Goal: Task Accomplishment & Management: Complete application form

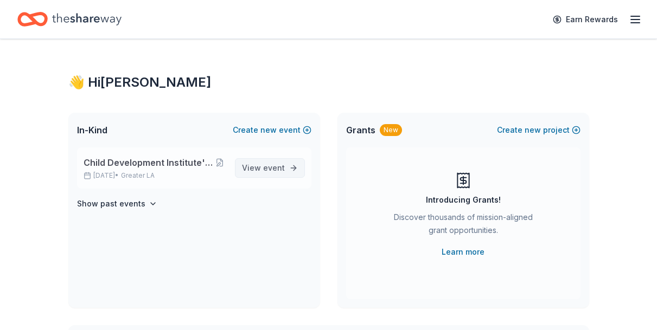
click at [268, 167] on span "event" at bounding box center [274, 167] width 22 height 9
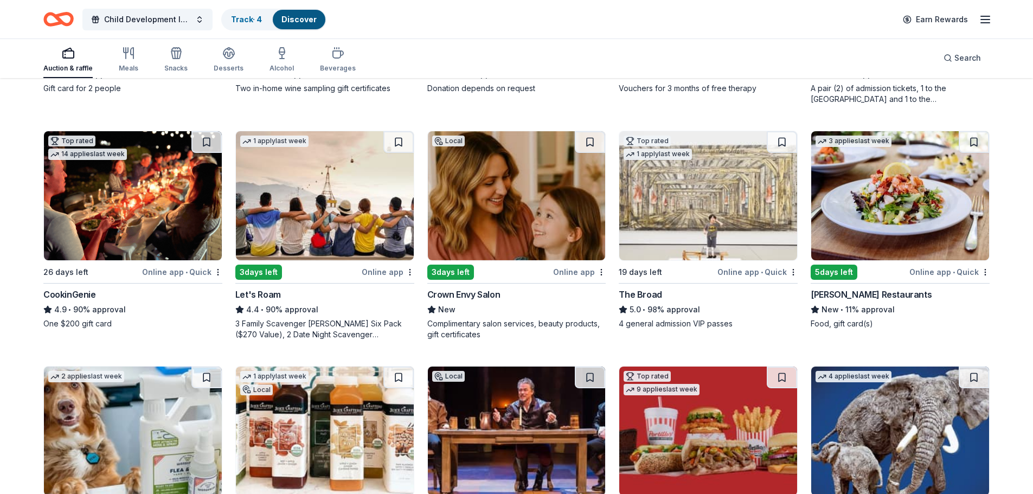
scroll to position [488, 0]
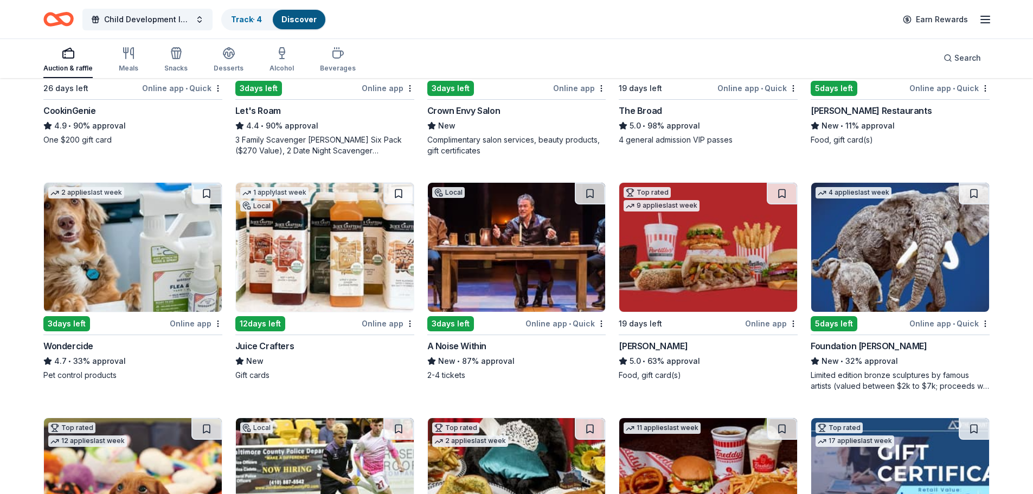
click at [146, 283] on img at bounding box center [133, 247] width 178 height 129
click at [656, 277] on img at bounding box center [900, 247] width 178 height 129
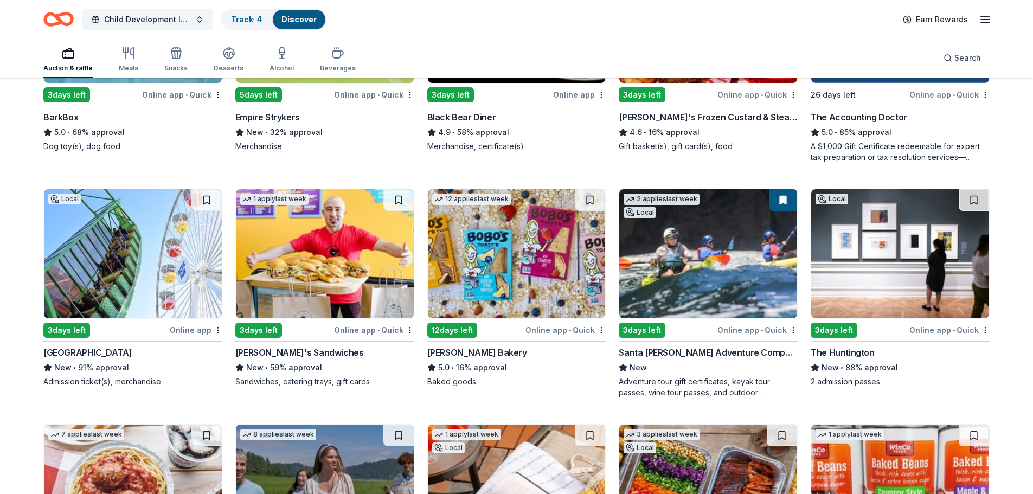
scroll to position [976, 0]
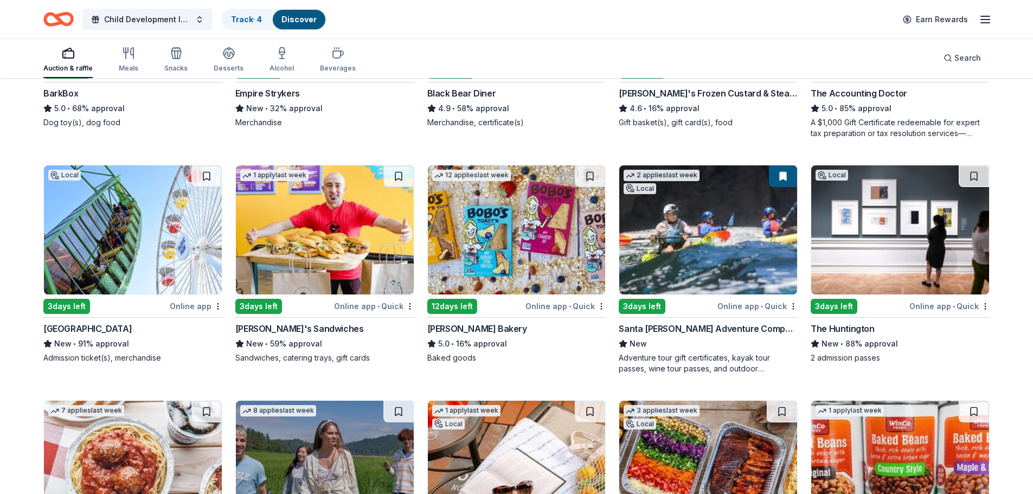
click at [656, 250] on img at bounding box center [708, 229] width 178 height 129
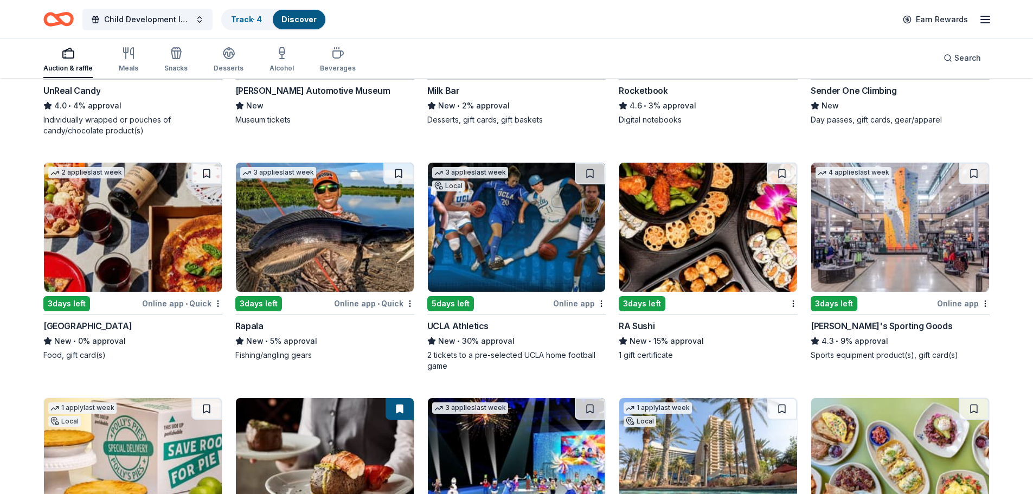
scroll to position [4858, 0]
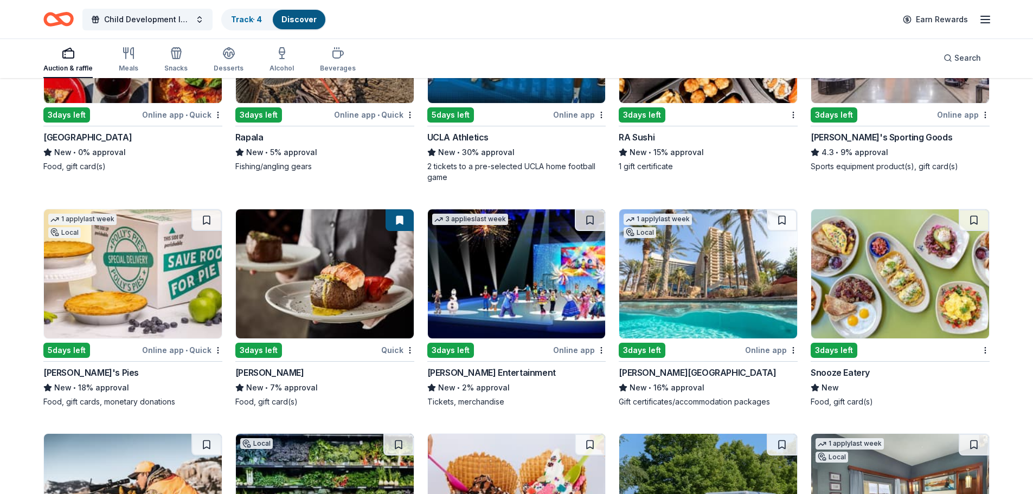
click at [386, 330] on div "Quick" at bounding box center [397, 350] width 33 height 14
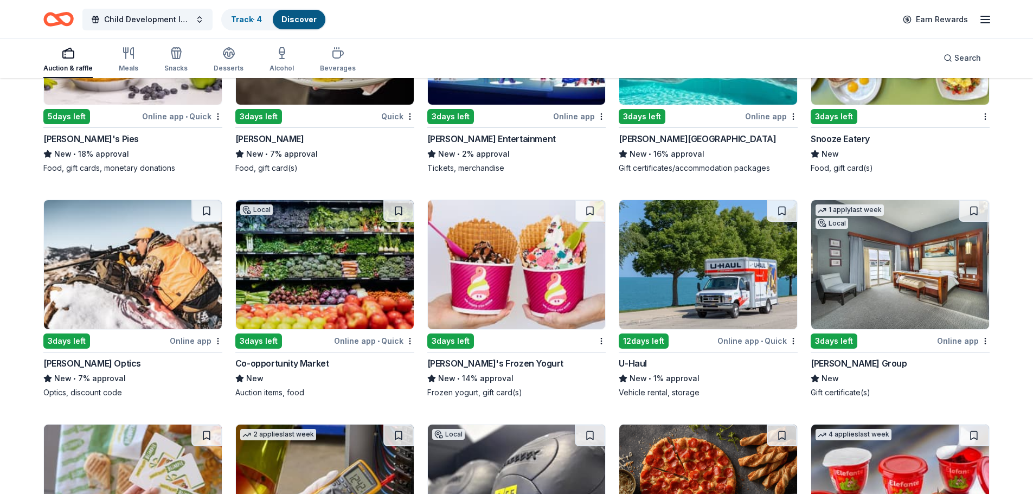
scroll to position [5021, 0]
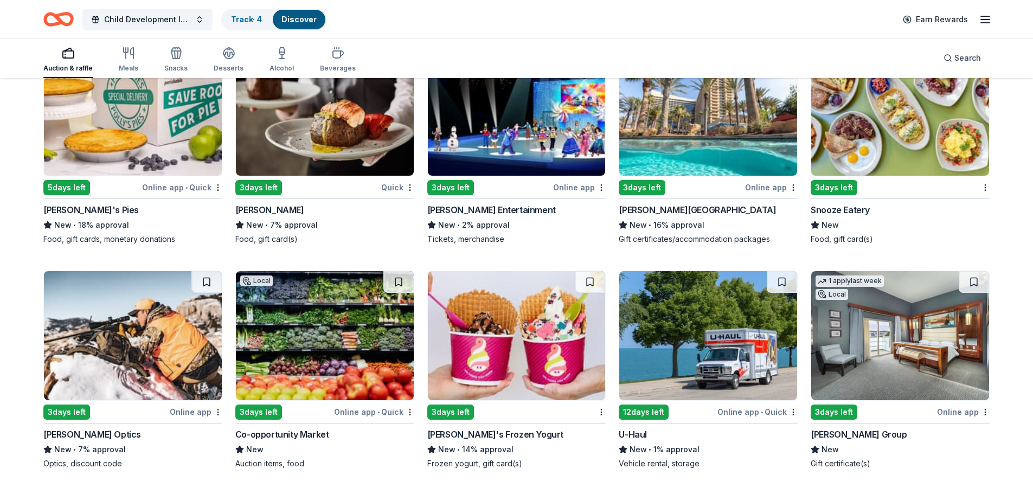
click at [656, 187] on div "Online app" at bounding box center [771, 188] width 53 height 14
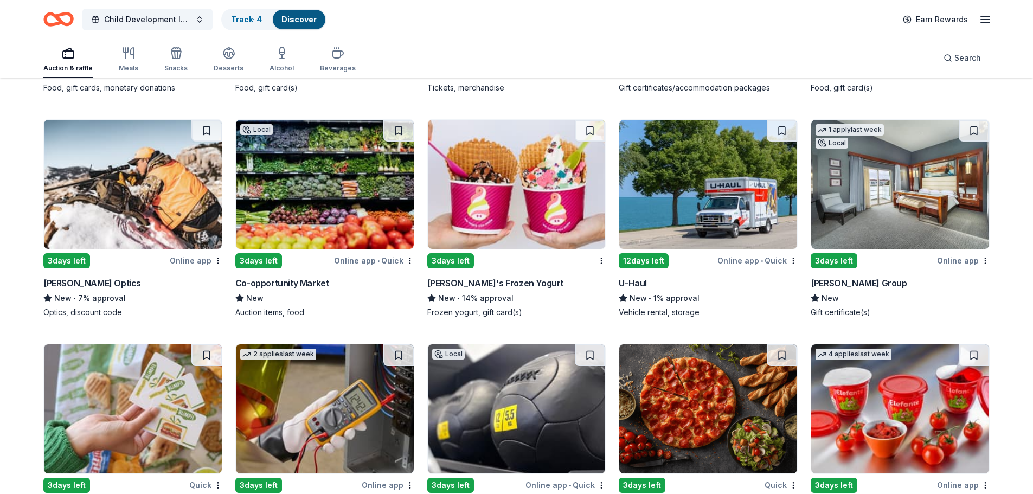
scroll to position [5184, 0]
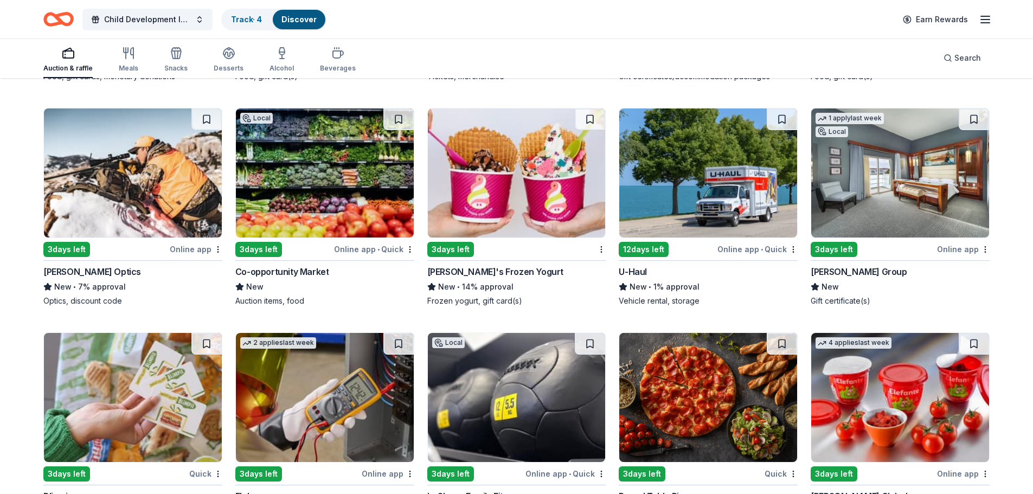
click at [553, 194] on img at bounding box center [517, 172] width 178 height 129
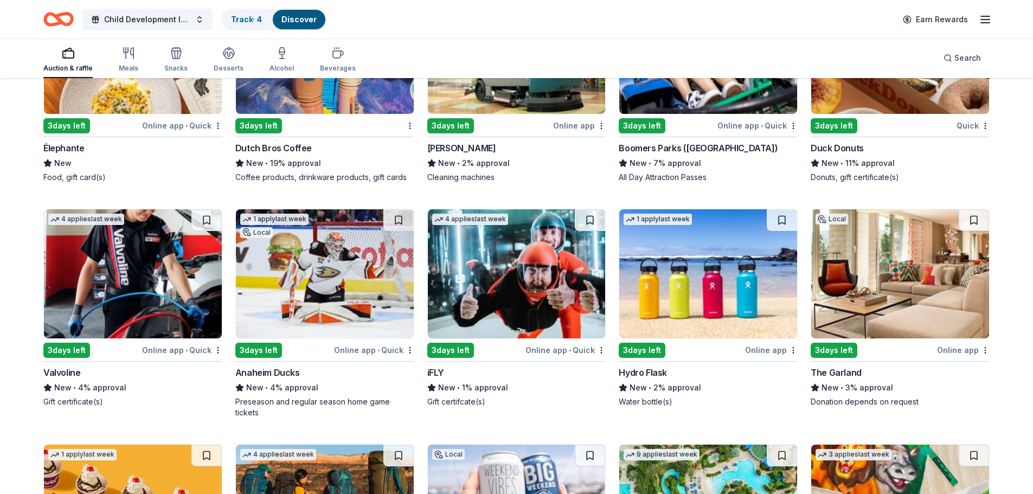
scroll to position [5974, 0]
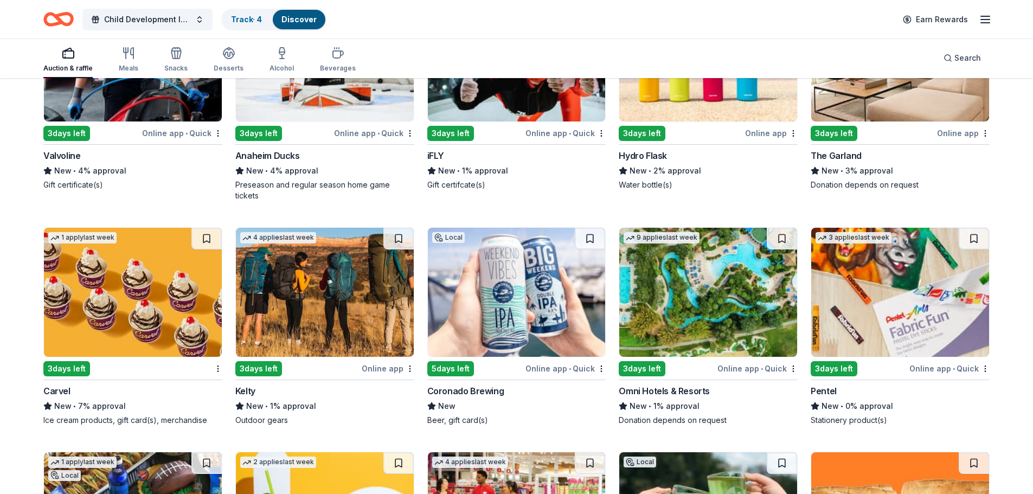
click at [656, 330] on div "Online app • Quick" at bounding box center [758, 369] width 80 height 14
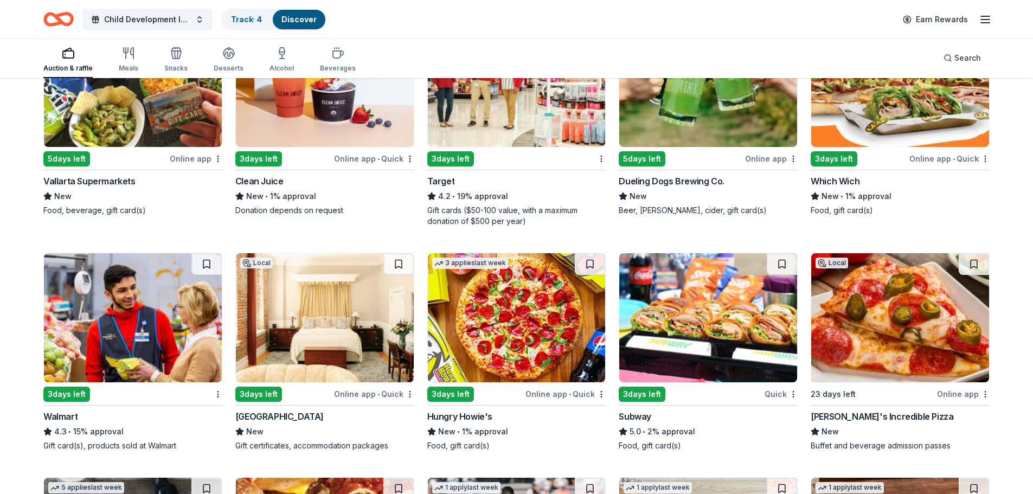
scroll to position [6488, 0]
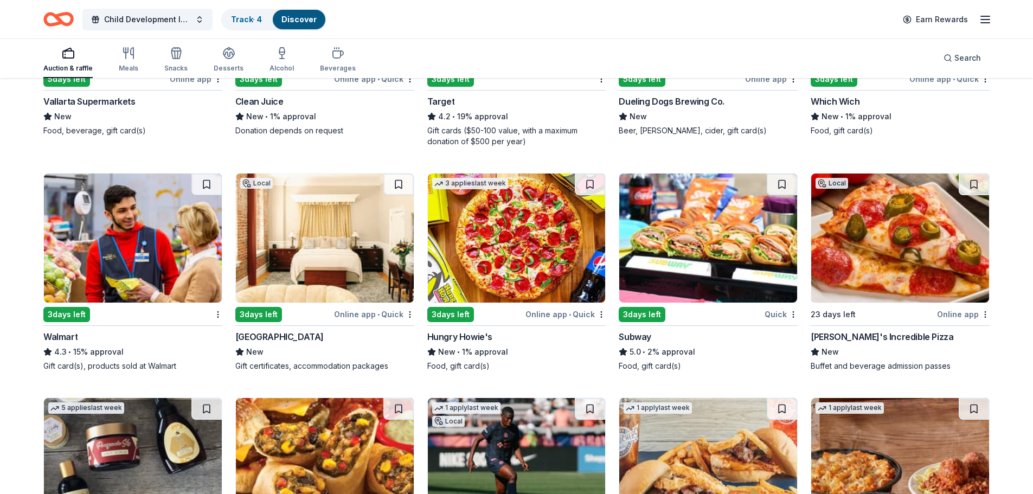
click at [348, 308] on div "Online app • Quick" at bounding box center [374, 315] width 80 height 14
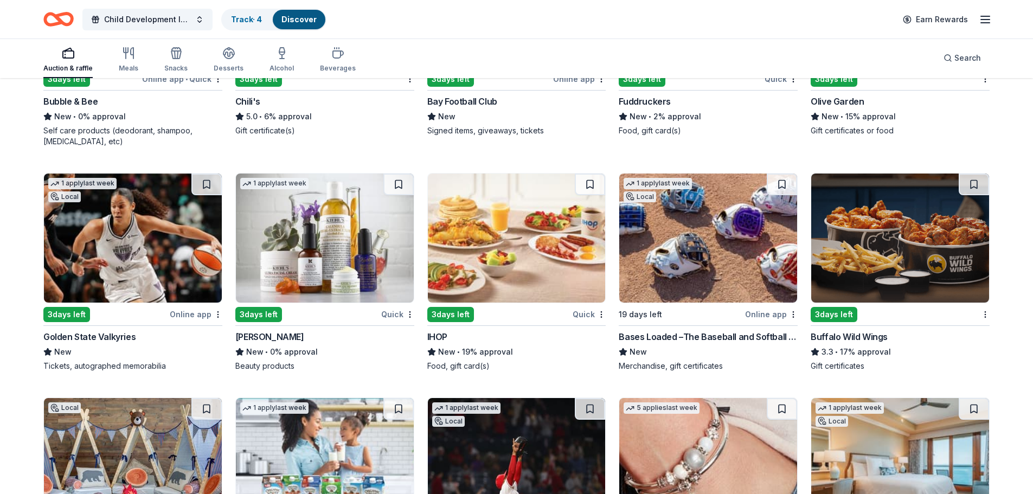
scroll to position [7137, 0]
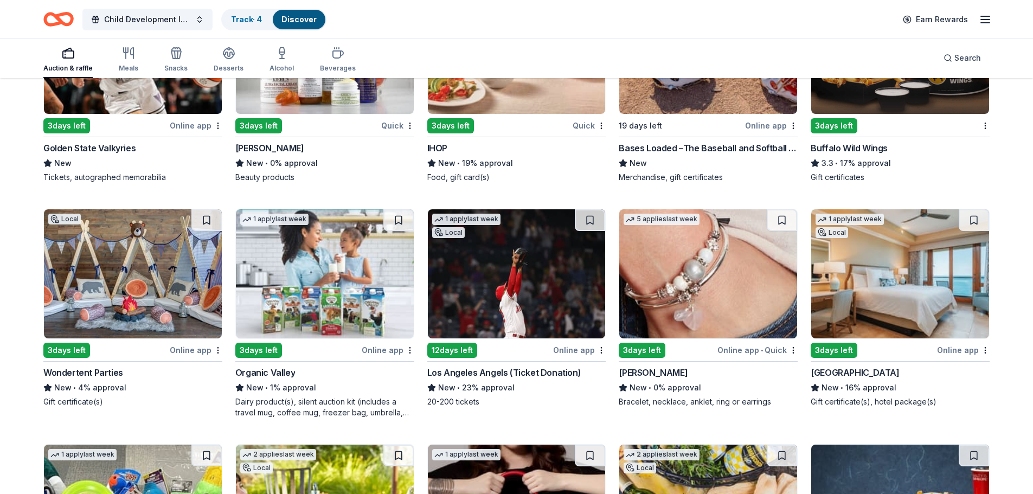
click at [75, 330] on div "3 days left" at bounding box center [66, 350] width 47 height 15
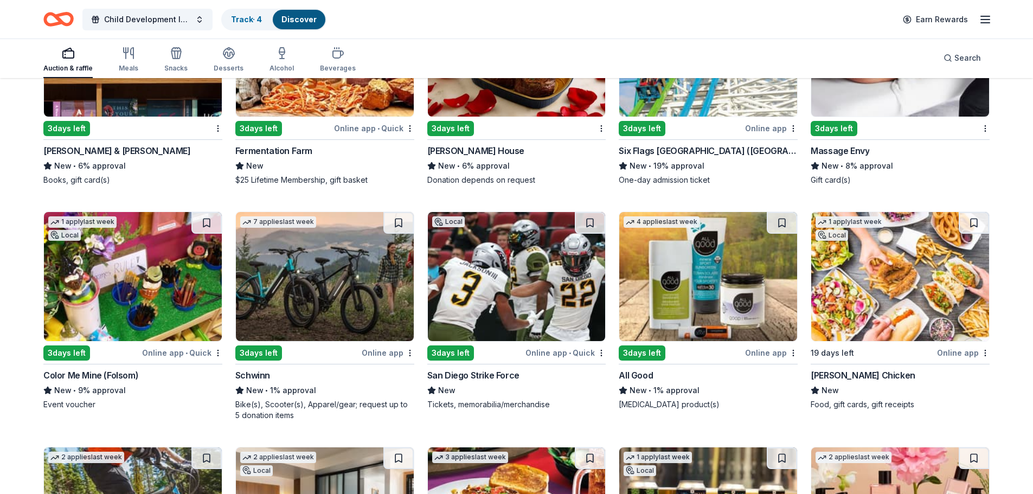
scroll to position [8113, 0]
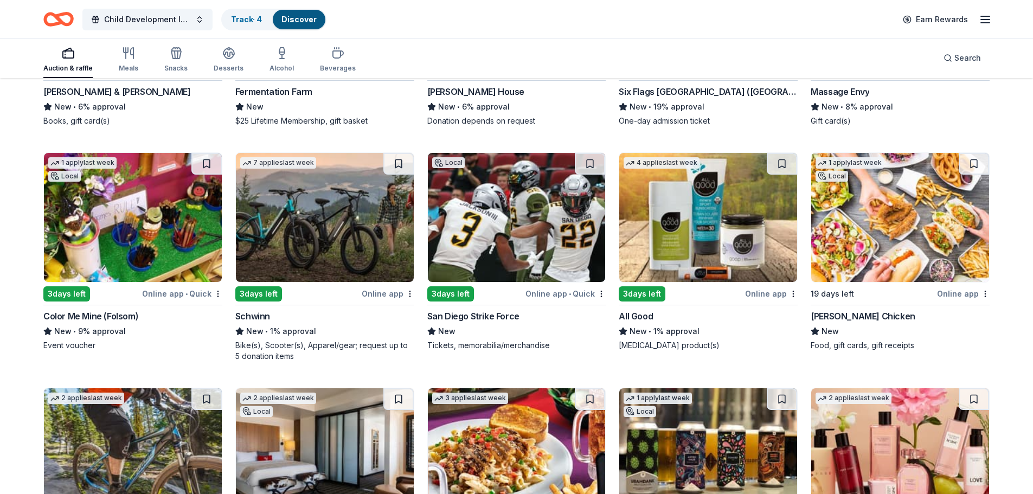
click at [68, 310] on div "Color Me Mine (Folsom)" at bounding box center [90, 316] width 95 height 13
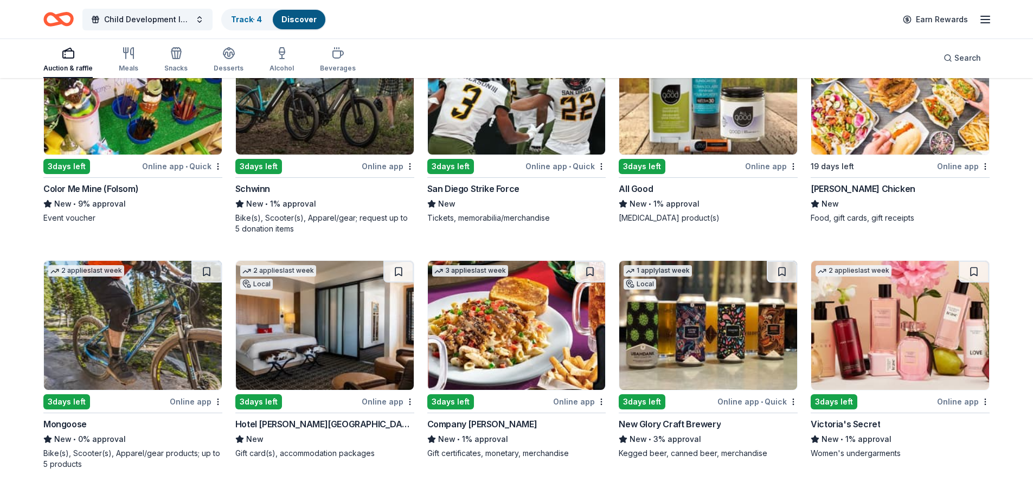
scroll to position [8221, 0]
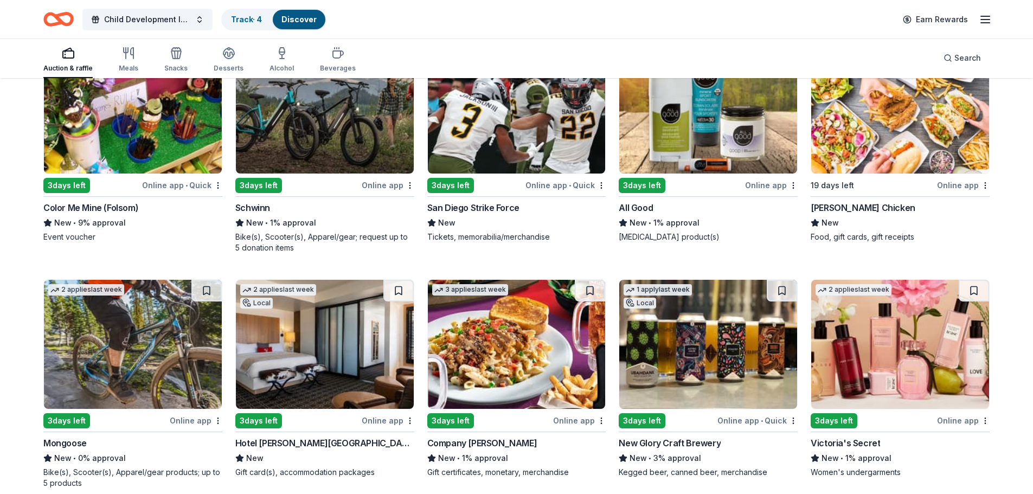
click at [76, 178] on div "3 days left" at bounding box center [66, 185] width 47 height 15
click at [252, 178] on div "3 days left" at bounding box center [258, 185] width 47 height 15
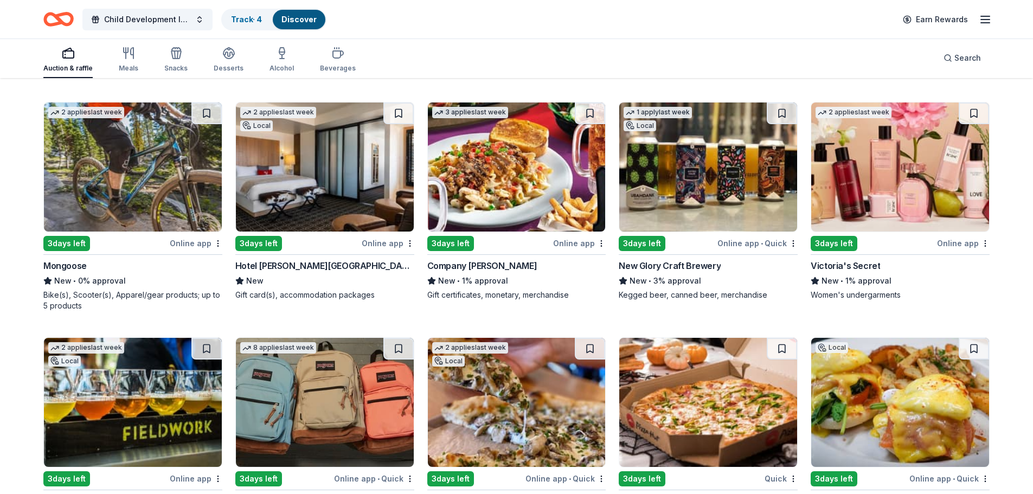
scroll to position [8493, 0]
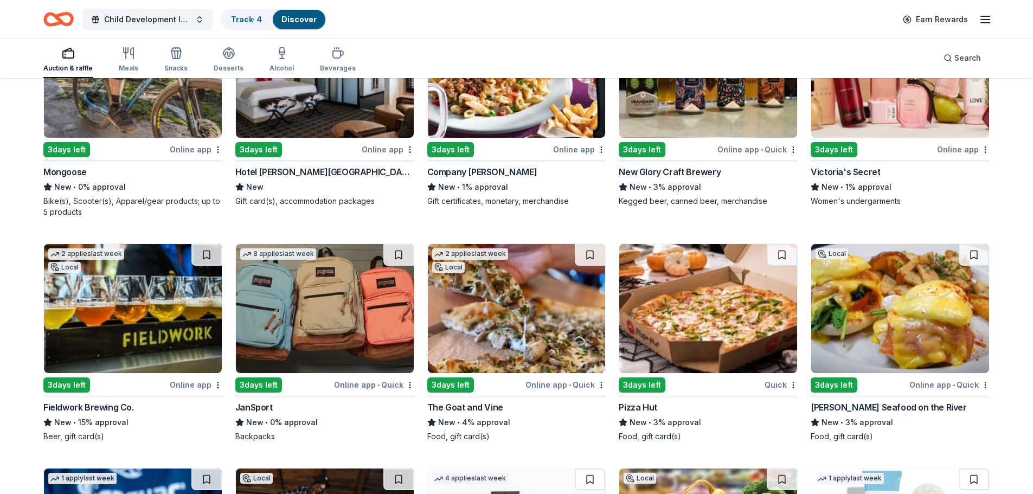
click at [253, 330] on div "3 days left" at bounding box center [258, 385] width 47 height 15
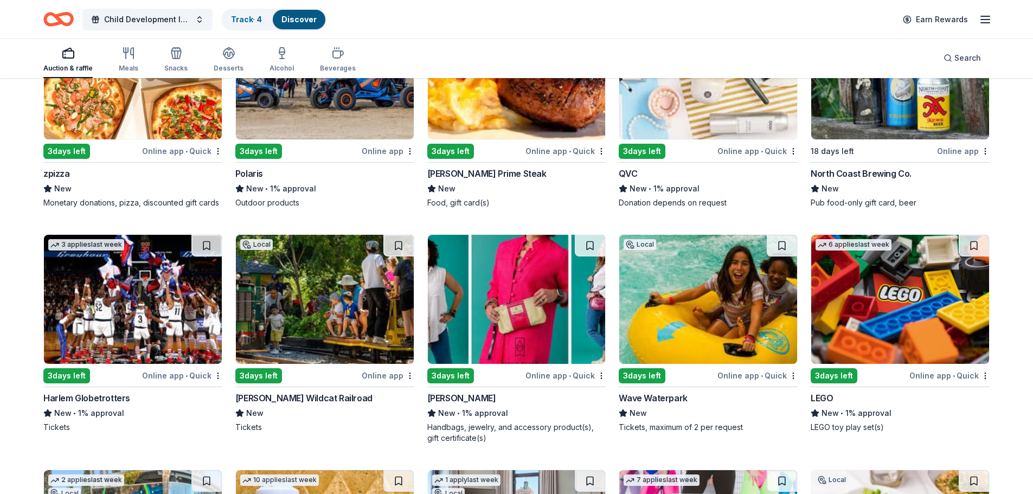
scroll to position [9193, 0]
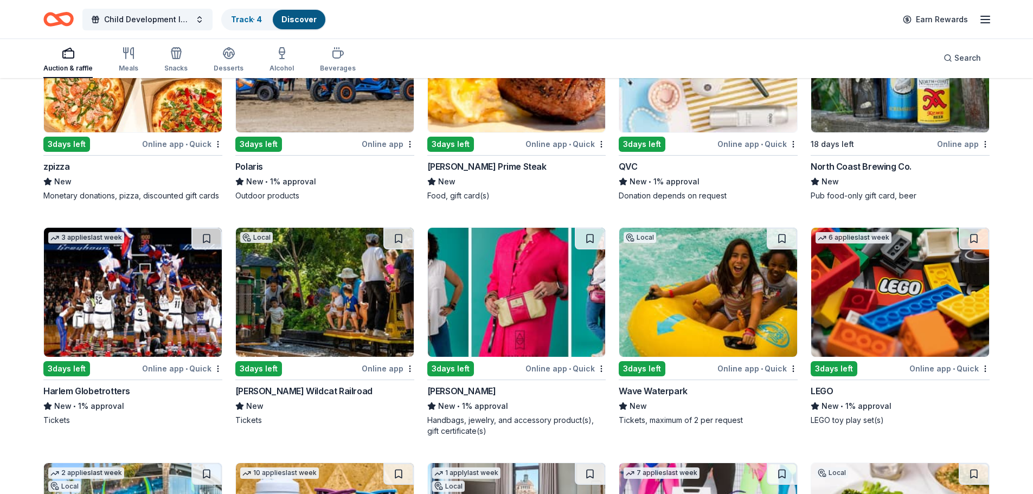
click at [66, 330] on div "3 days left" at bounding box center [66, 368] width 47 height 15
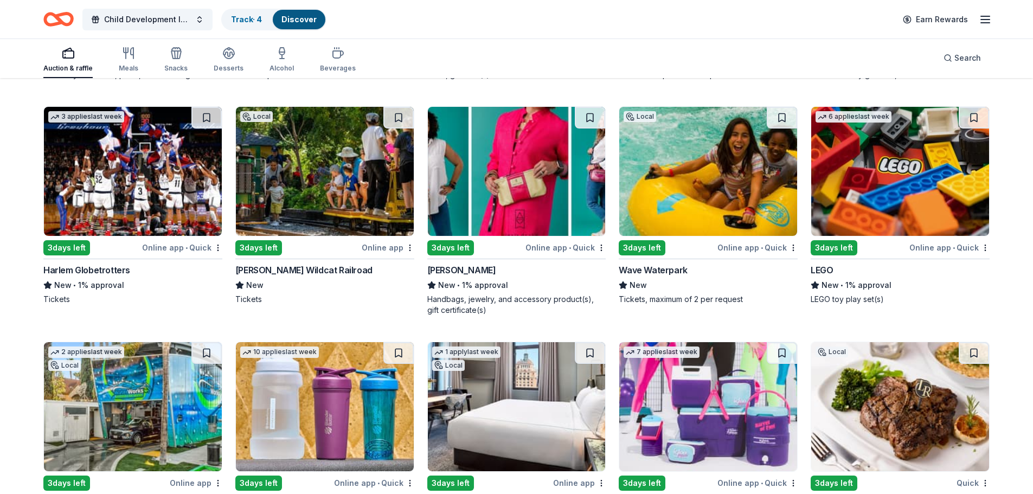
scroll to position [9410, 0]
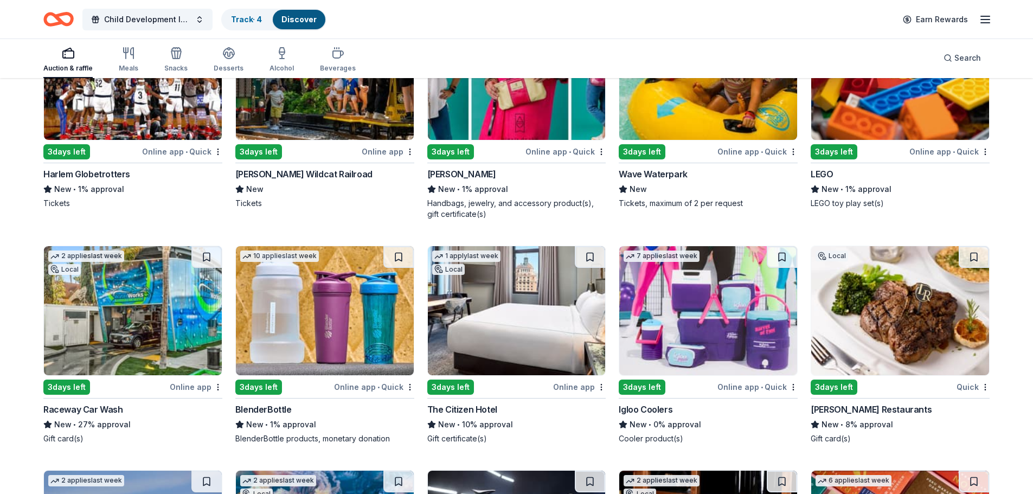
click at [651, 330] on div "3 days left" at bounding box center [642, 387] width 47 height 15
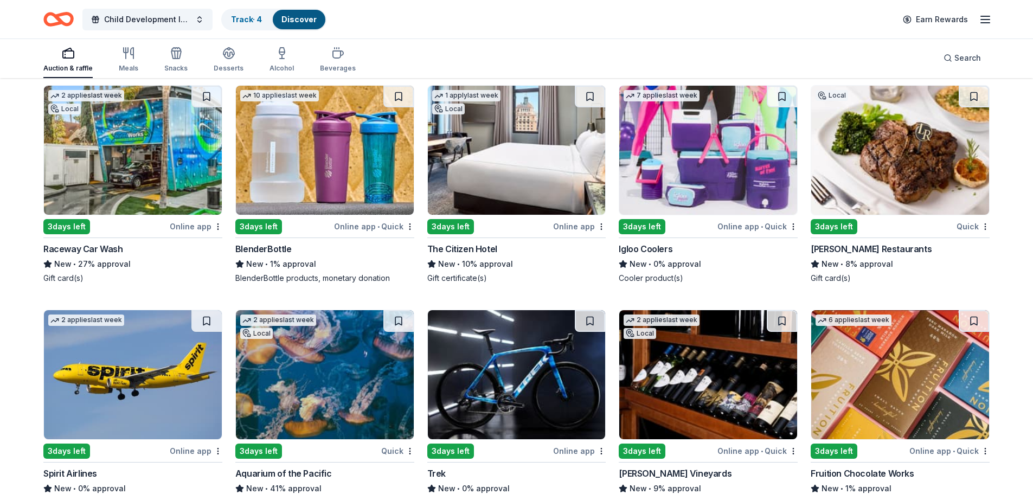
scroll to position [9682, 0]
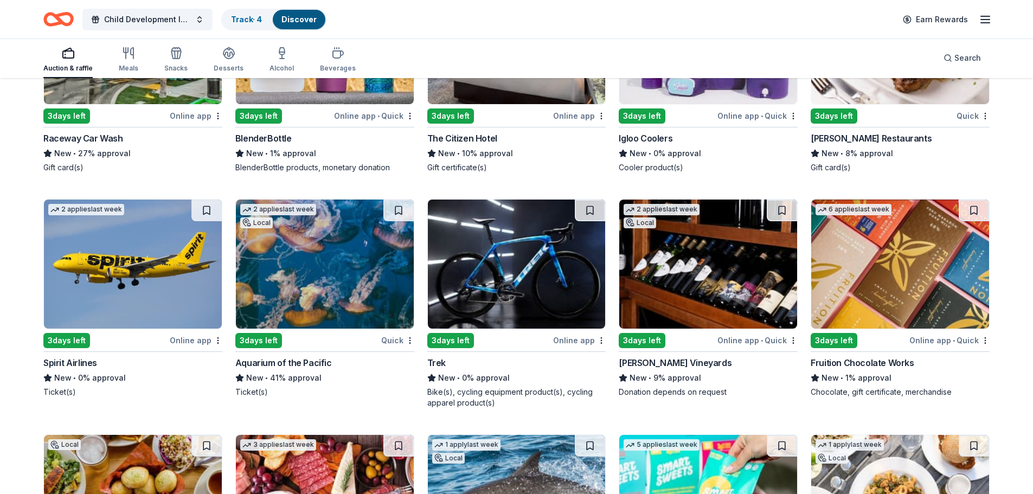
click at [75, 330] on div "3 days left" at bounding box center [66, 340] width 47 height 15
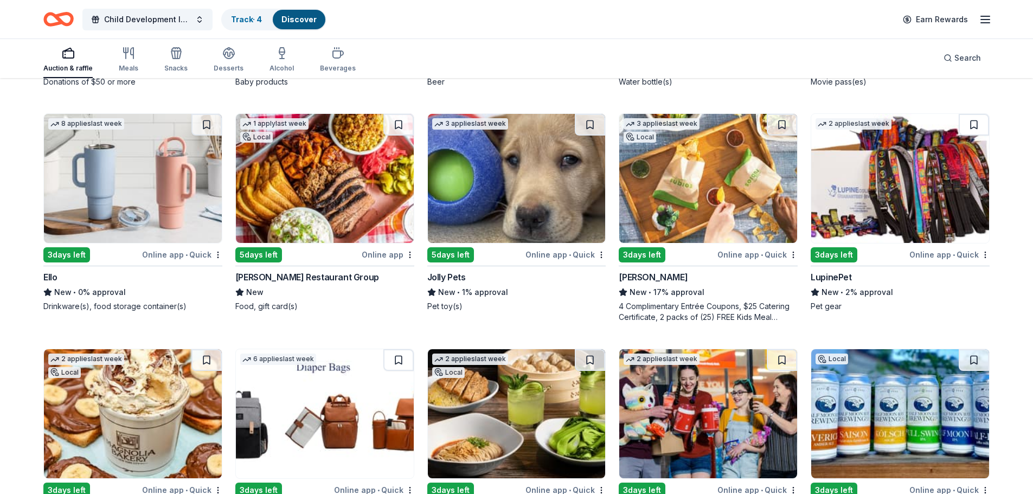
scroll to position [10816, 0]
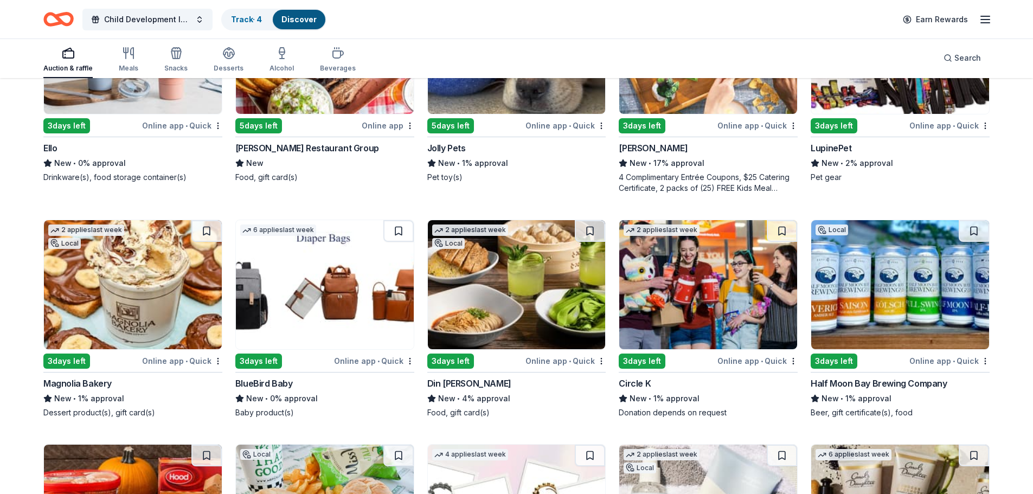
click at [441, 330] on div "3 days left" at bounding box center [450, 361] width 47 height 15
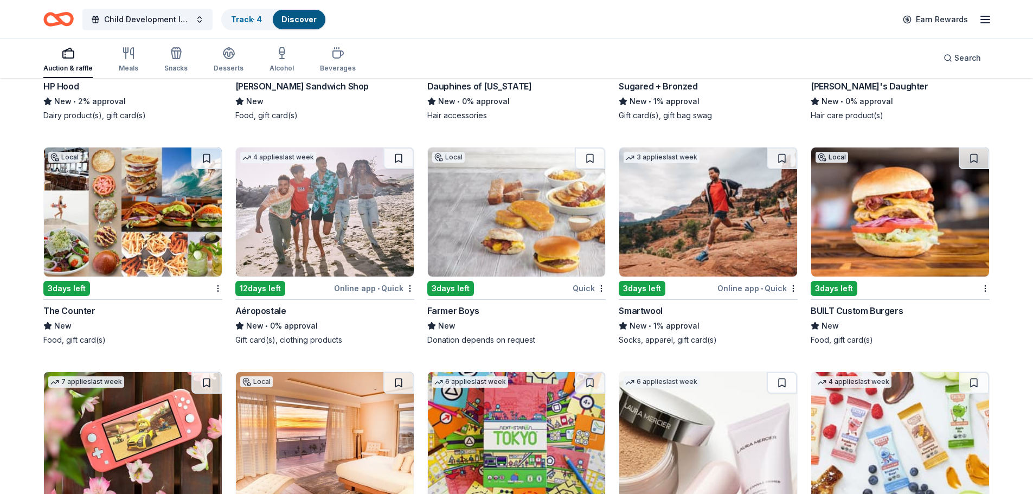
scroll to position [11537, 0]
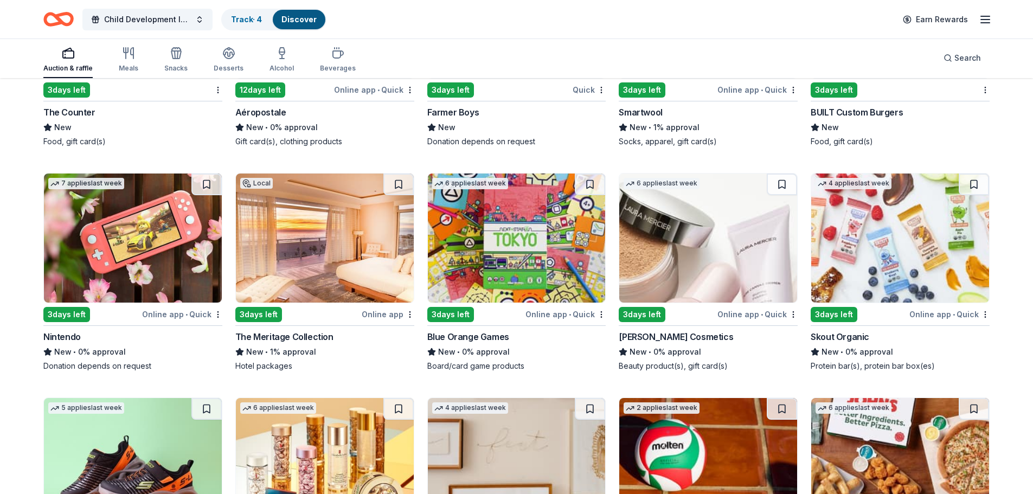
click at [142, 226] on img at bounding box center [133, 238] width 178 height 129
click at [459, 307] on div "3 days left" at bounding box center [450, 314] width 47 height 15
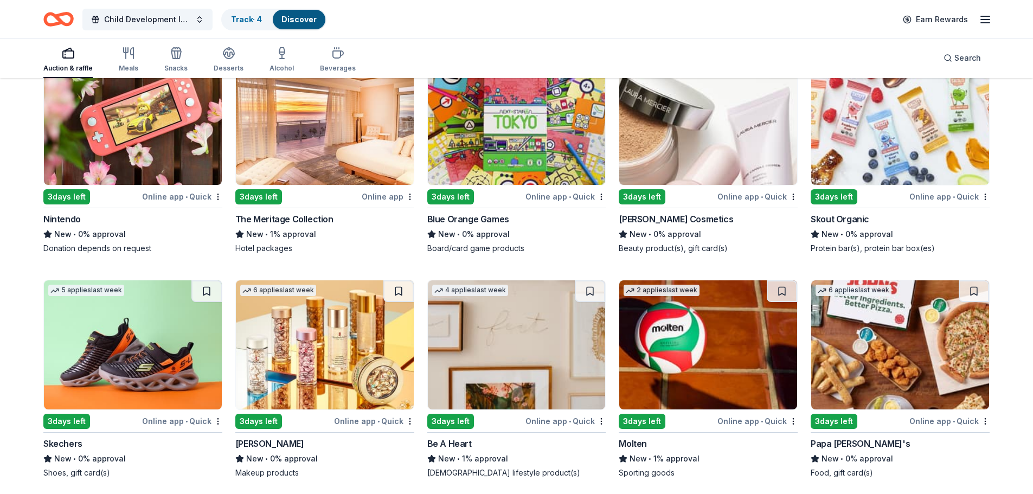
scroll to position [11714, 0]
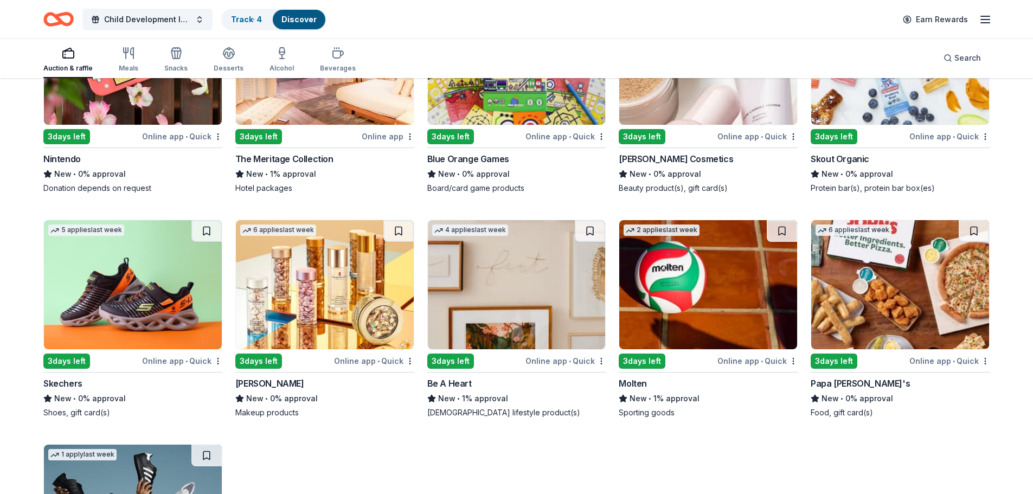
click at [100, 330] on div "3 days left" at bounding box center [91, 361] width 97 height 14
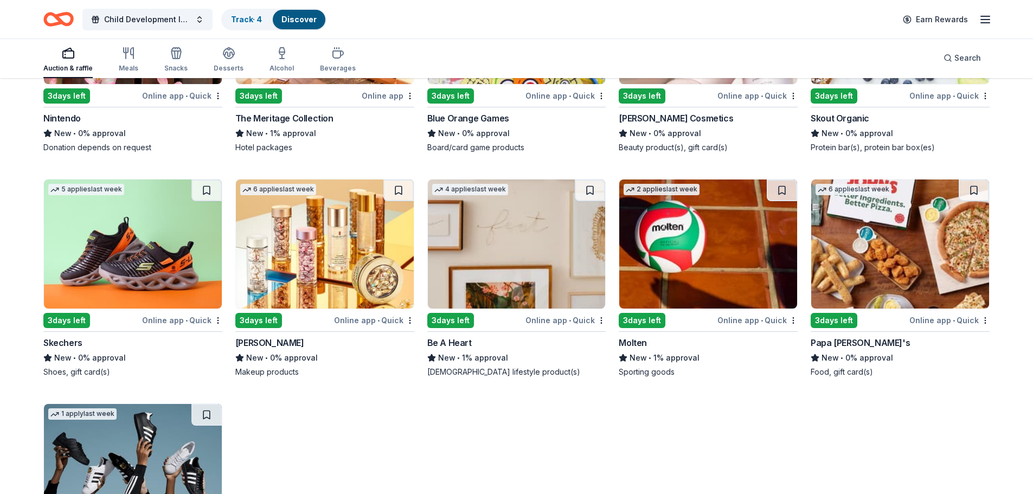
scroll to position [11823, 0]
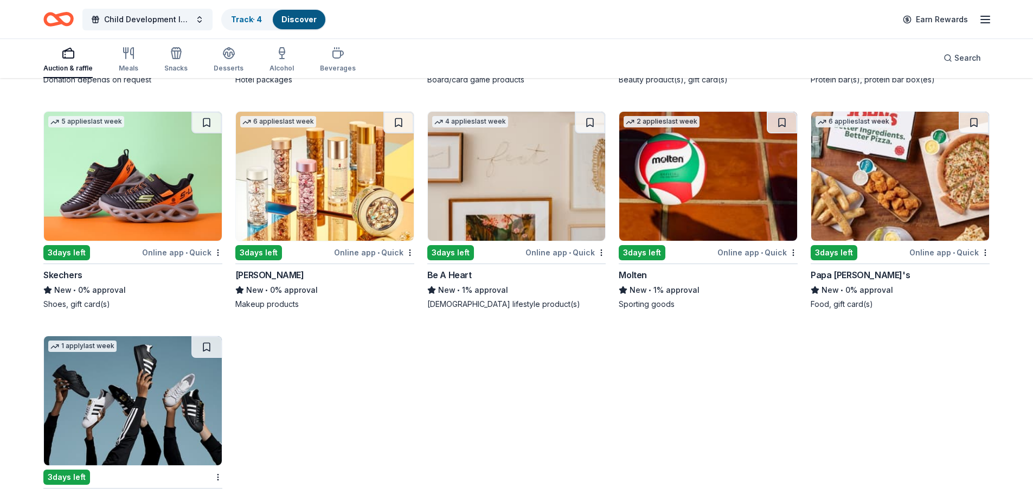
click at [335, 182] on img at bounding box center [325, 176] width 178 height 129
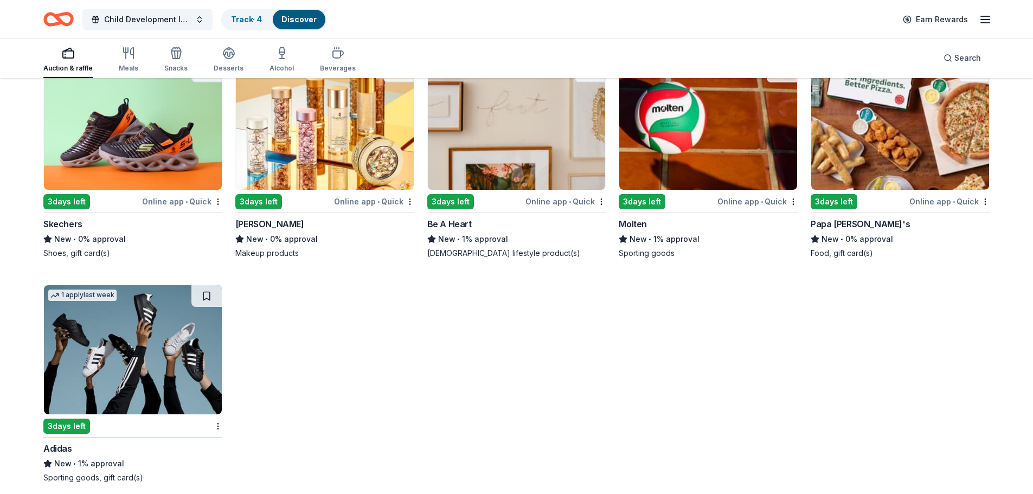
scroll to position [11548, 0]
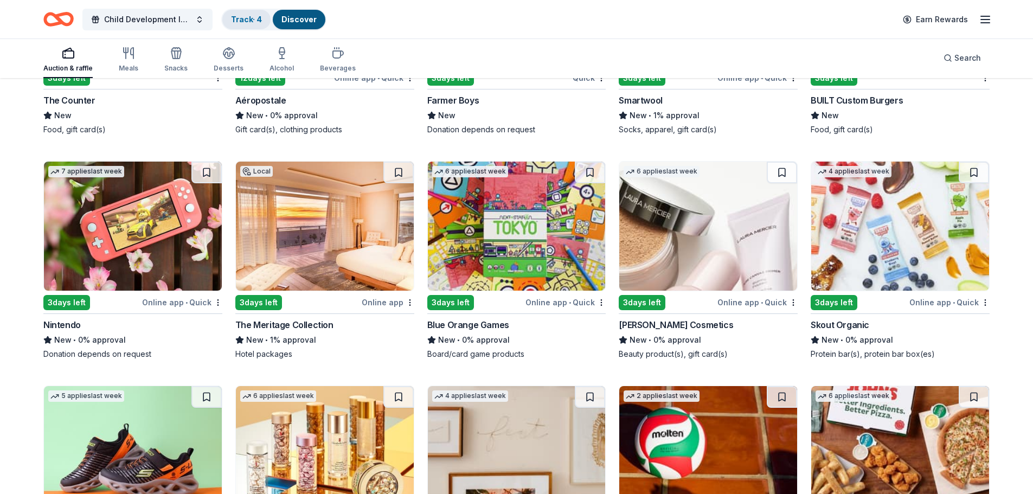
click at [243, 23] on link "Track · 4" at bounding box center [246, 19] width 31 height 9
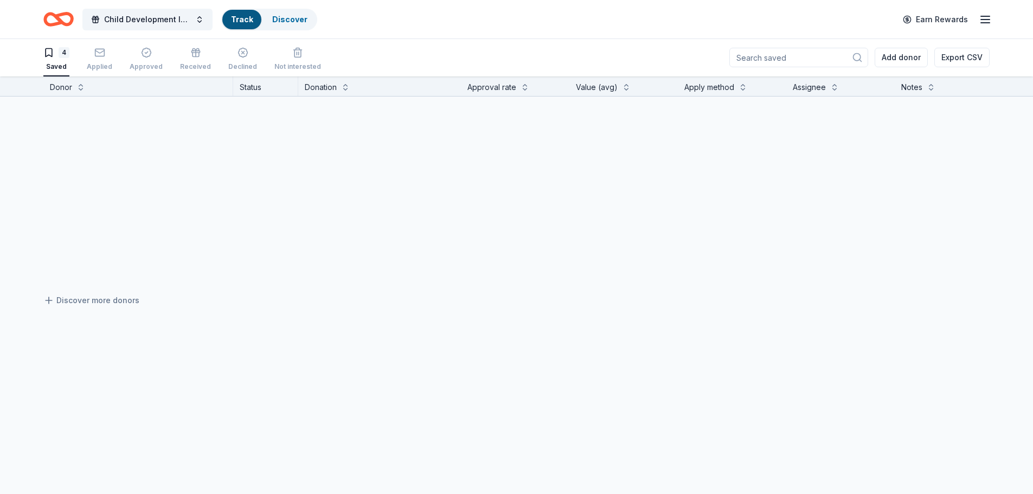
scroll to position [1, 0]
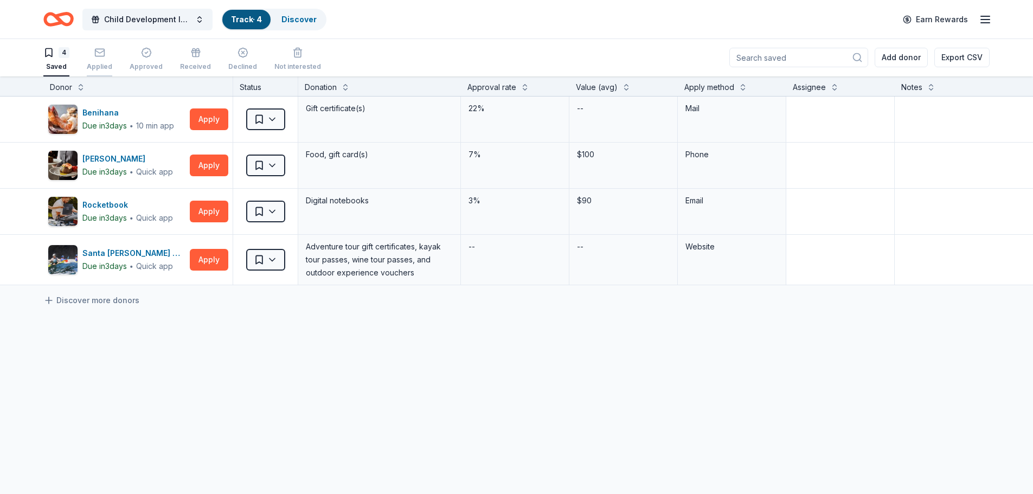
click at [97, 59] on div "Applied" at bounding box center [99, 59] width 25 height 24
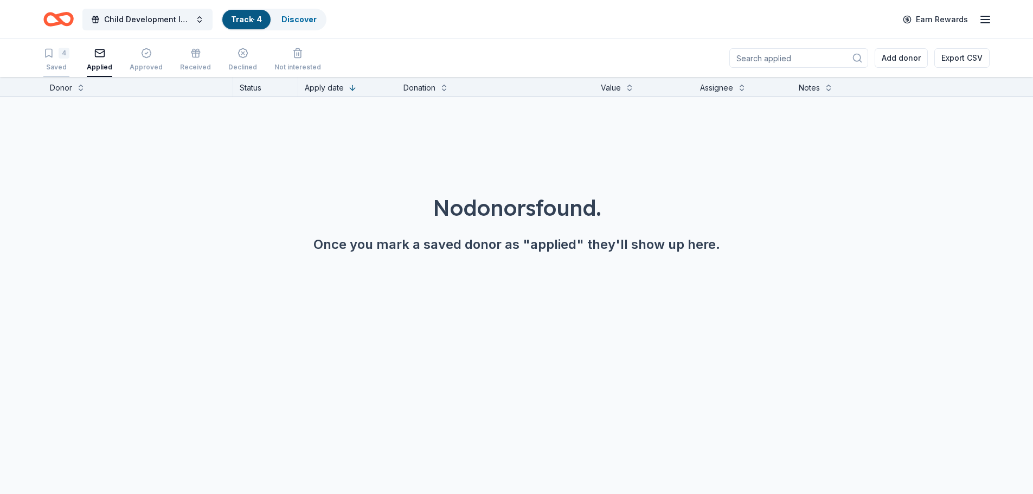
click at [52, 60] on div "4 Saved" at bounding box center [56, 60] width 26 height 24
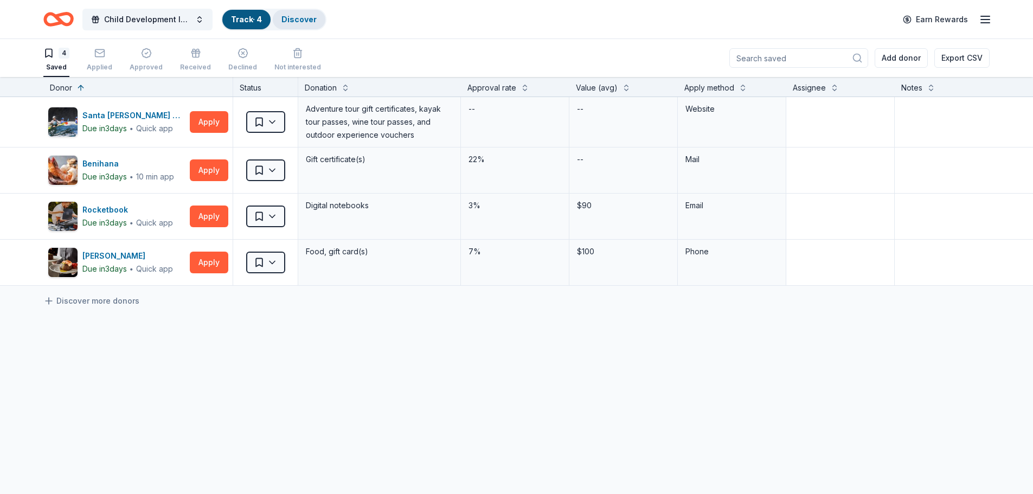
click at [293, 27] on div "Discover" at bounding box center [299, 20] width 53 height 20
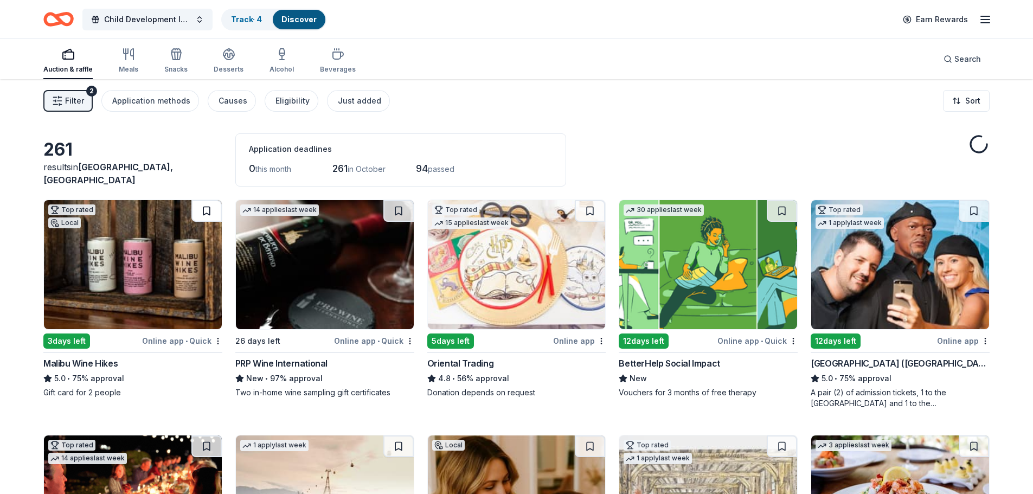
click at [206, 213] on button at bounding box center [206, 211] width 30 height 22
click at [206, 210] on button at bounding box center [208, 211] width 28 height 22
click at [205, 208] on button at bounding box center [208, 211] width 28 height 22
click at [656, 106] on html "Child Development Institute's 30th Anniversary Gala Track · 5 Discover Earn Rew…" at bounding box center [516, 247] width 1033 height 494
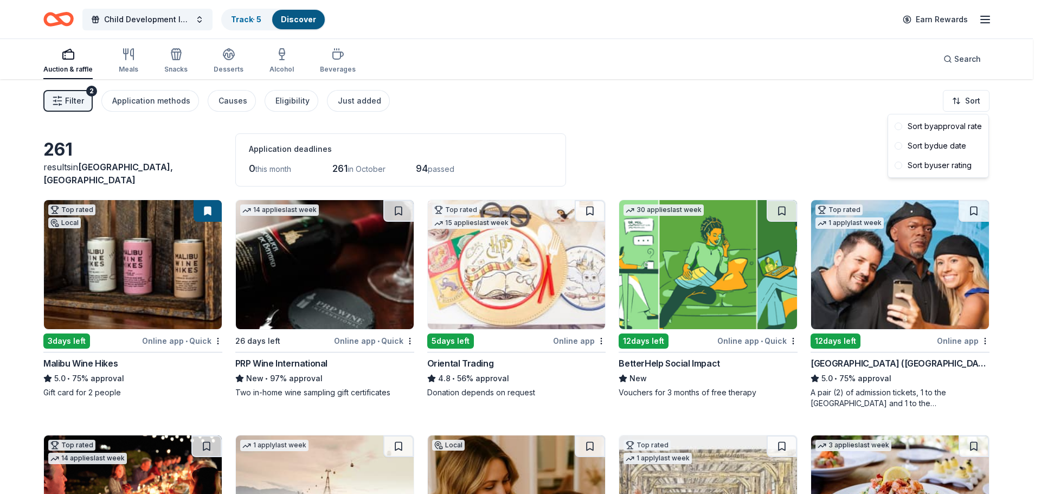
click at [656, 133] on html "Child Development Institute's 30th Anniversary Gala Track · 5 Discover Earn Rew…" at bounding box center [520, 247] width 1041 height 494
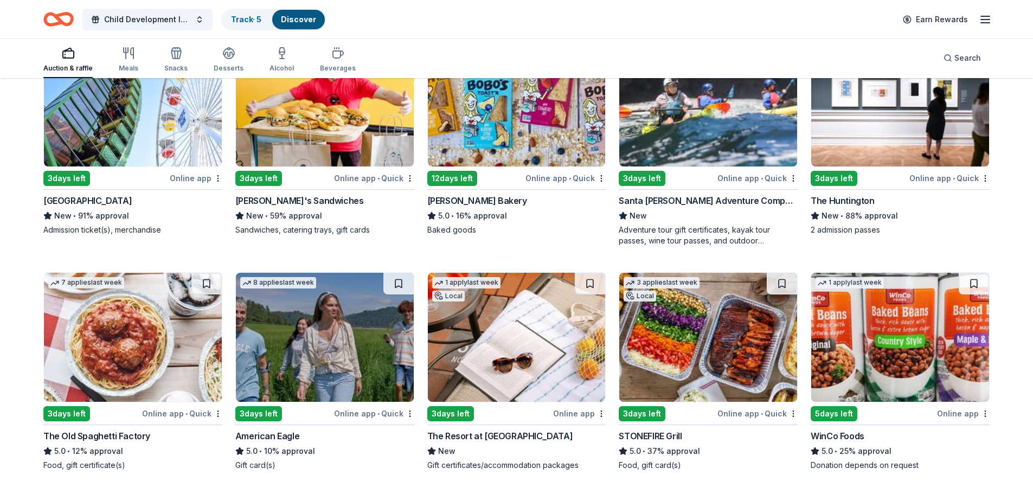
scroll to position [1139, 0]
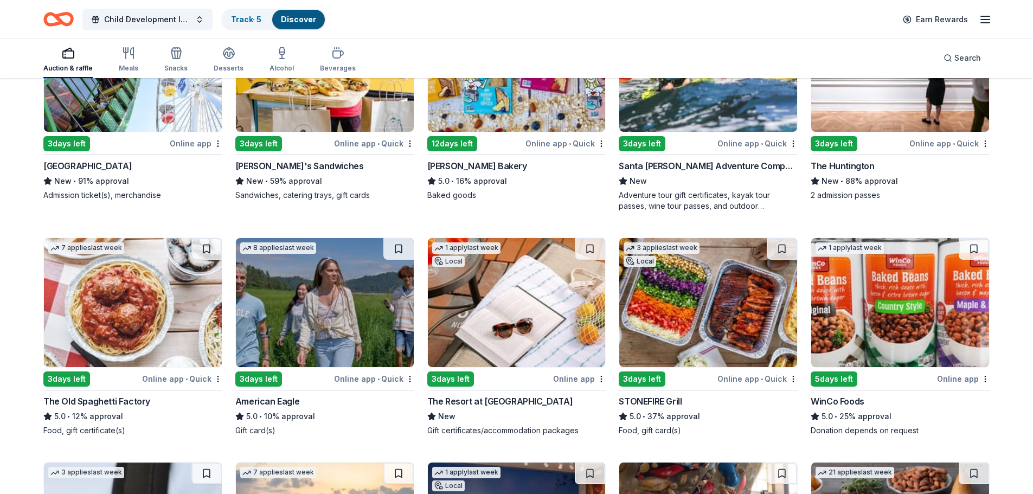
click at [207, 246] on button at bounding box center [206, 249] width 30 height 22
click at [656, 247] on button at bounding box center [782, 249] width 30 height 22
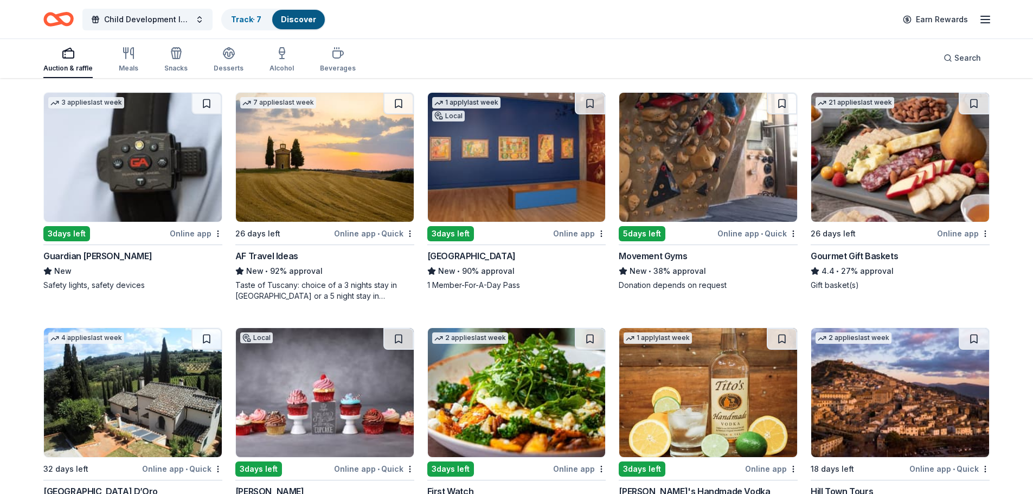
scroll to position [1519, 0]
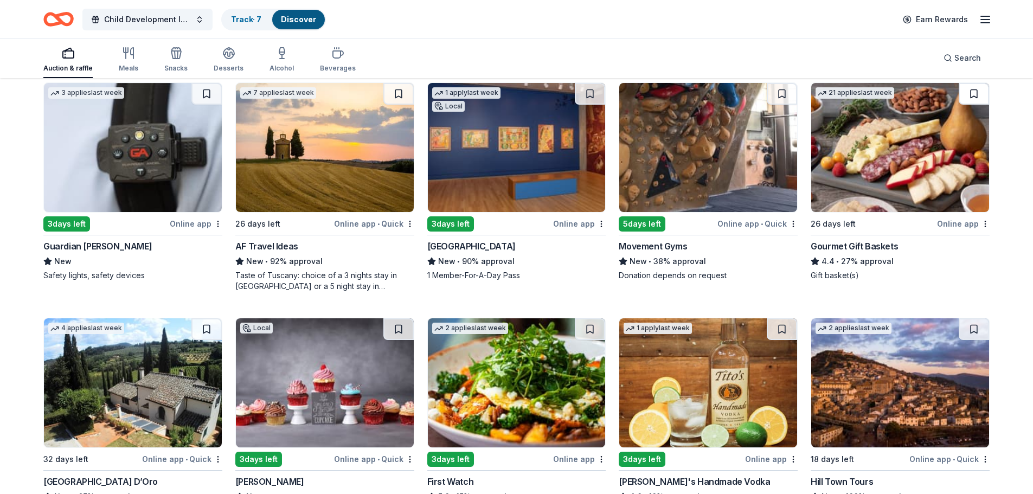
click at [656, 95] on button at bounding box center [974, 94] width 30 height 22
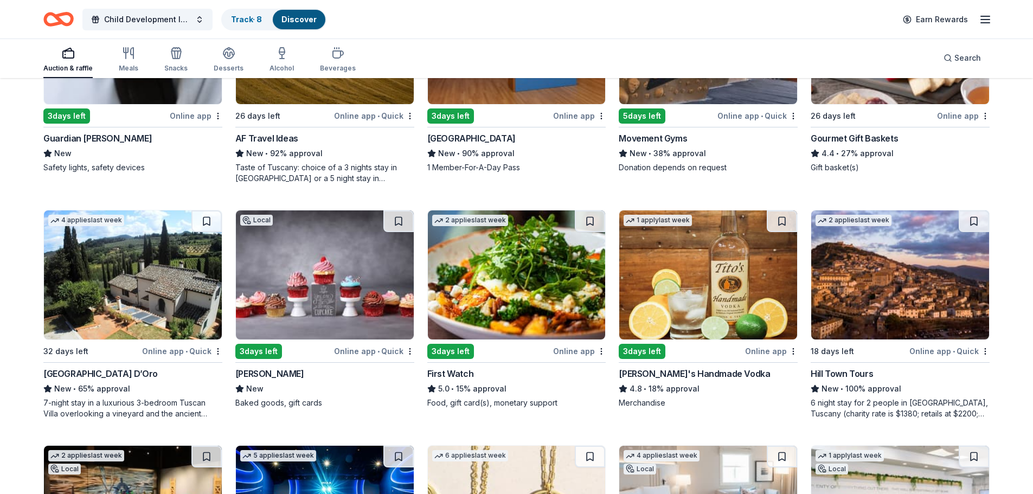
scroll to position [1681, 0]
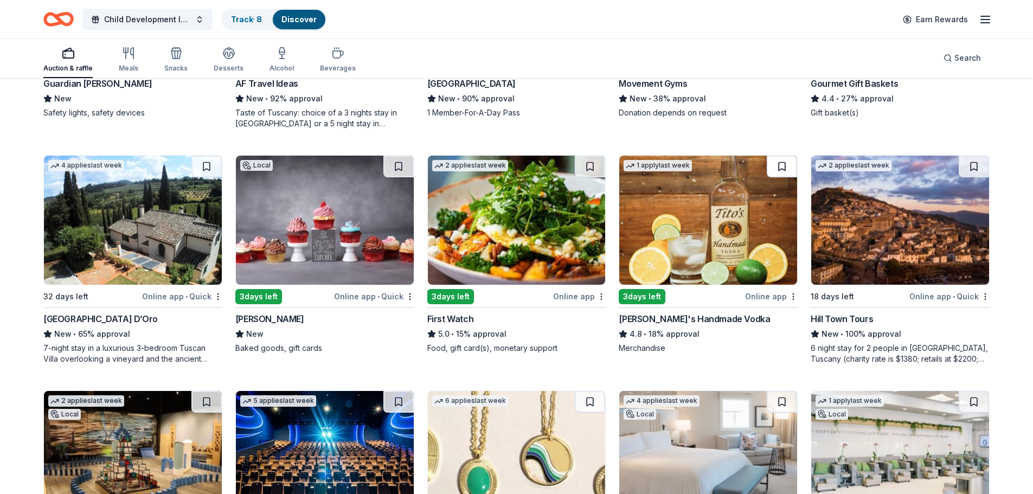
click at [656, 164] on button at bounding box center [782, 167] width 30 height 22
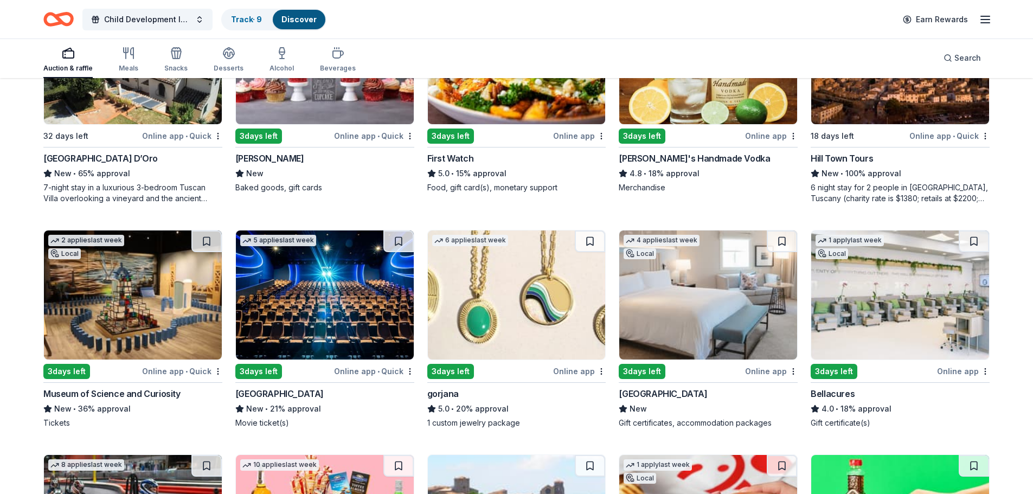
scroll to position [1844, 0]
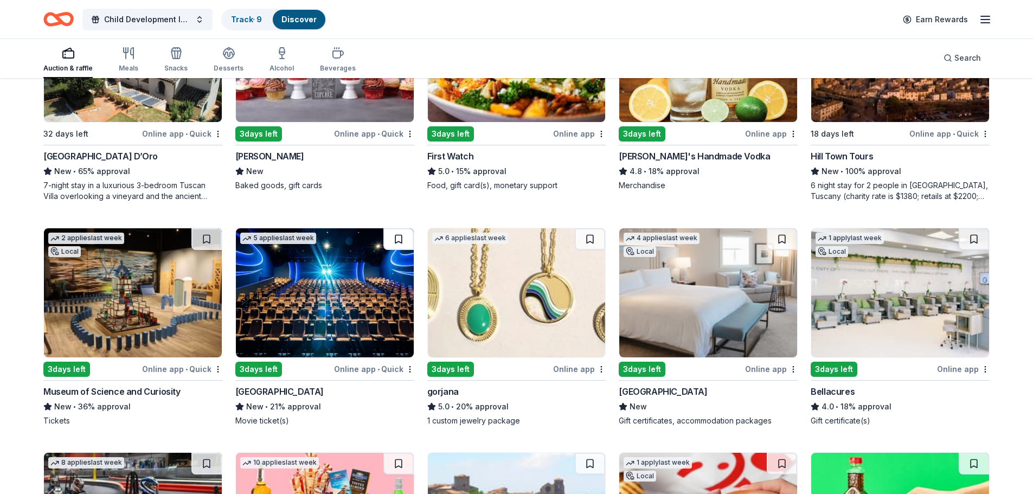
click at [398, 239] on button at bounding box center [398, 239] width 30 height 22
click at [656, 238] on button at bounding box center [782, 239] width 30 height 22
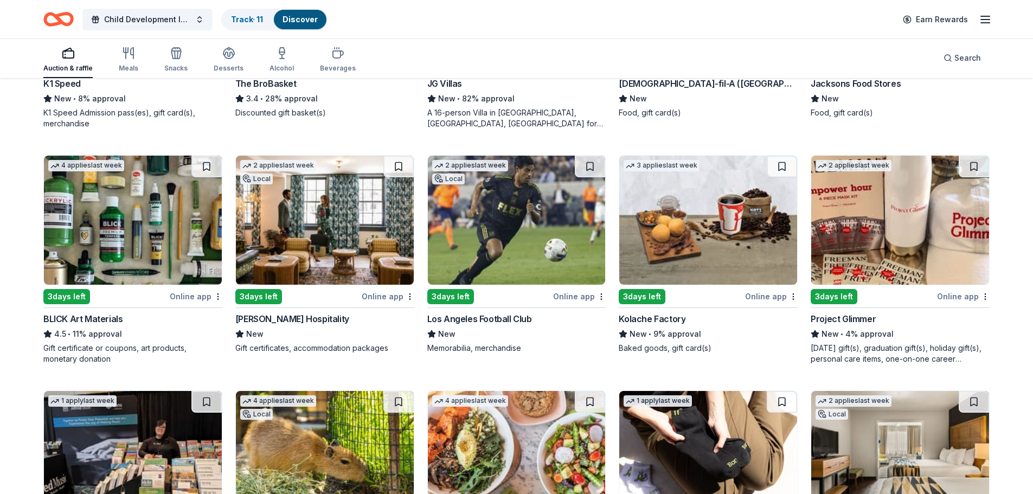
scroll to position [2387, 0]
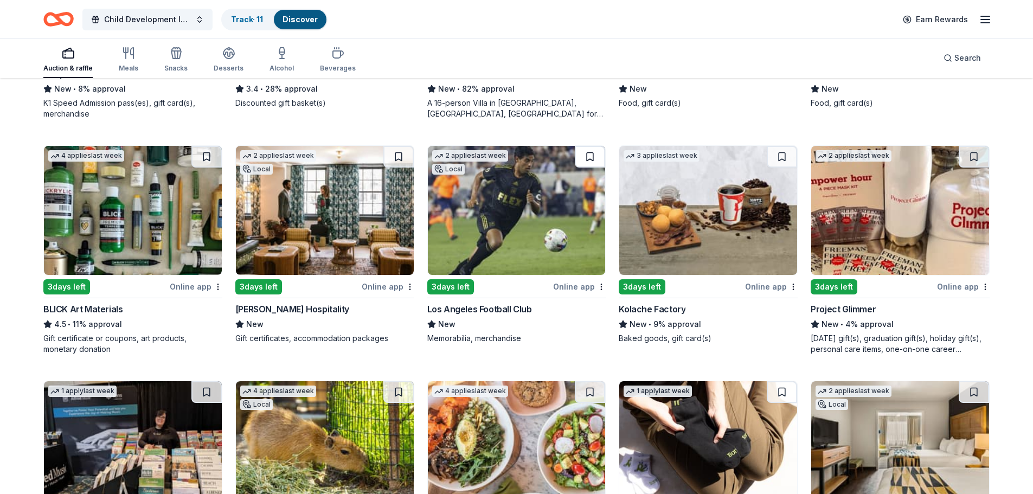
click at [589, 157] on button at bounding box center [590, 157] width 30 height 22
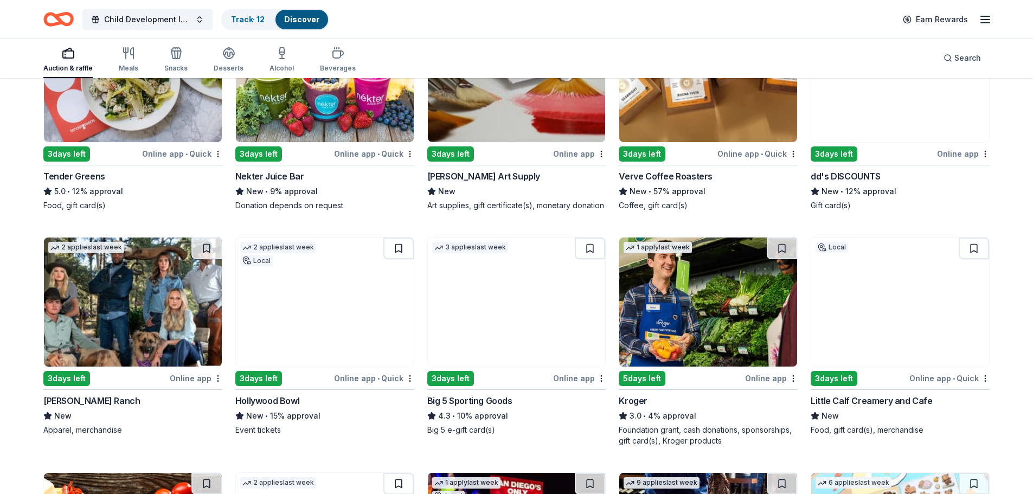
scroll to position [3688, 0]
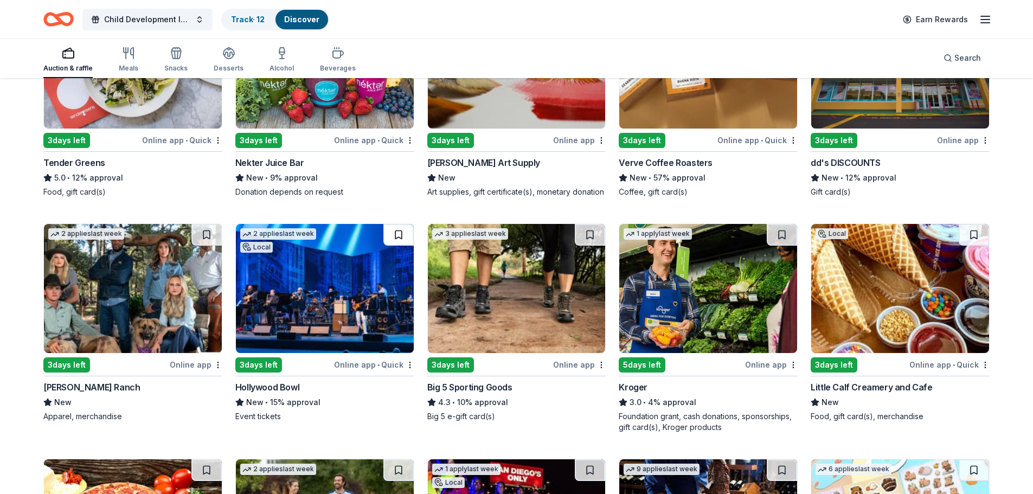
click at [400, 232] on button at bounding box center [398, 235] width 30 height 22
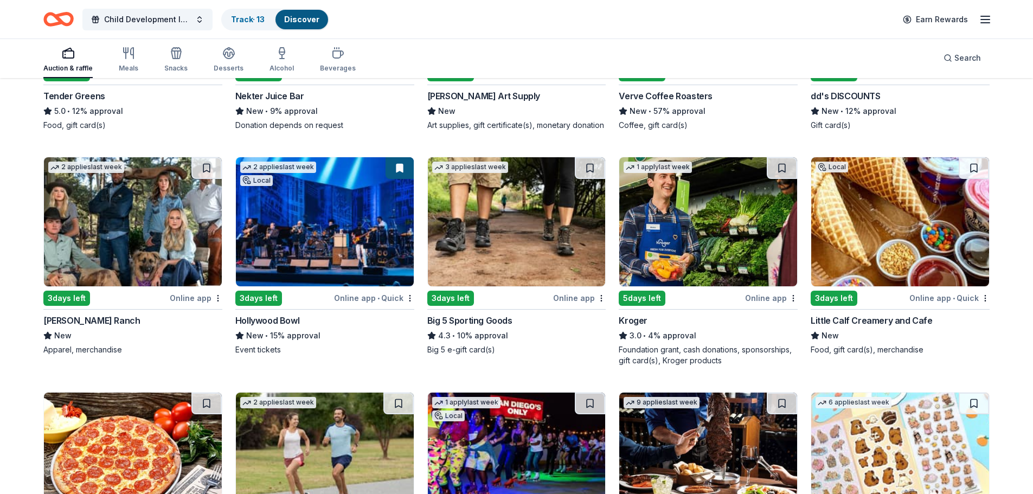
scroll to position [3905, 0]
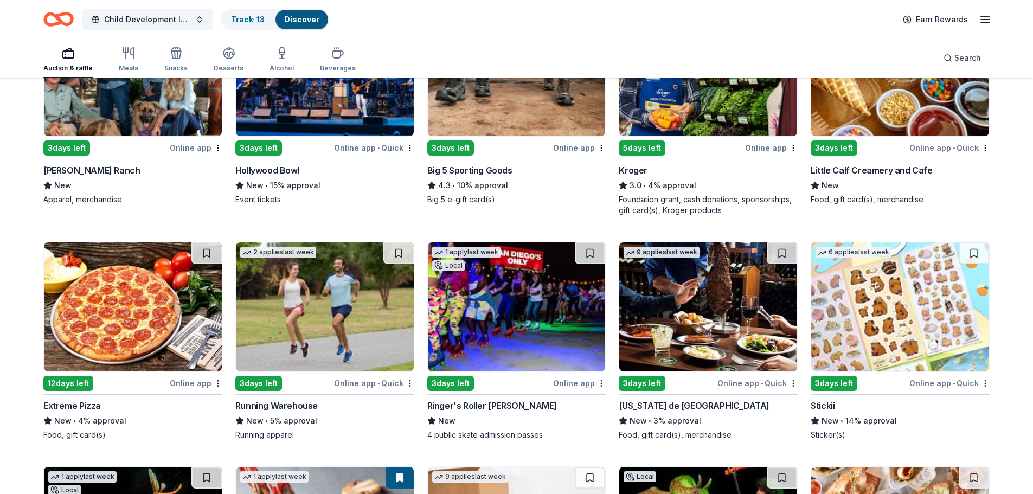
click at [656, 330] on div "Online app • Quick" at bounding box center [950, 383] width 80 height 14
click at [656, 254] on button at bounding box center [974, 253] width 30 height 22
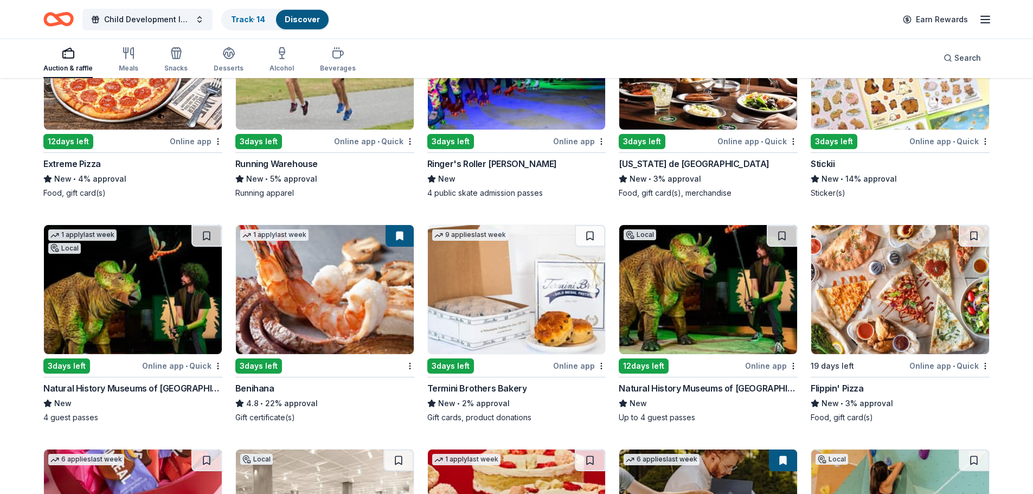
scroll to position [4177, 0]
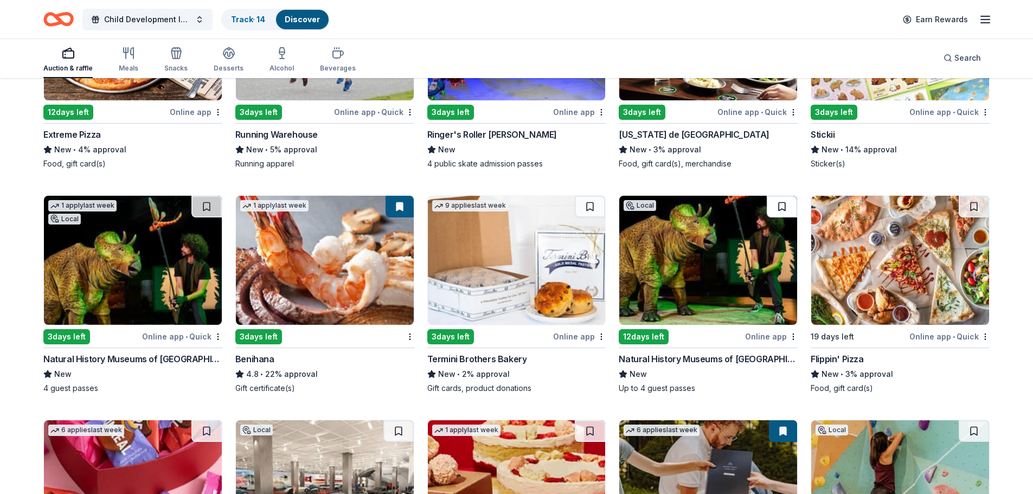
click at [656, 206] on button at bounding box center [782, 207] width 30 height 22
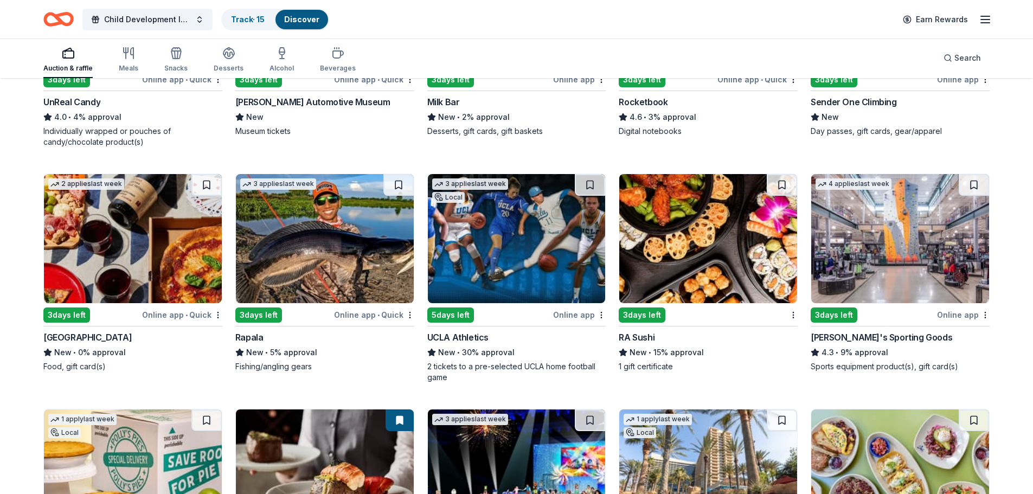
scroll to position [4827, 0]
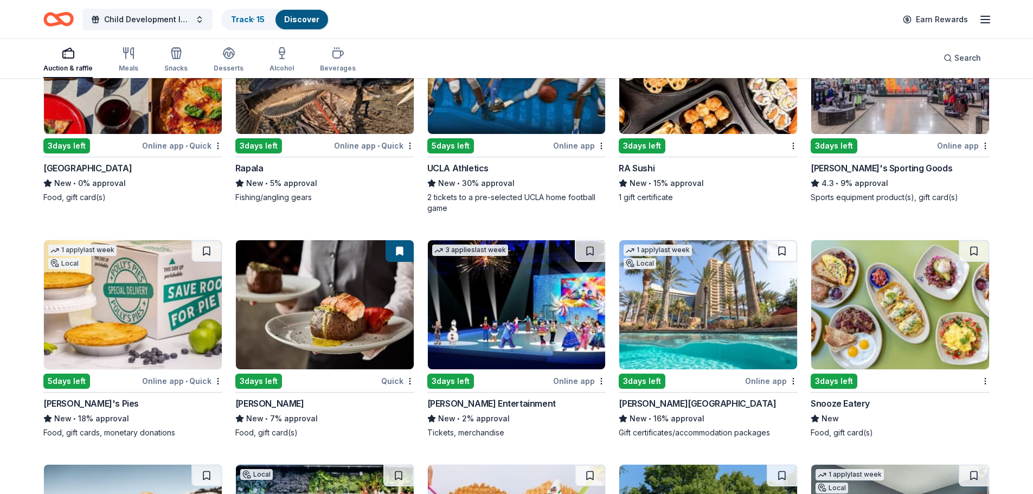
click at [564, 330] on img at bounding box center [517, 304] width 178 height 129
click at [587, 250] on button at bounding box center [590, 251] width 30 height 22
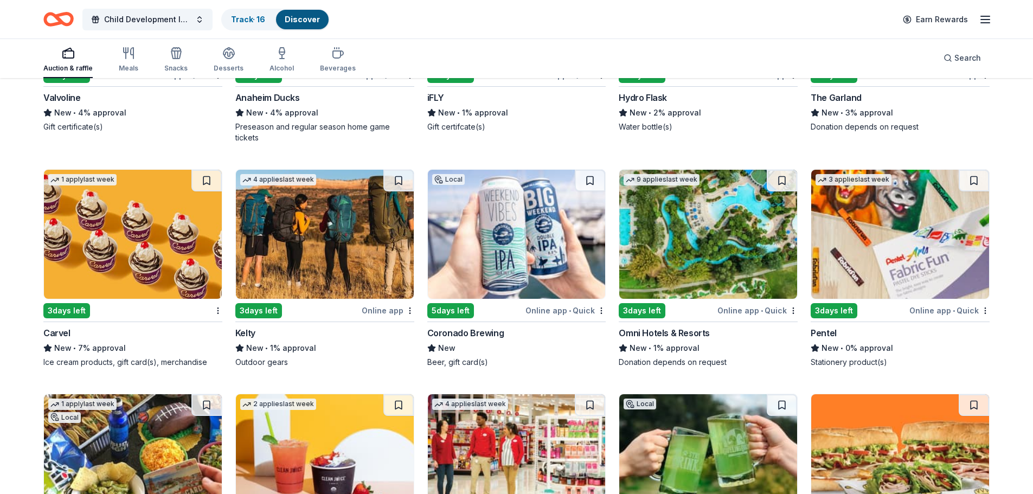
scroll to position [6075, 0]
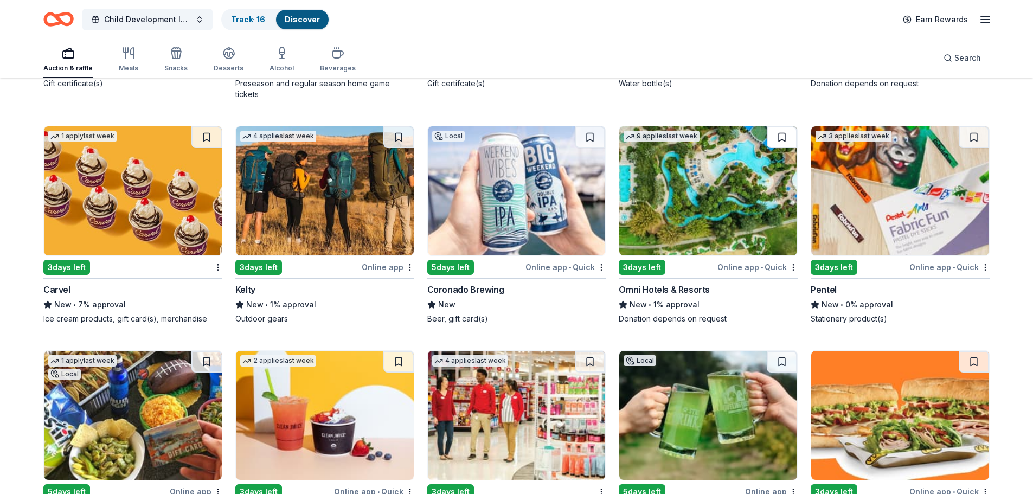
click at [656, 126] on button at bounding box center [782, 137] width 30 height 22
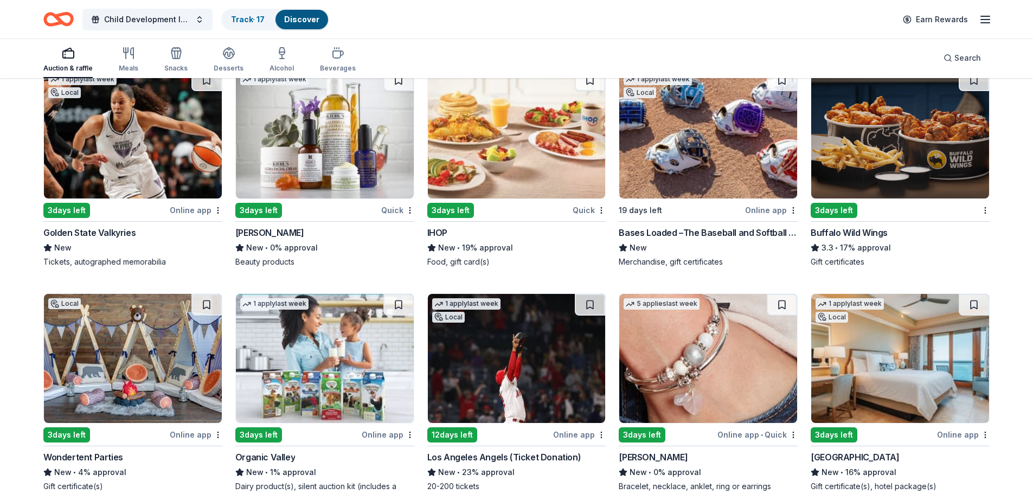
scroll to position [7160, 0]
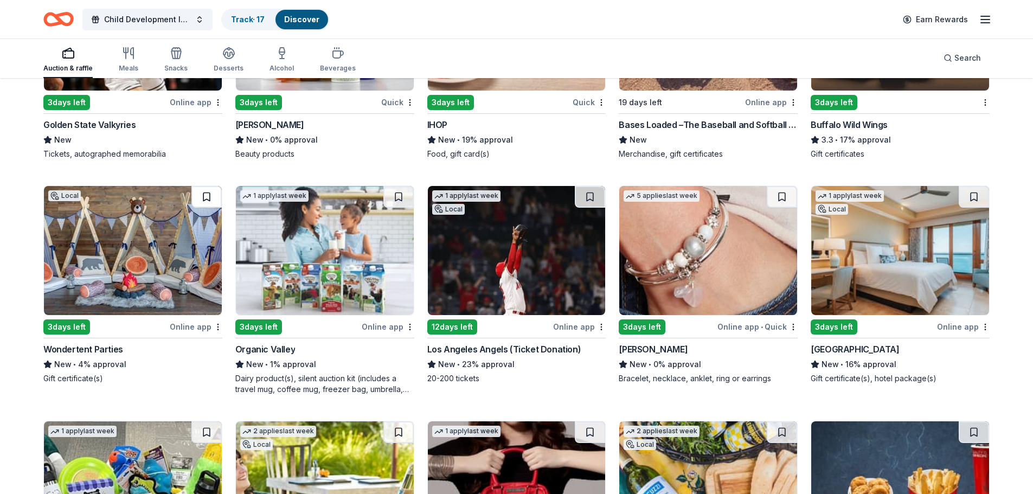
click at [206, 186] on button at bounding box center [206, 197] width 30 height 22
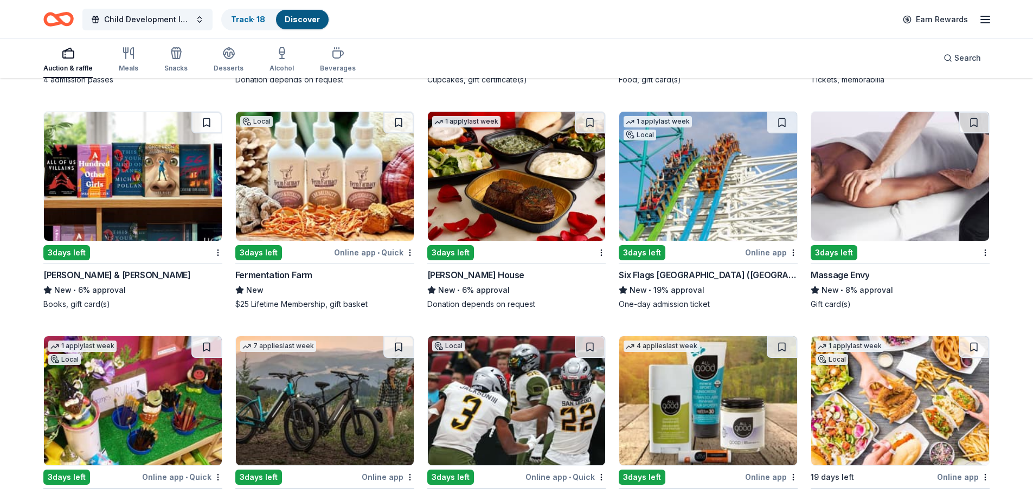
scroll to position [8082, 0]
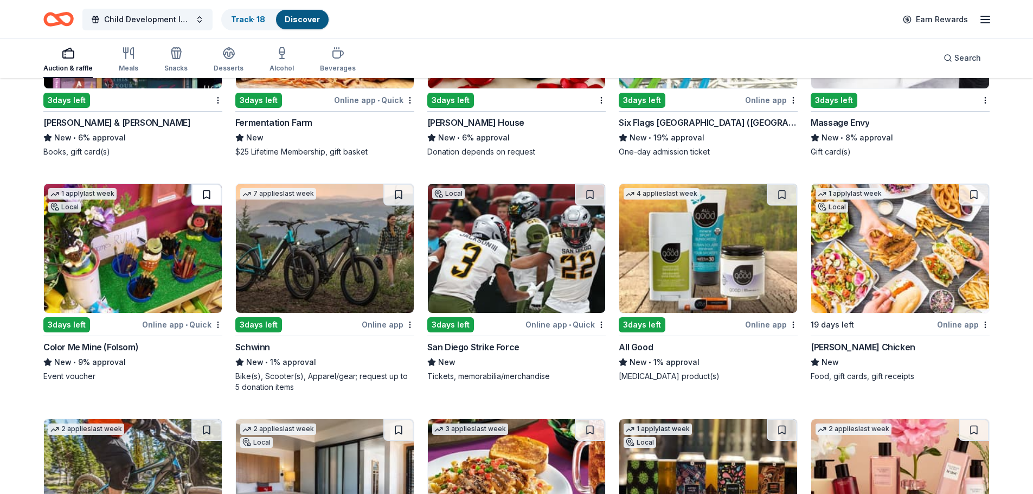
click at [204, 184] on button at bounding box center [206, 195] width 30 height 22
click at [400, 184] on button at bounding box center [398, 195] width 30 height 22
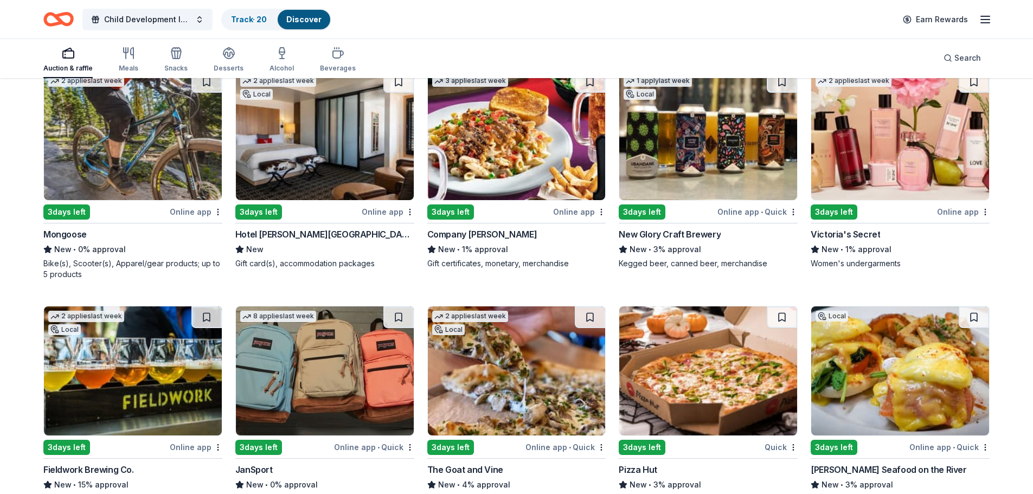
scroll to position [8624, 0]
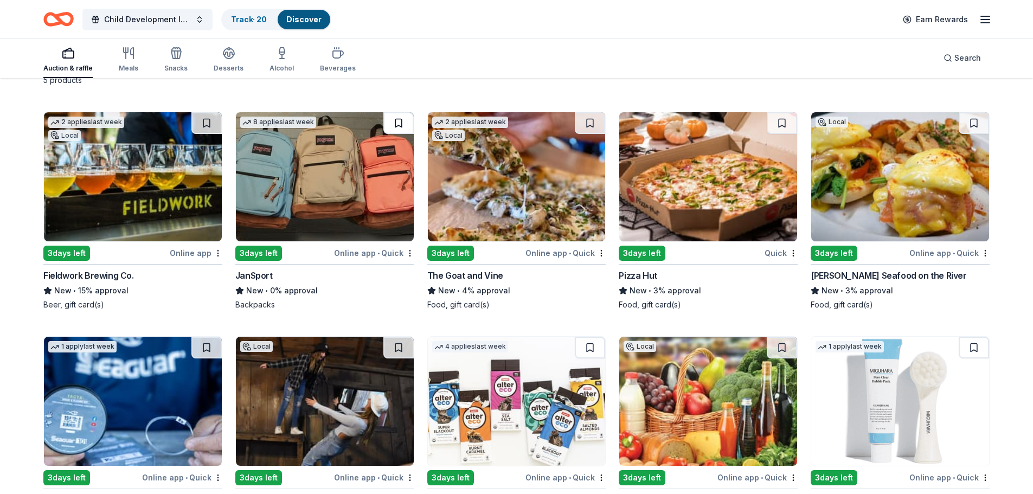
click at [397, 112] on button at bounding box center [398, 123] width 30 height 22
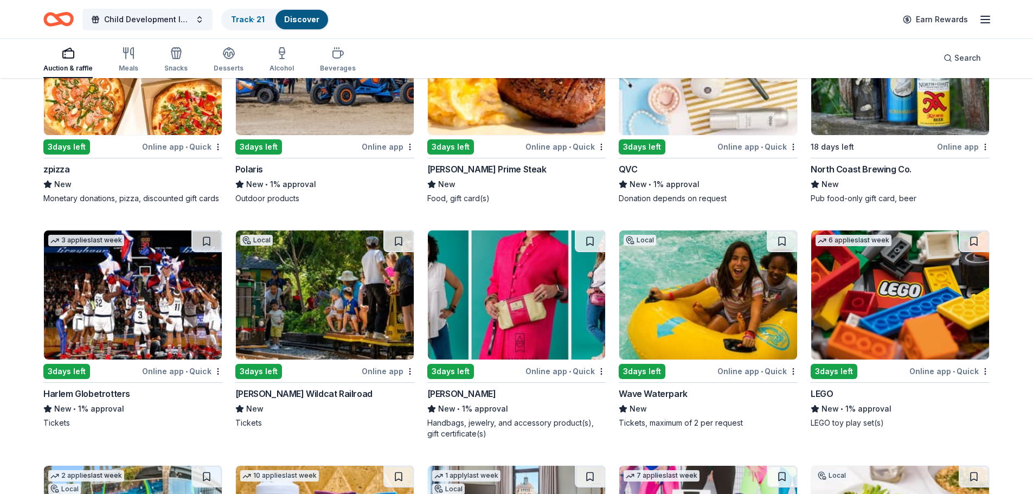
scroll to position [9221, 0]
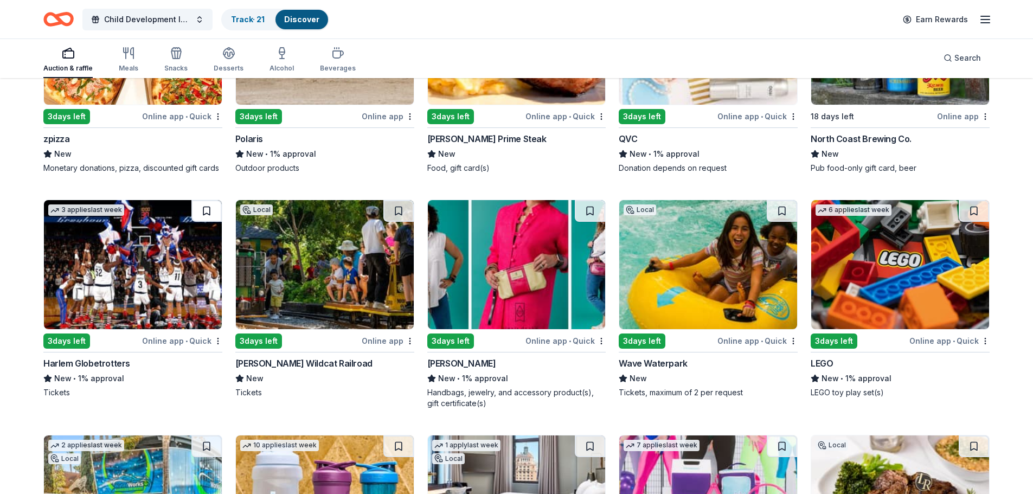
click at [204, 200] on button at bounding box center [206, 211] width 30 height 22
click at [656, 200] on button at bounding box center [974, 211] width 30 height 22
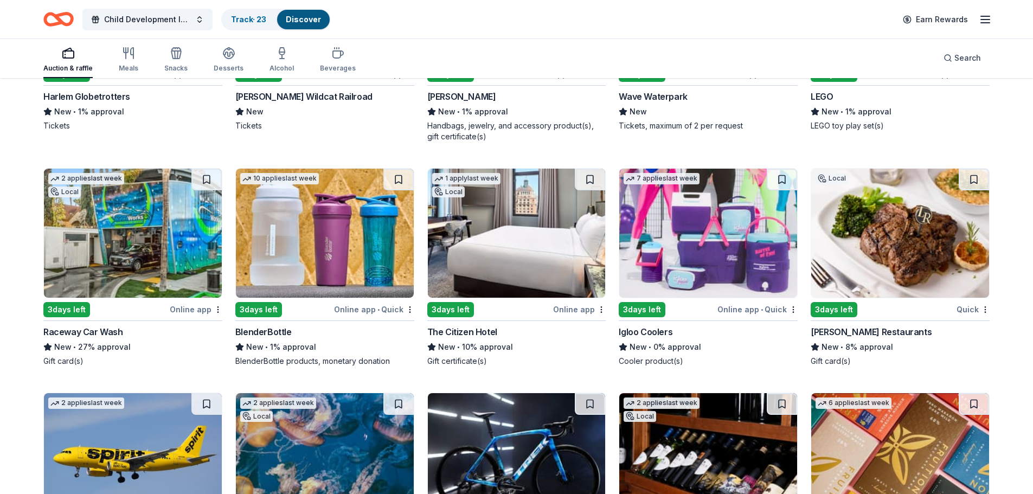
scroll to position [9492, 0]
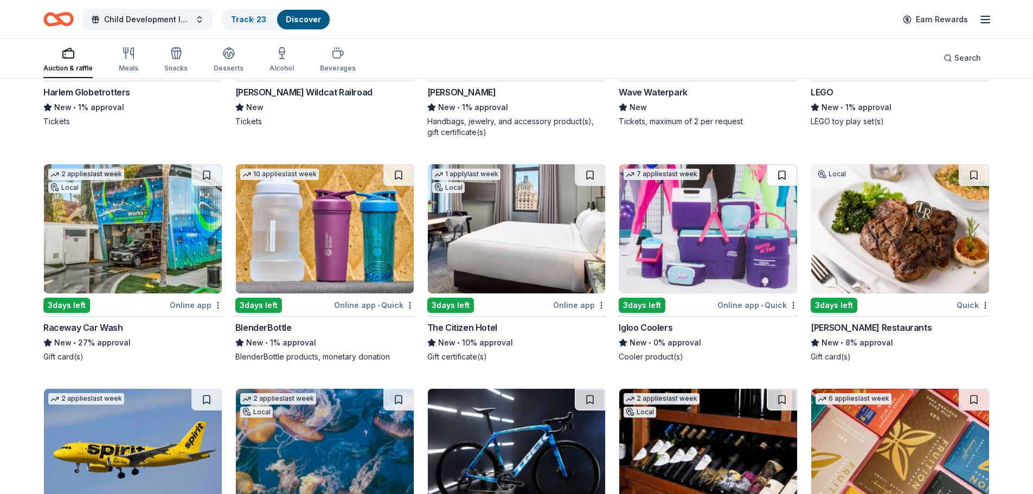
click at [656, 164] on button at bounding box center [782, 175] width 30 height 22
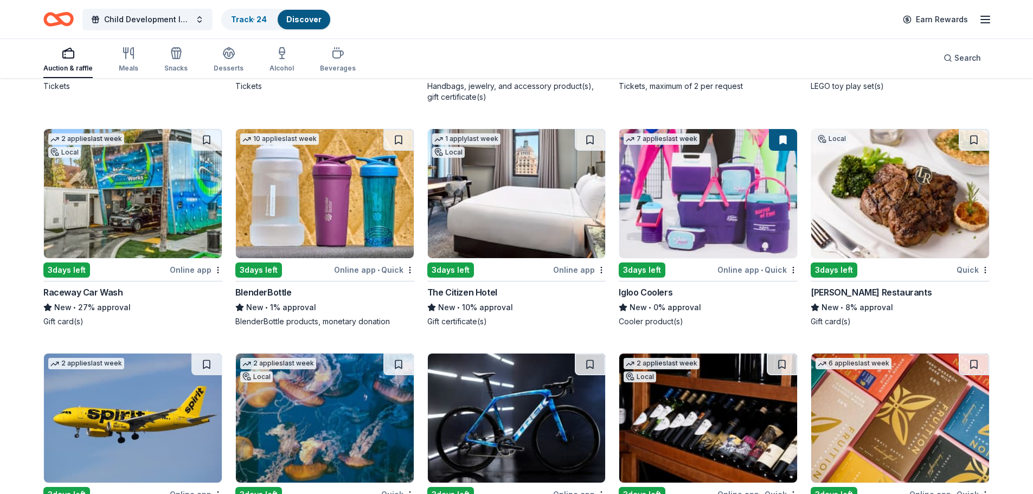
scroll to position [9709, 0]
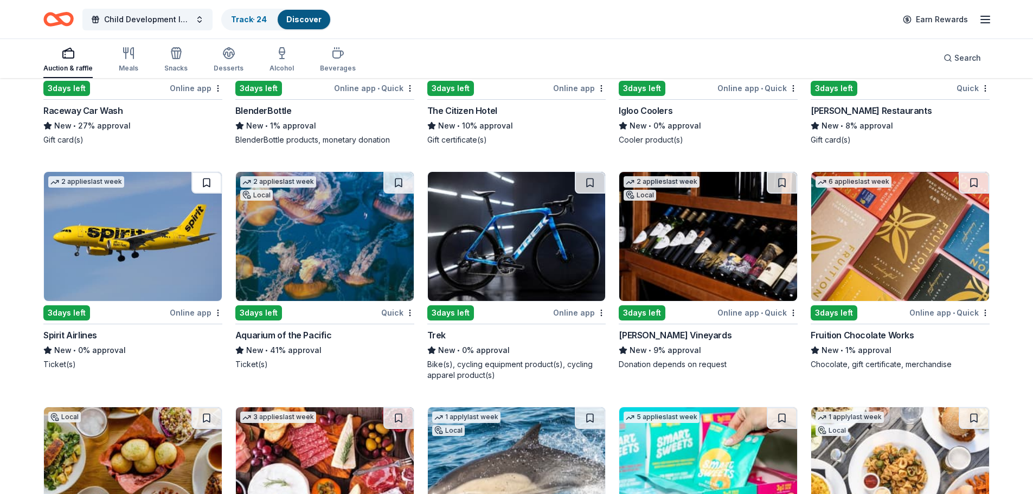
click at [208, 172] on button at bounding box center [206, 183] width 30 height 22
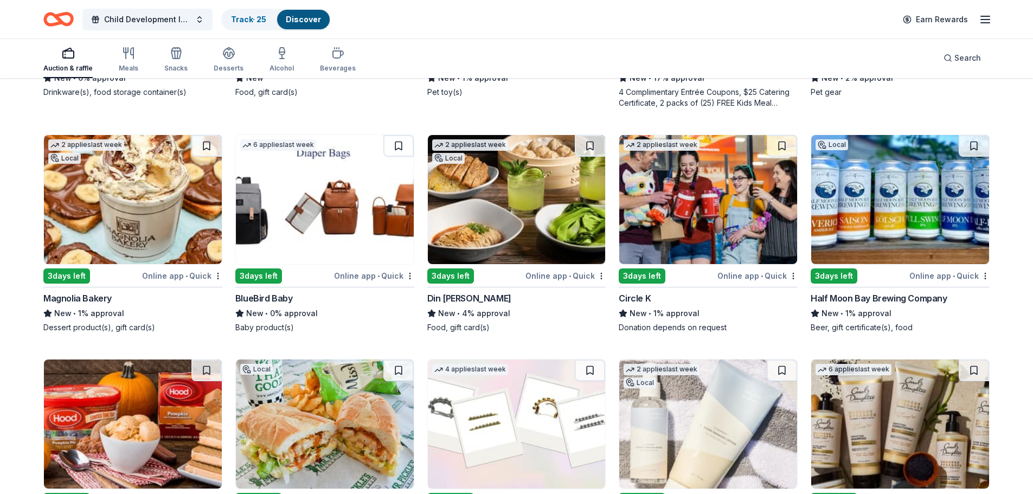
scroll to position [10902, 0]
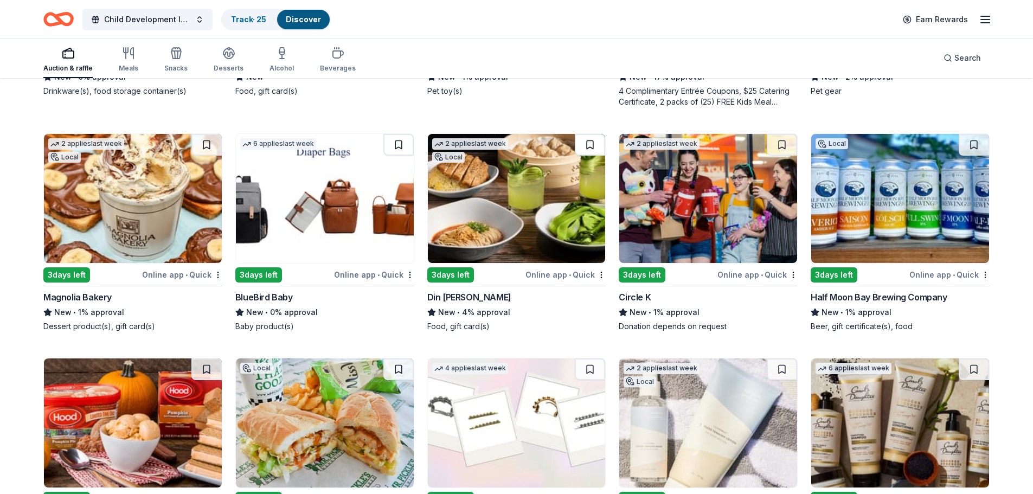
click at [591, 134] on button at bounding box center [590, 145] width 30 height 22
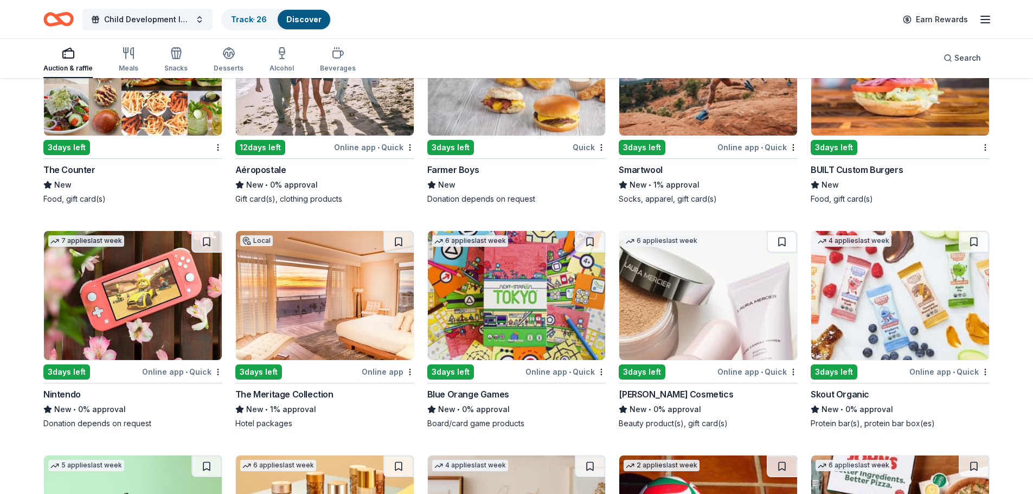
scroll to position [11553, 0]
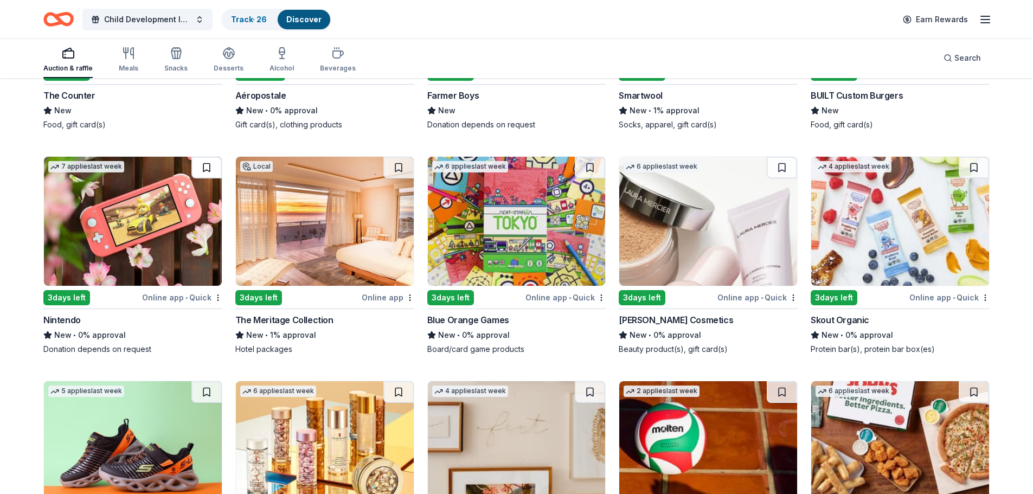
click at [207, 157] on button at bounding box center [206, 168] width 30 height 22
click at [590, 158] on button at bounding box center [590, 168] width 30 height 22
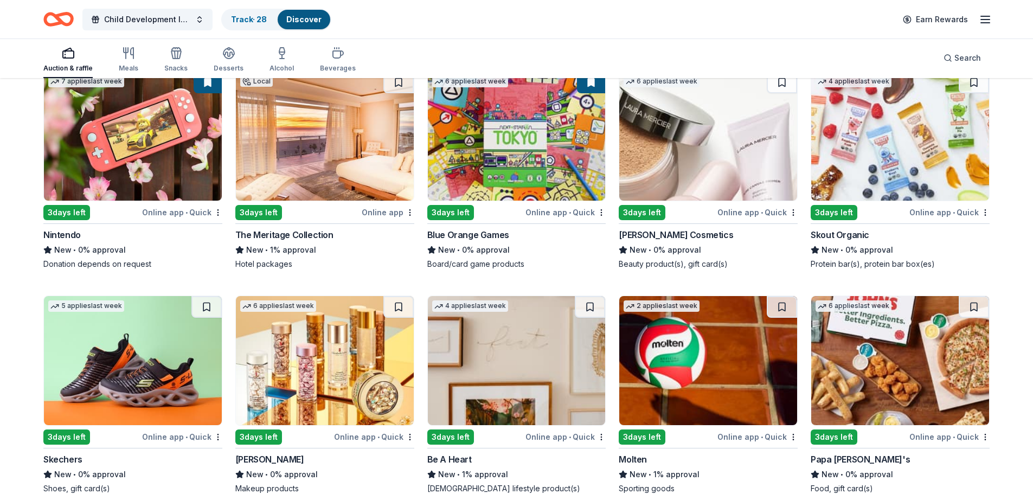
scroll to position [11770, 0]
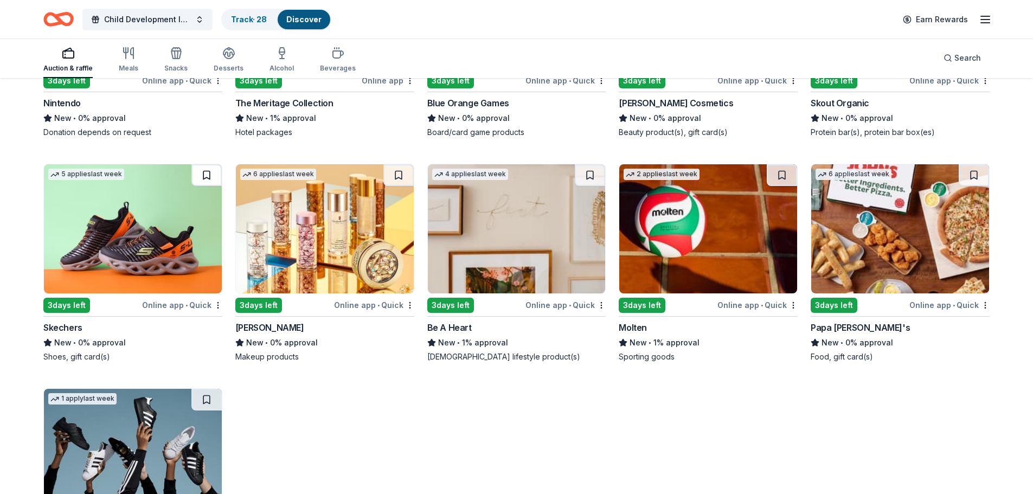
click at [205, 164] on button at bounding box center [206, 175] width 30 height 22
click at [400, 164] on button at bounding box center [398, 175] width 30 height 22
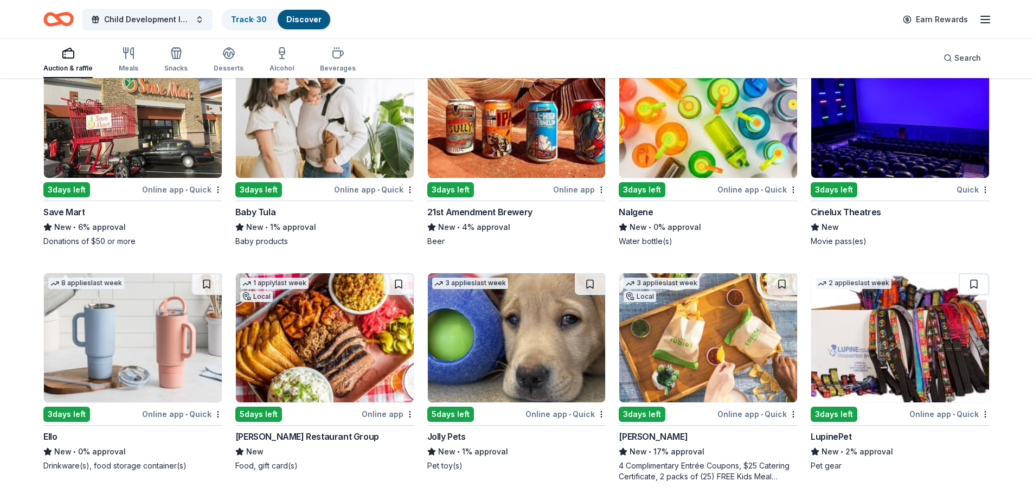
scroll to position [10301, 0]
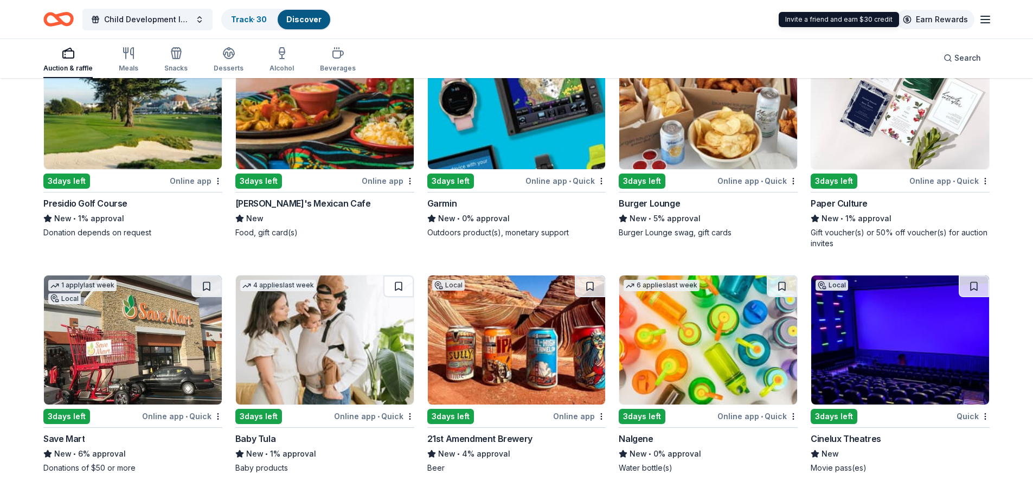
click at [656, 20] on link "Earn Rewards" at bounding box center [936, 20] width 78 height 20
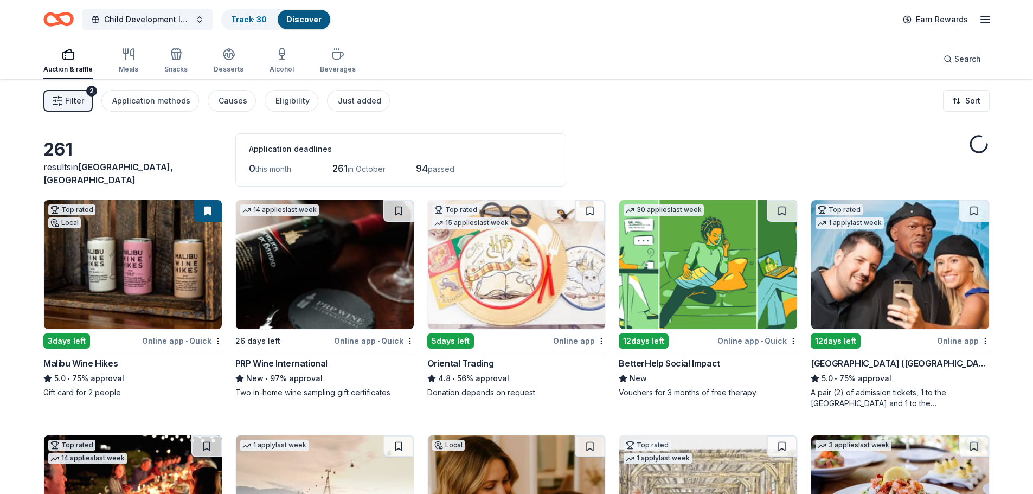
scroll to position [10301, 0]
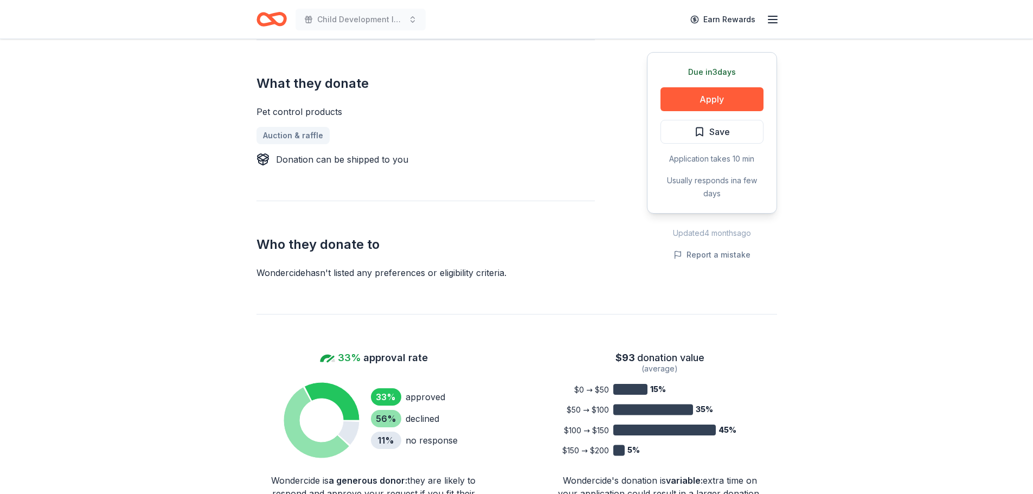
scroll to position [434, 0]
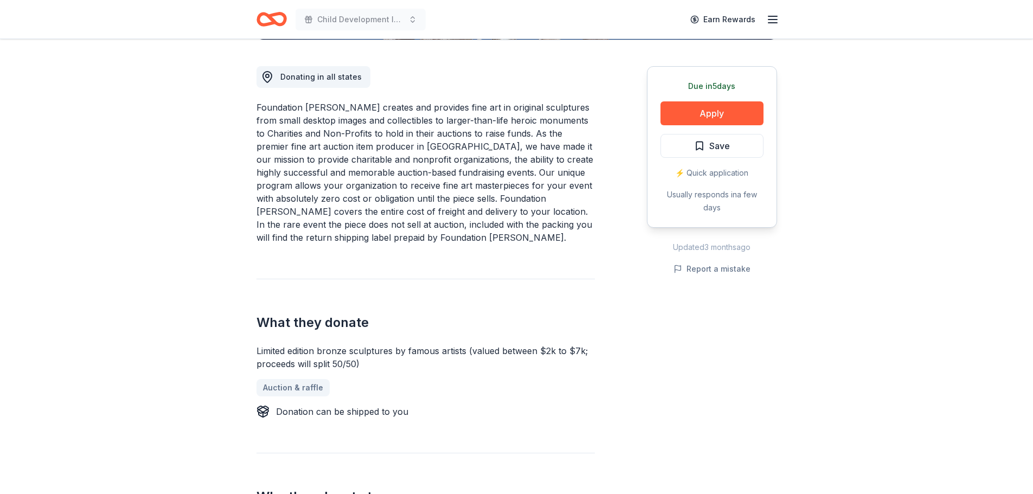
scroll to position [325, 0]
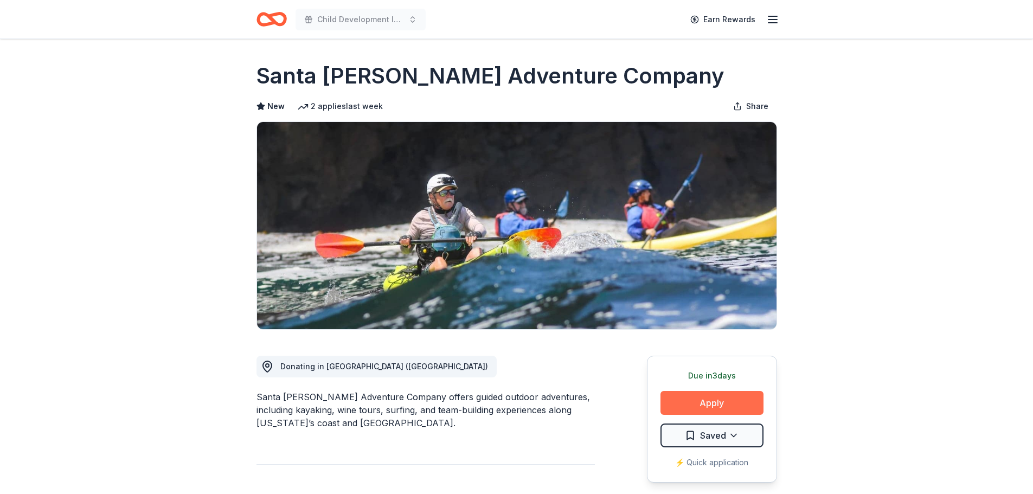
click at [753, 402] on button "Apply" at bounding box center [712, 403] width 103 height 24
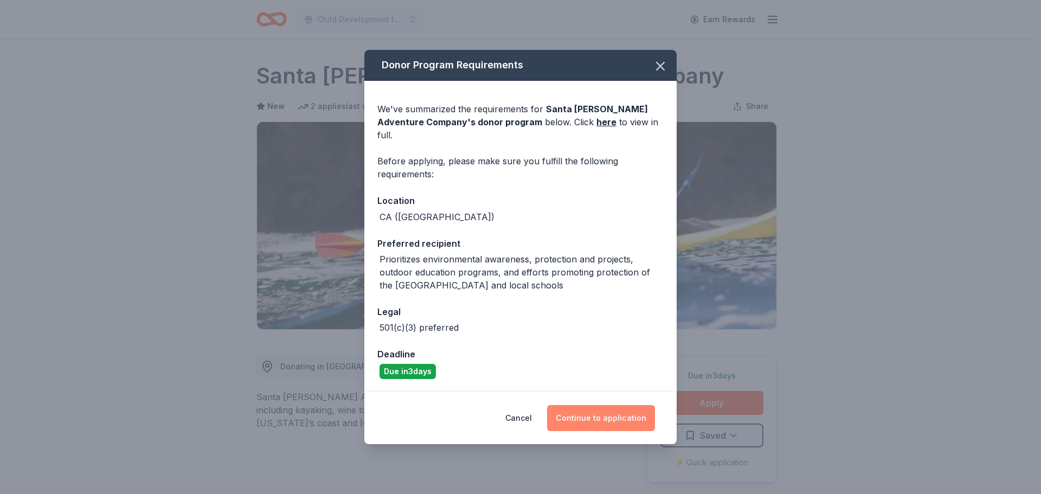
click at [589, 405] on button "Continue to application" at bounding box center [601, 418] width 108 height 26
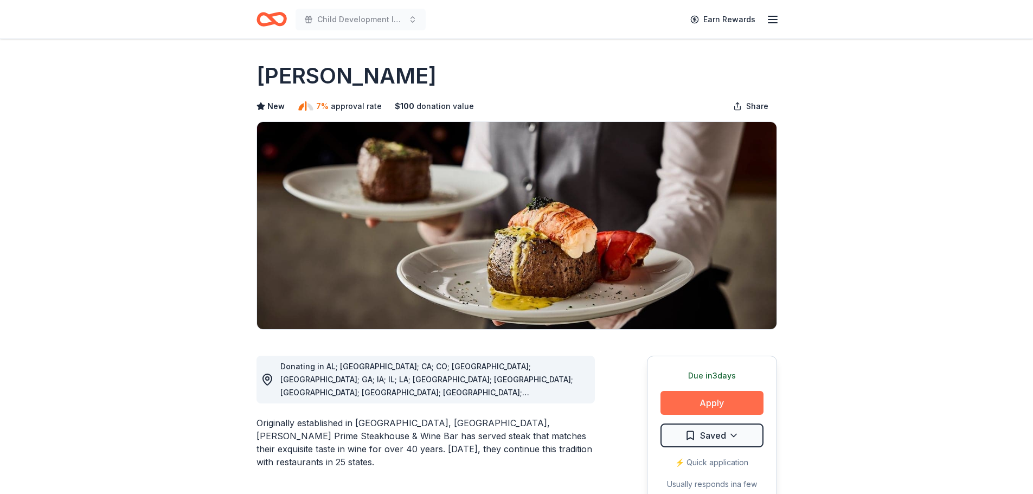
click at [708, 406] on button "Apply" at bounding box center [712, 403] width 103 height 24
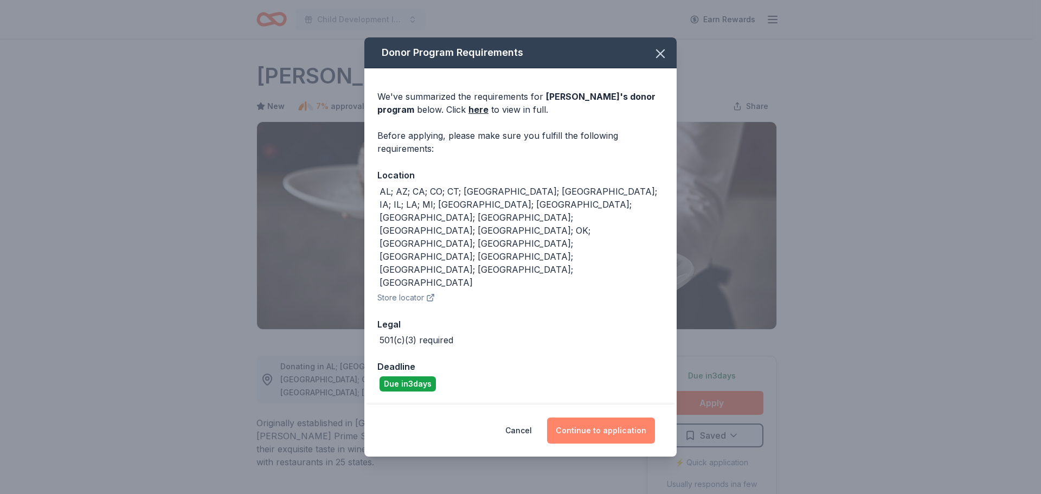
click at [595, 418] on button "Continue to application" at bounding box center [601, 431] width 108 height 26
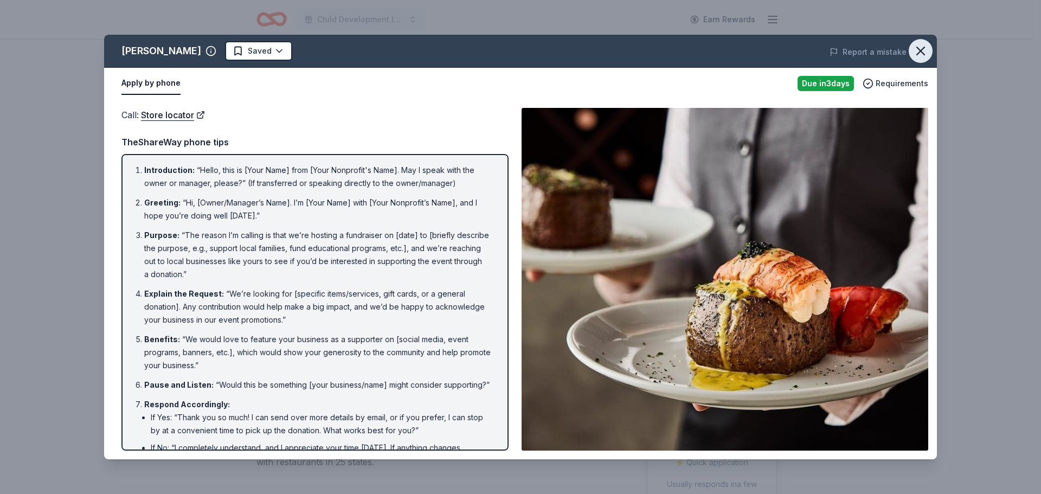
click at [919, 55] on icon "button" at bounding box center [920, 50] width 15 height 15
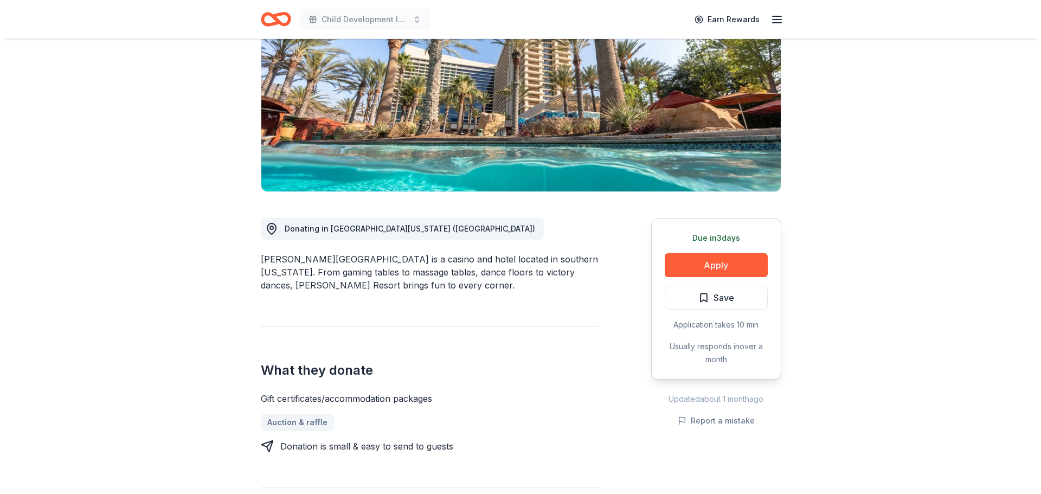
scroll to position [163, 0]
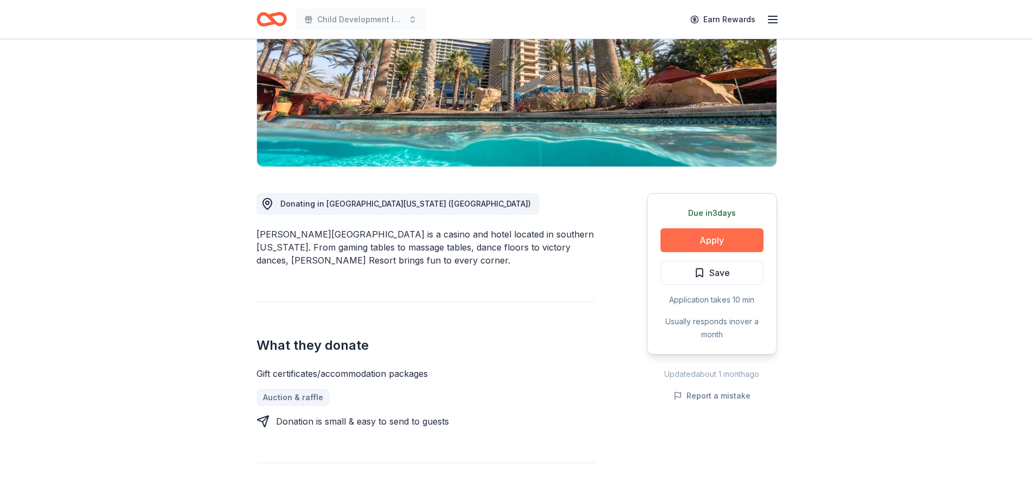
click at [704, 241] on button "Apply" at bounding box center [712, 240] width 103 height 24
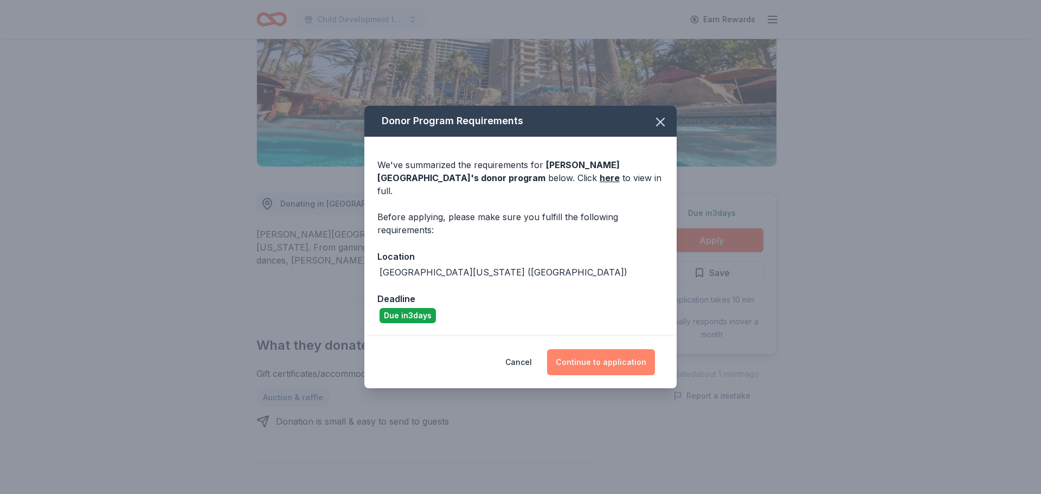
click at [585, 353] on button "Continue to application" at bounding box center [601, 362] width 108 height 26
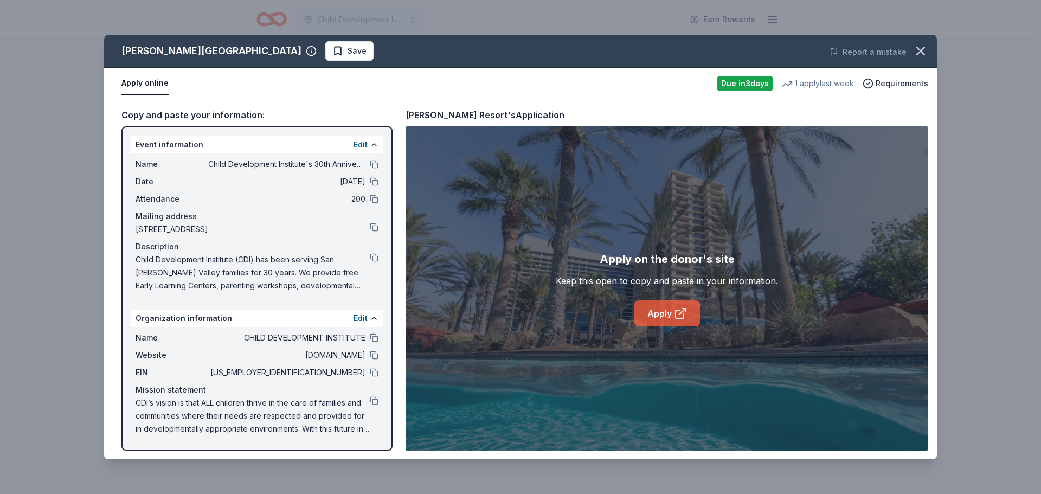
click at [648, 314] on link "Apply" at bounding box center [668, 313] width 66 height 26
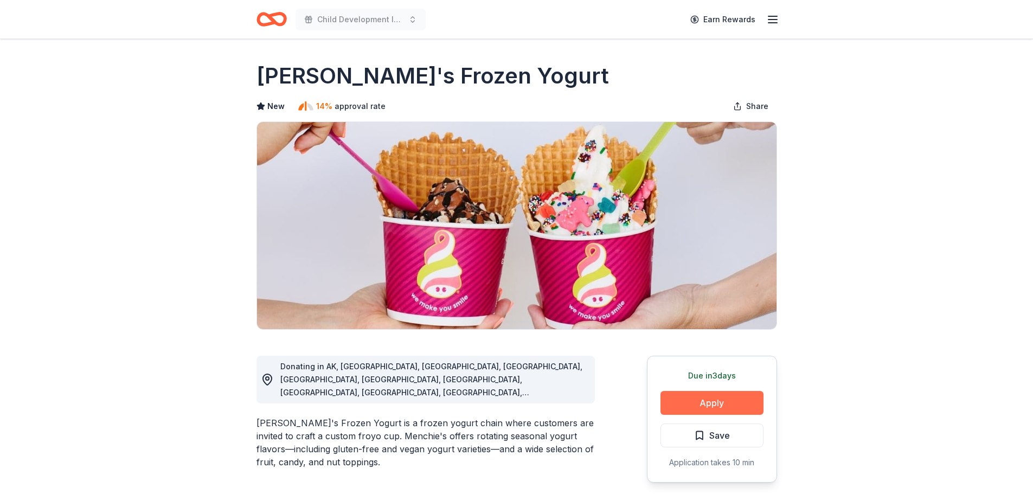
click at [691, 401] on button "Apply" at bounding box center [712, 403] width 103 height 24
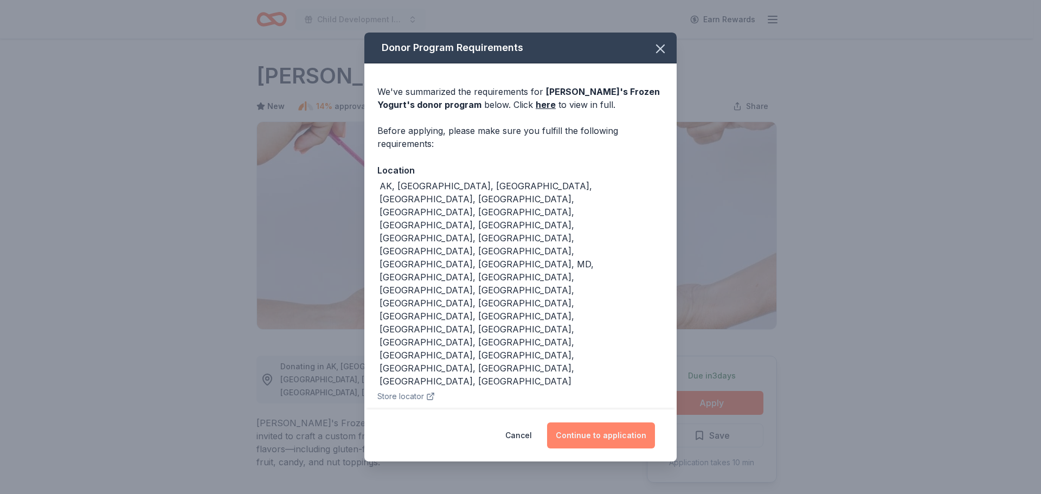
click at [598, 423] on button "Continue to application" at bounding box center [601, 436] width 108 height 26
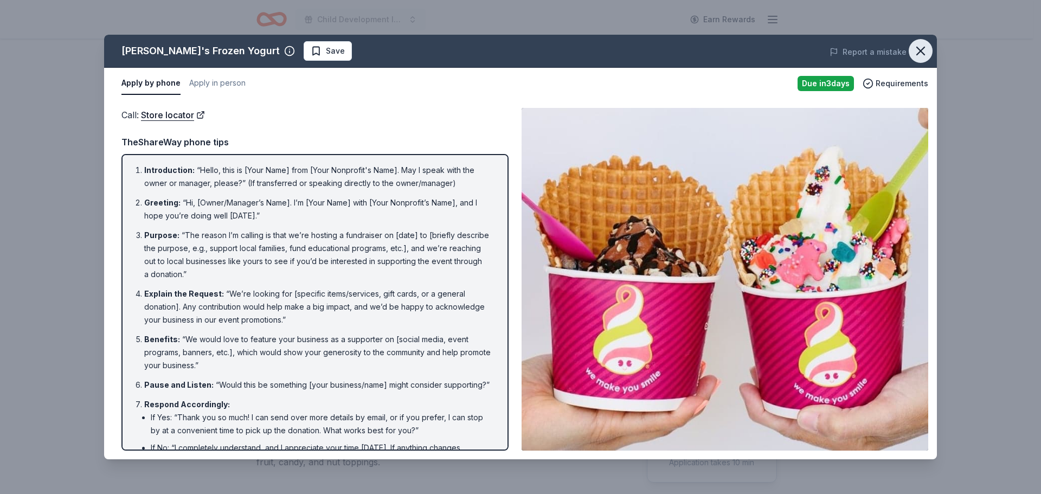
click at [922, 59] on button "button" at bounding box center [921, 51] width 24 height 24
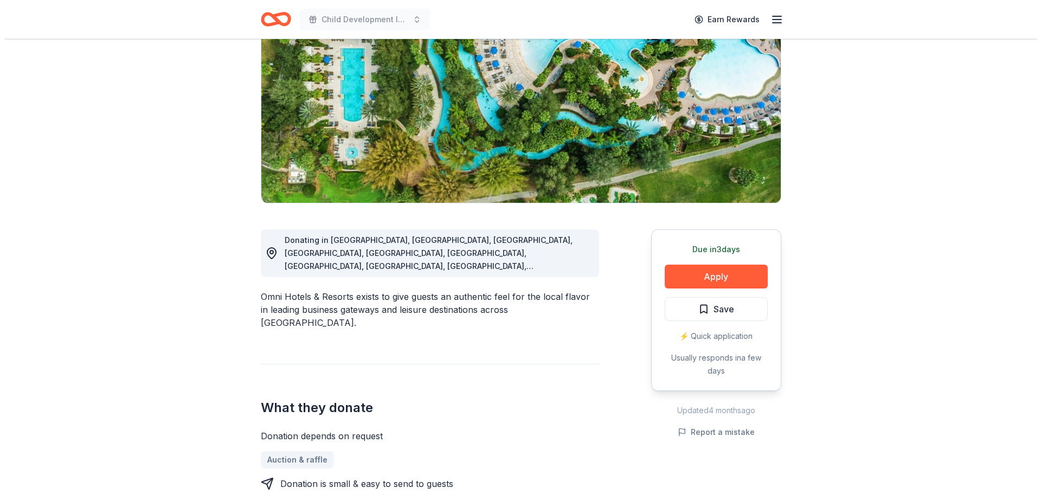
scroll to position [163, 0]
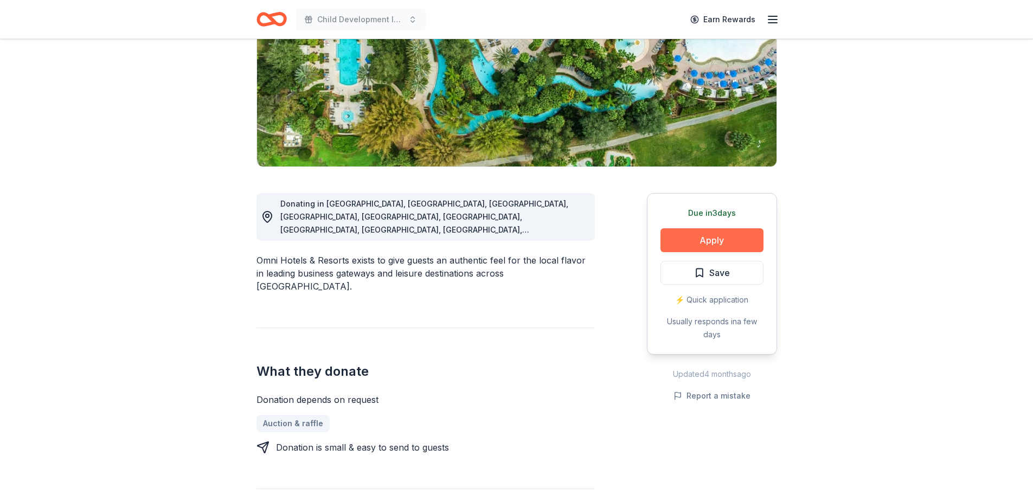
click at [694, 235] on button "Apply" at bounding box center [712, 240] width 103 height 24
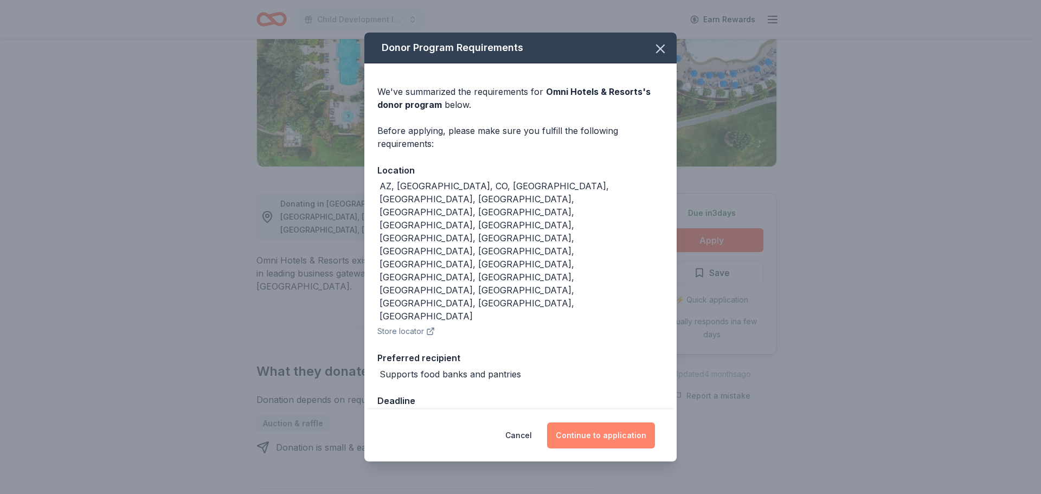
click at [591, 423] on button "Continue to application" at bounding box center [601, 436] width 108 height 26
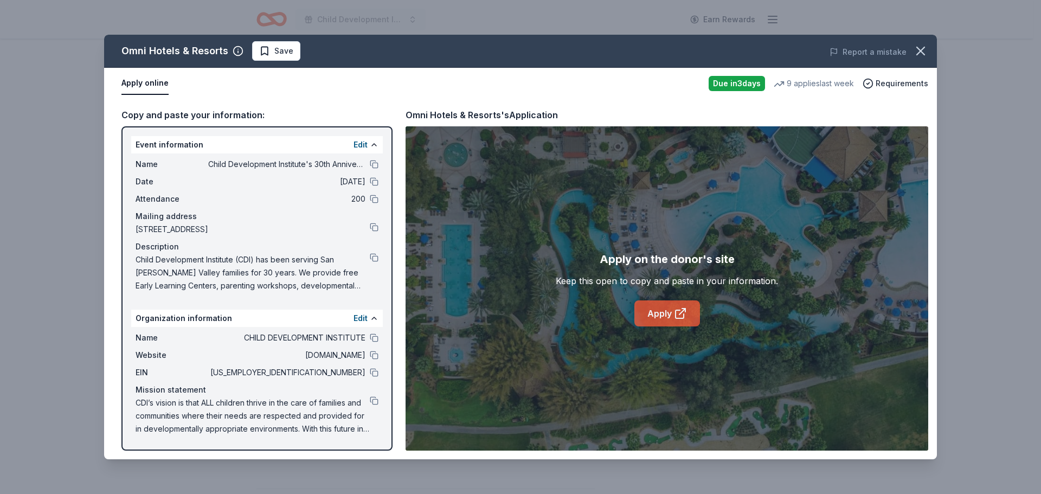
click at [656, 310] on link "Apply" at bounding box center [668, 313] width 66 height 26
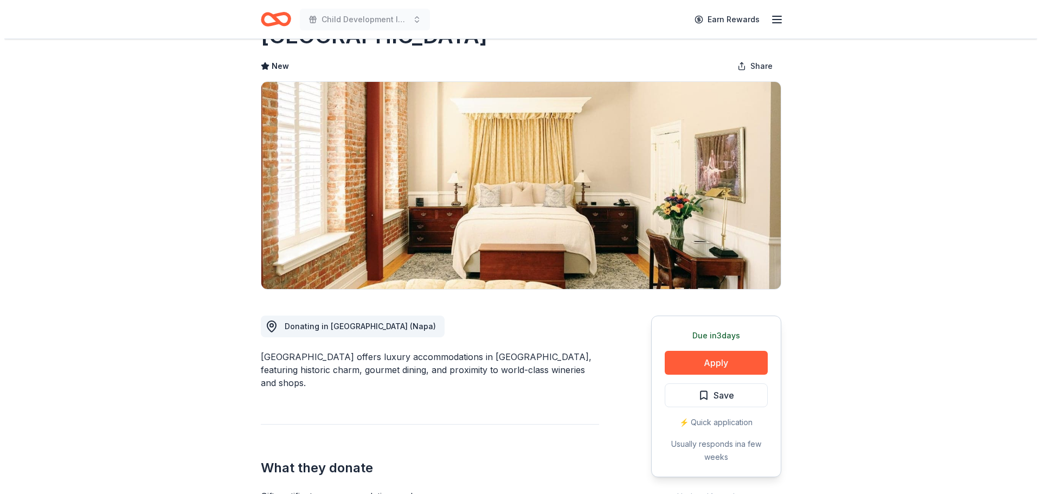
scroll to position [163, 0]
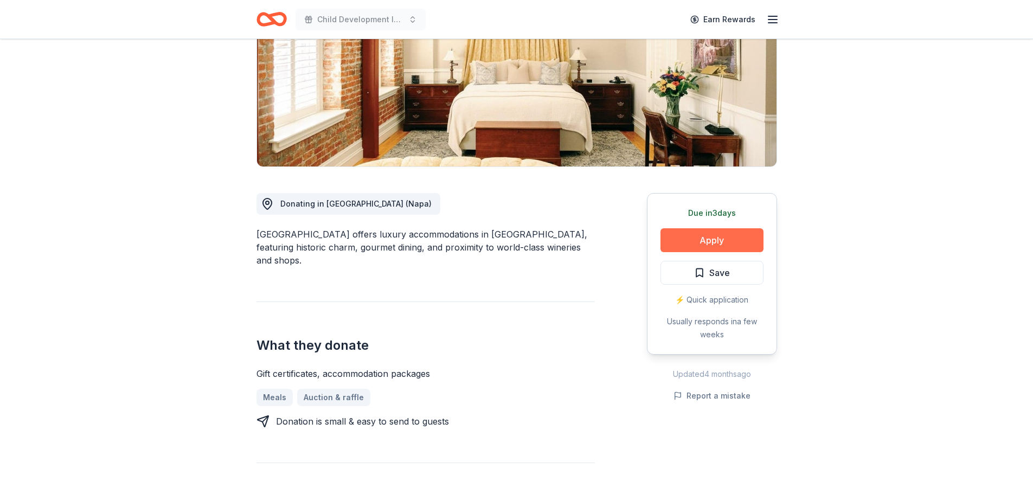
click at [719, 238] on button "Apply" at bounding box center [712, 240] width 103 height 24
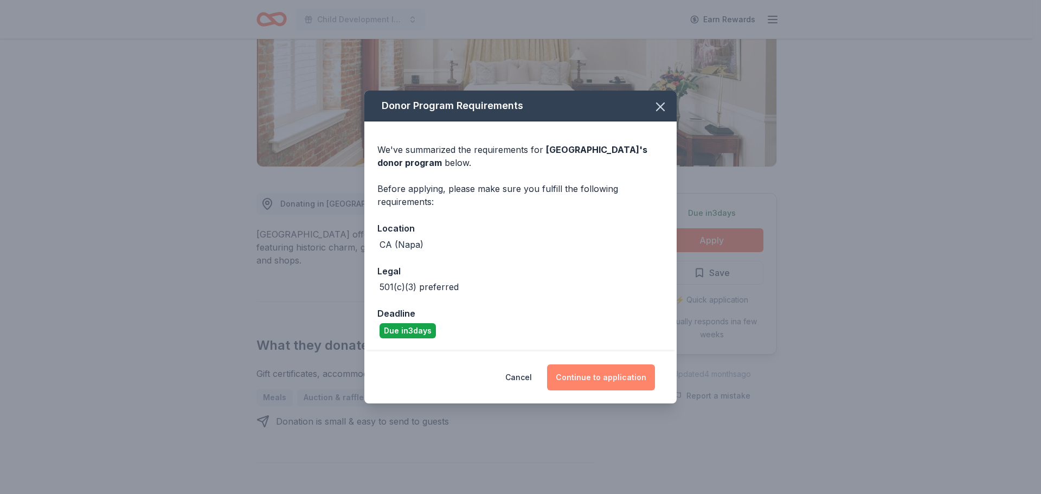
click at [593, 381] on button "Continue to application" at bounding box center [601, 378] width 108 height 26
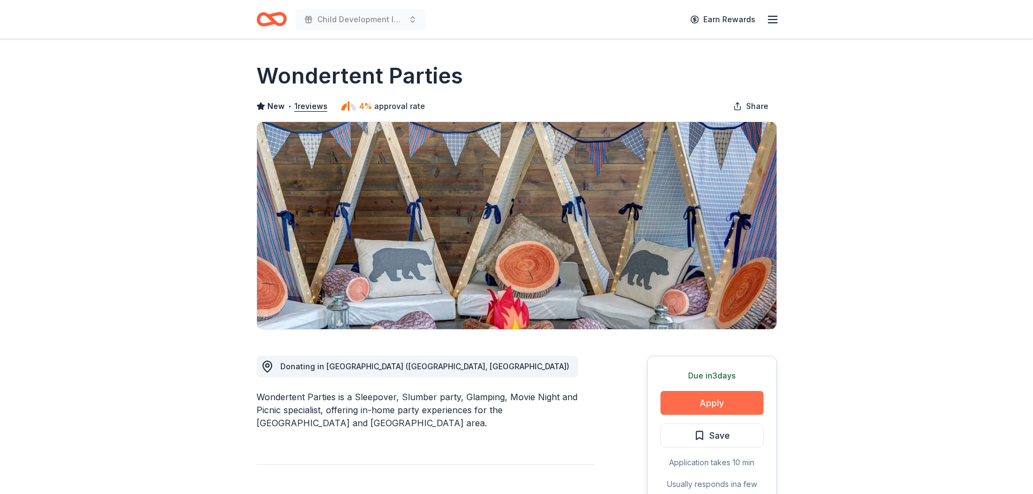
click at [731, 399] on button "Apply" at bounding box center [712, 403] width 103 height 24
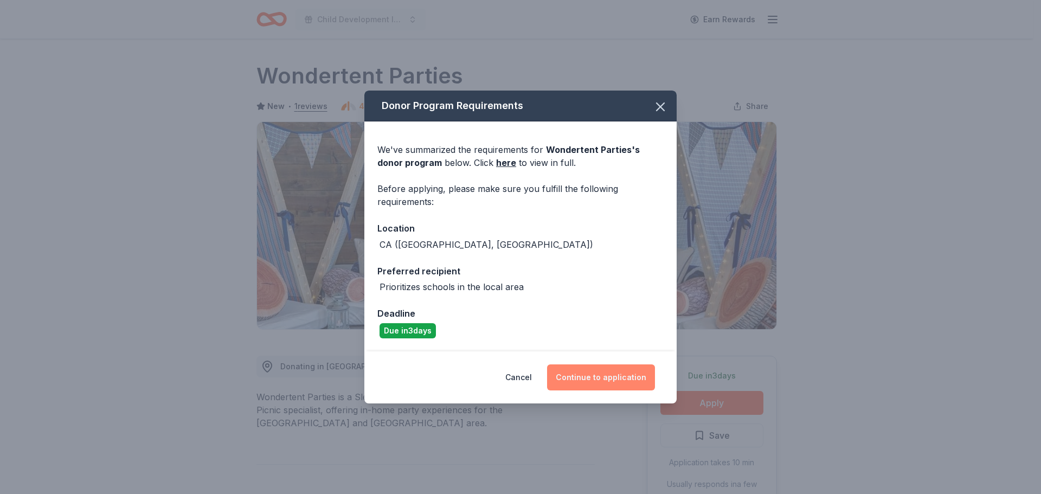
click at [604, 378] on button "Continue to application" at bounding box center [601, 378] width 108 height 26
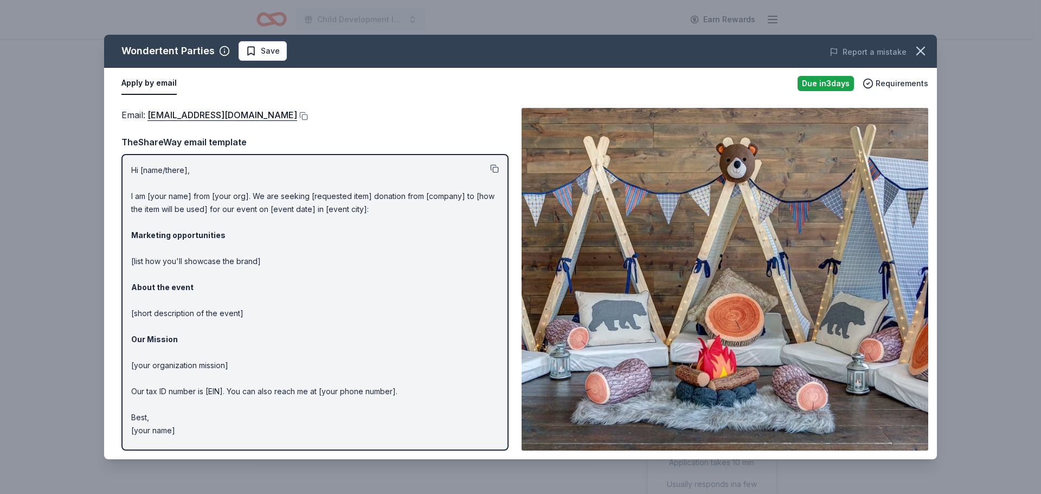
click at [491, 167] on button at bounding box center [494, 168] width 9 height 9
drag, startPoint x: 921, startPoint y: 55, endPoint x: 917, endPoint y: 59, distance: 5.8
click at [921, 55] on icon "button" at bounding box center [920, 50] width 15 height 15
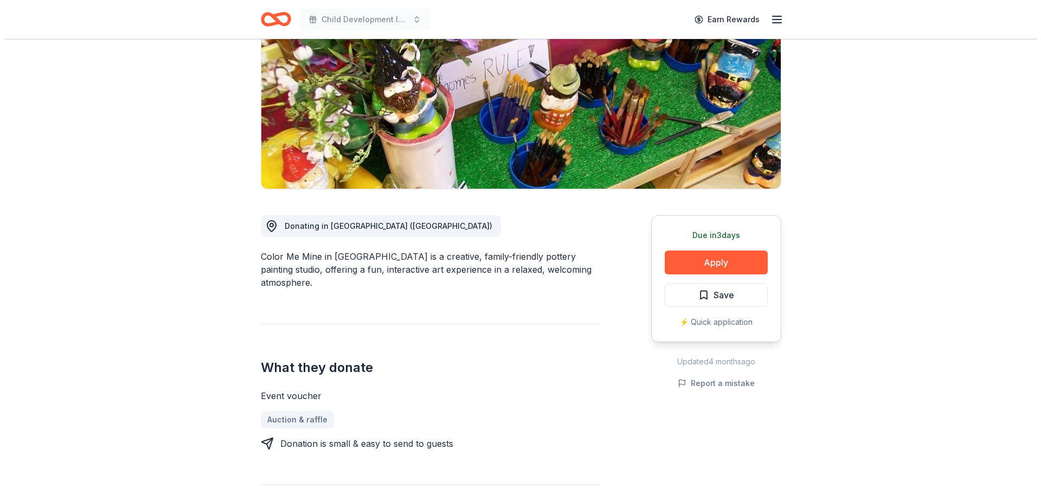
scroll to position [163, 0]
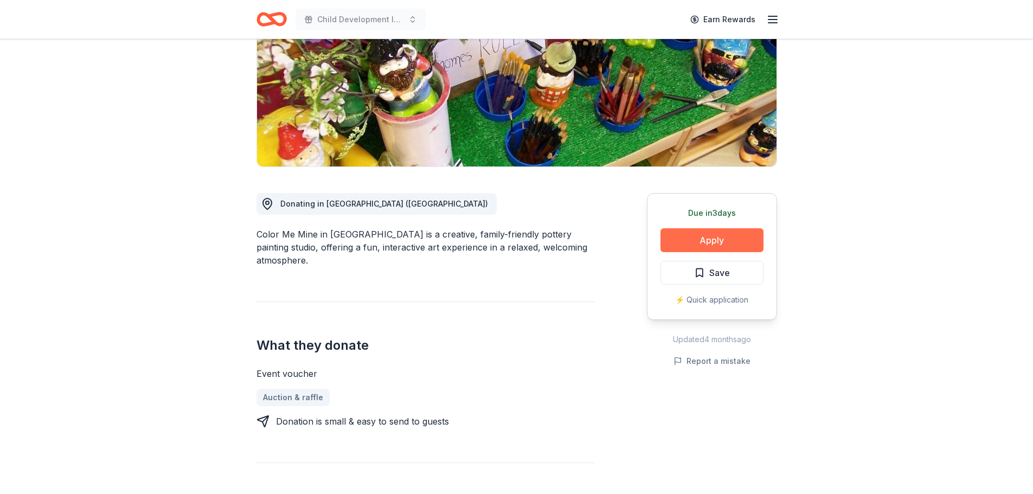
click at [698, 242] on button "Apply" at bounding box center [712, 240] width 103 height 24
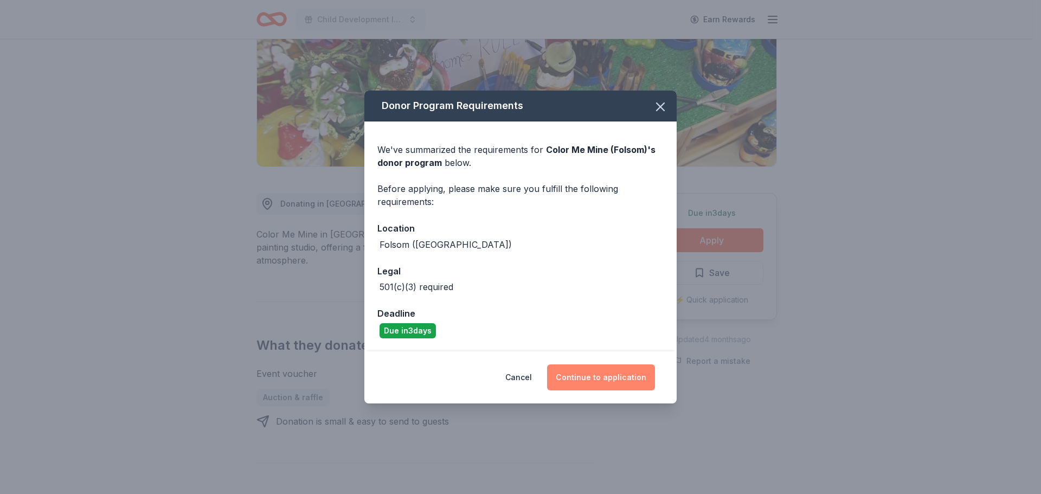
click at [584, 375] on button "Continue to application" at bounding box center [601, 378] width 108 height 26
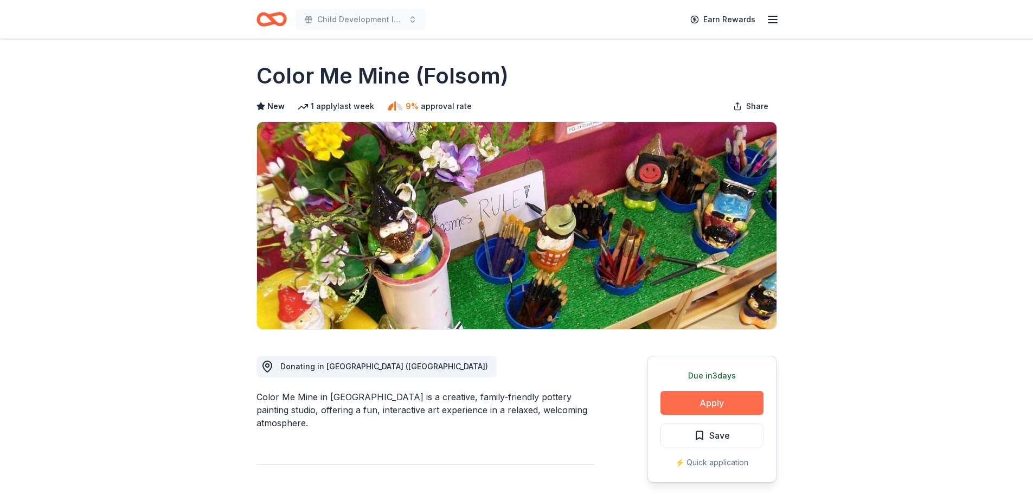
click at [706, 405] on button "Apply" at bounding box center [712, 403] width 103 height 24
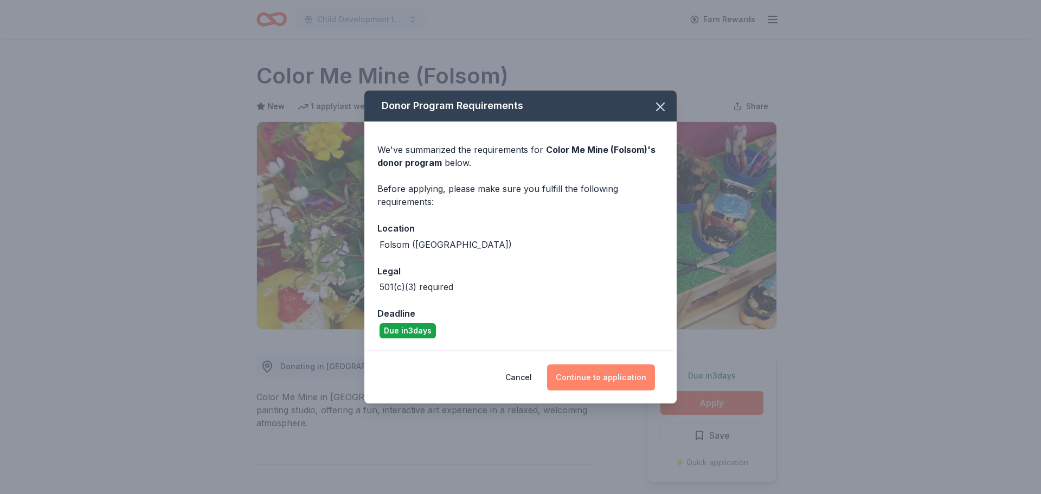
click at [590, 374] on button "Continue to application" at bounding box center [601, 378] width 108 height 26
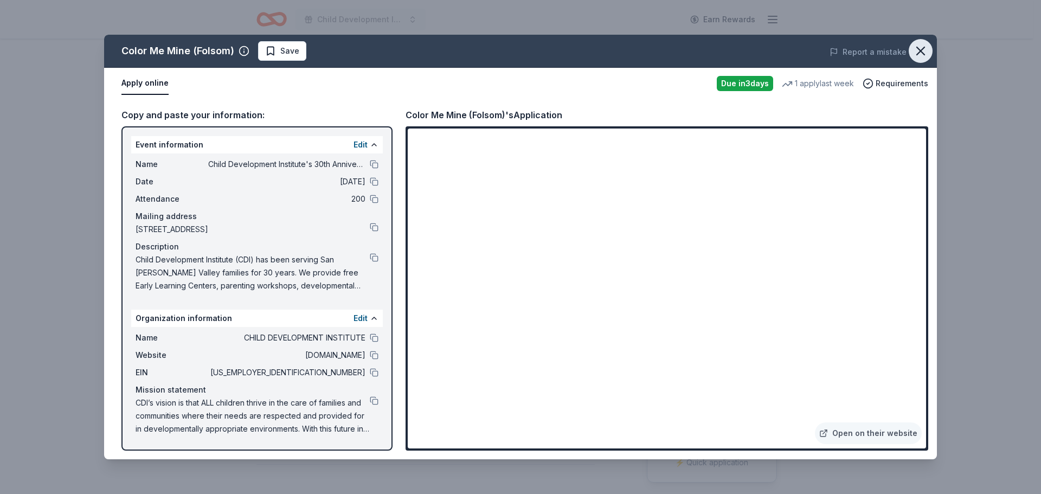
click at [922, 53] on icon "button" at bounding box center [921, 51] width 8 height 8
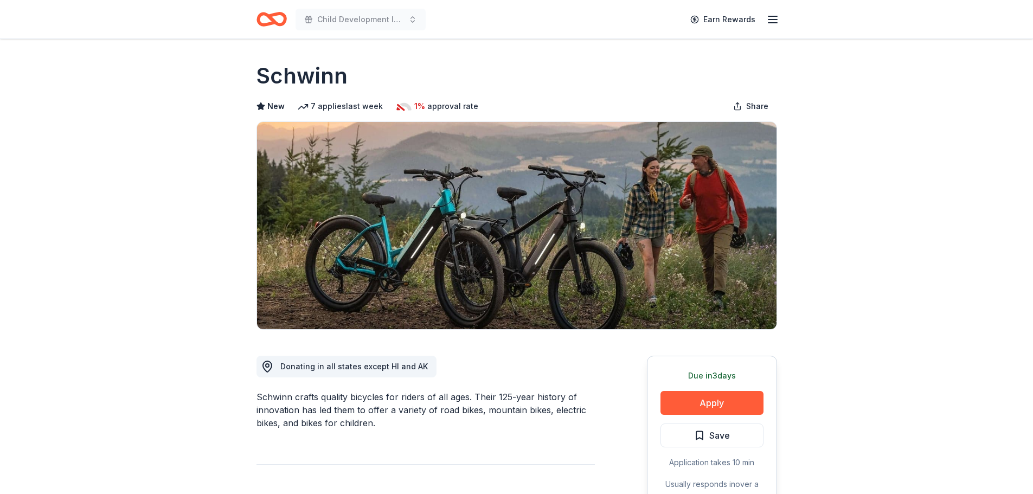
click at [715, 404] on button "Apply" at bounding box center [712, 403] width 103 height 24
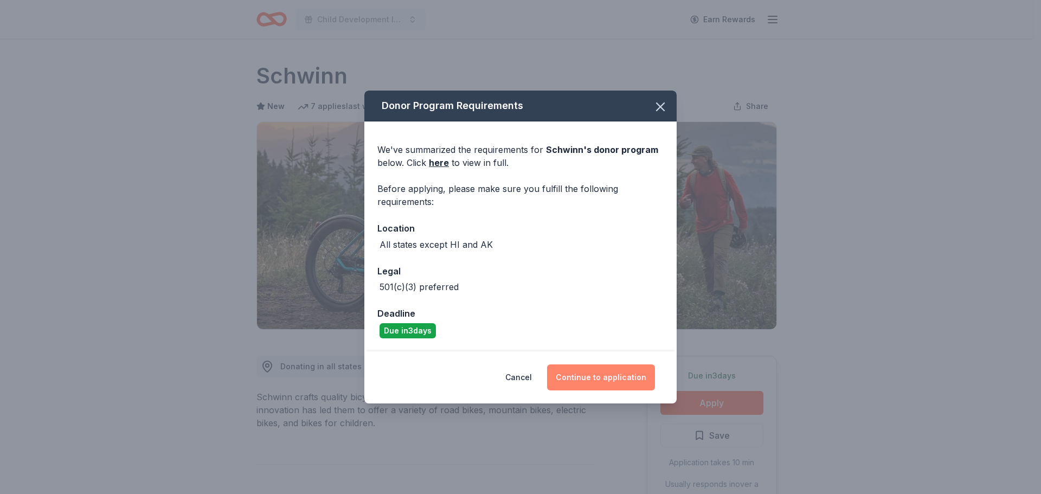
click at [618, 379] on button "Continue to application" at bounding box center [601, 378] width 108 height 26
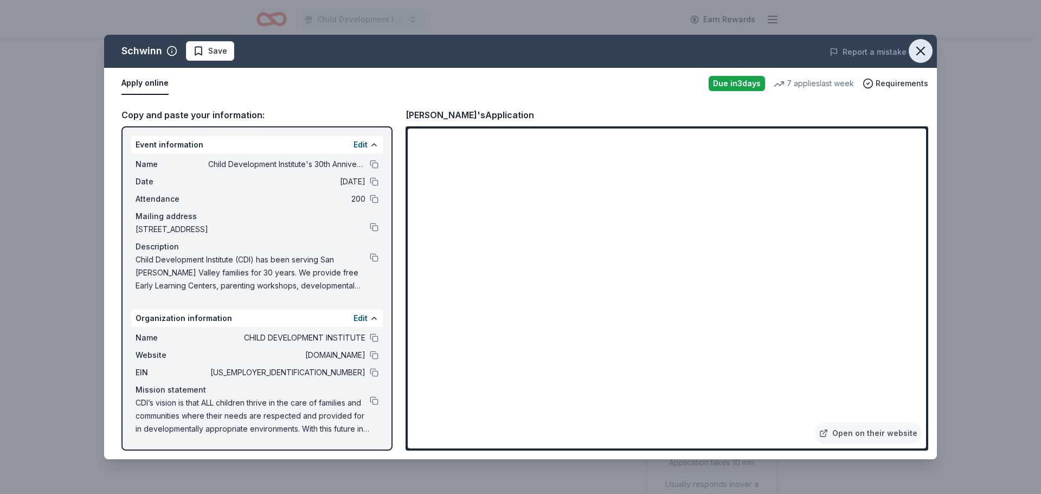
click at [919, 52] on icon "button" at bounding box center [920, 50] width 15 height 15
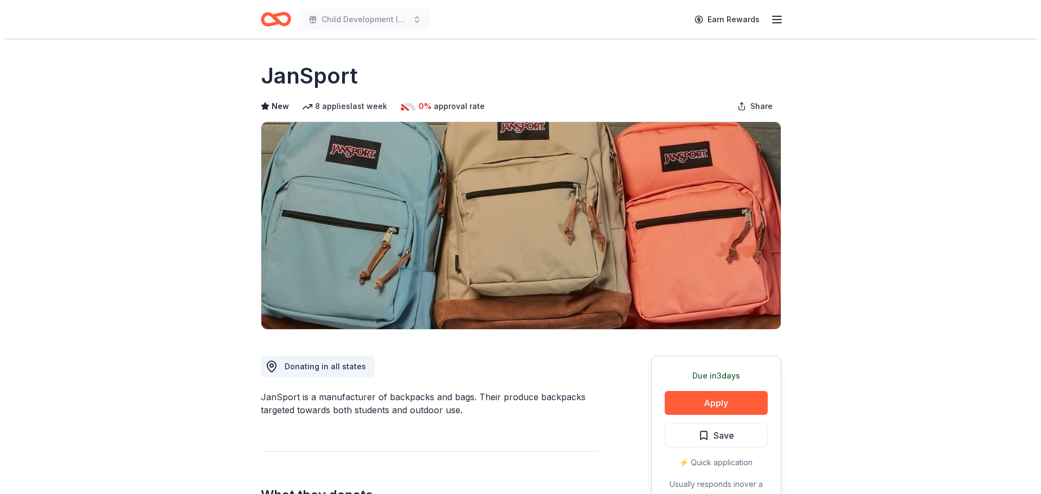
scroll to position [108, 0]
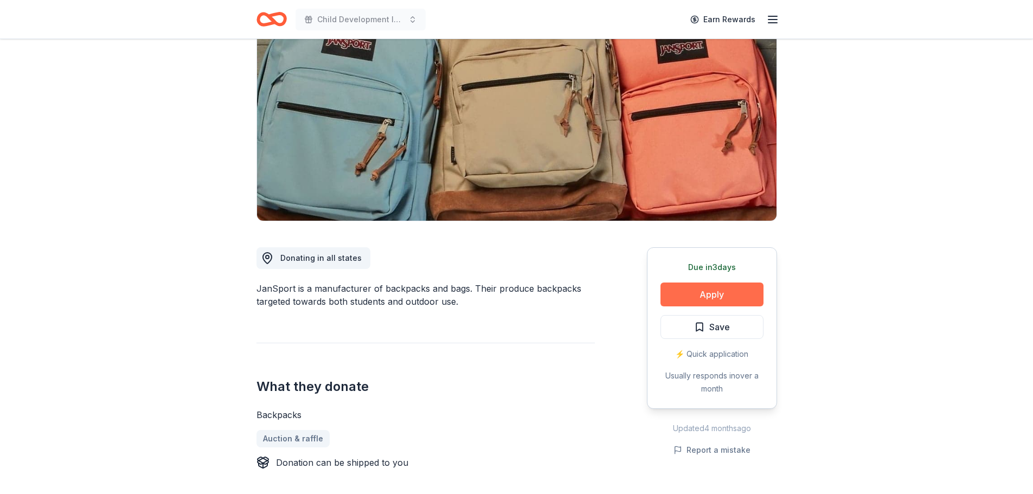
click at [701, 295] on button "Apply" at bounding box center [712, 295] width 103 height 24
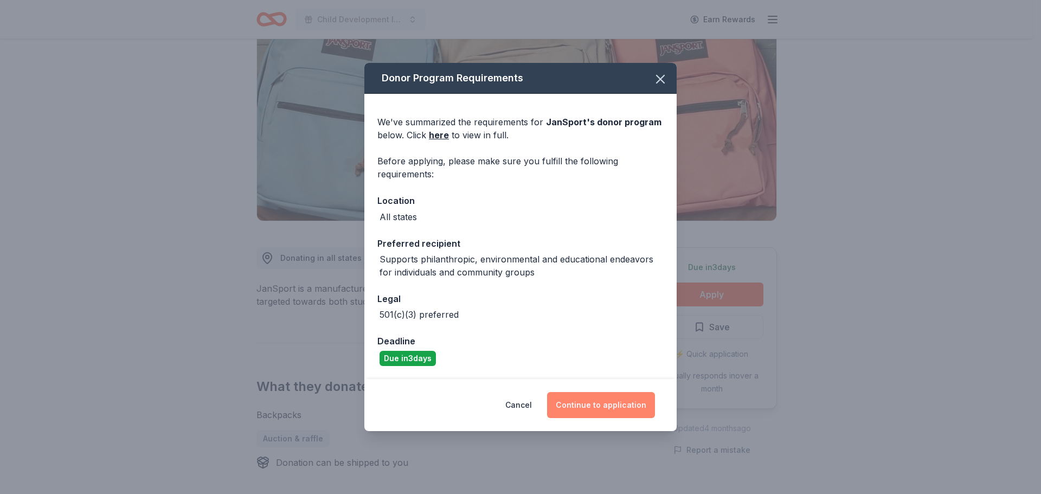
click at [580, 408] on button "Continue to application" at bounding box center [601, 405] width 108 height 26
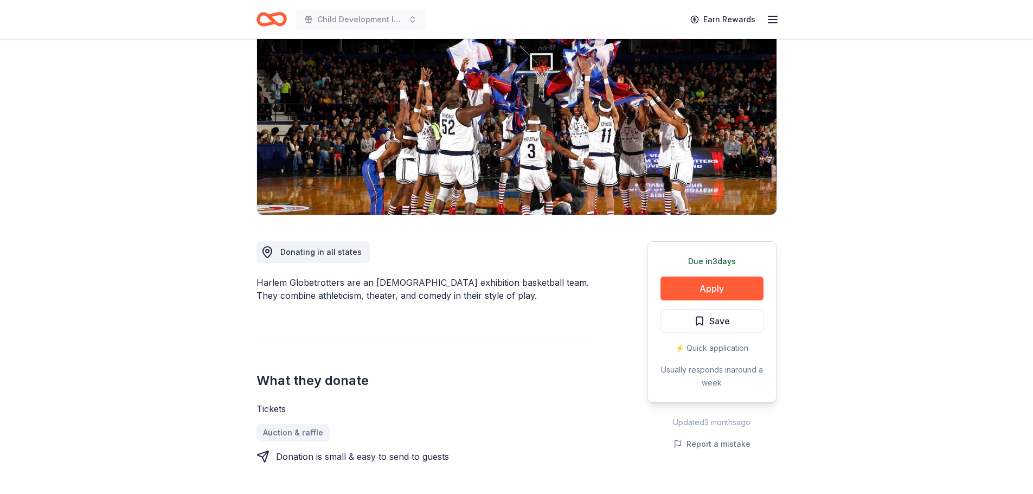
scroll to position [163, 0]
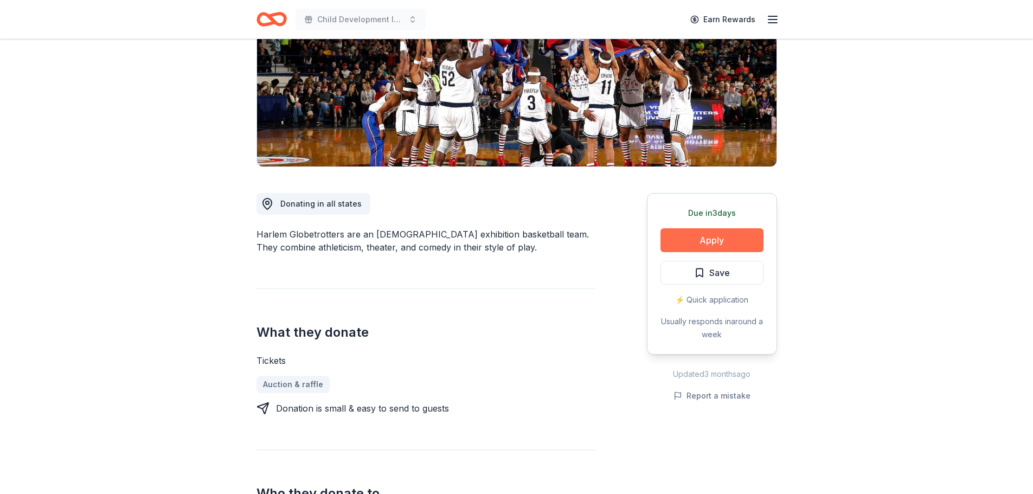
click at [715, 242] on button "Apply" at bounding box center [712, 240] width 103 height 24
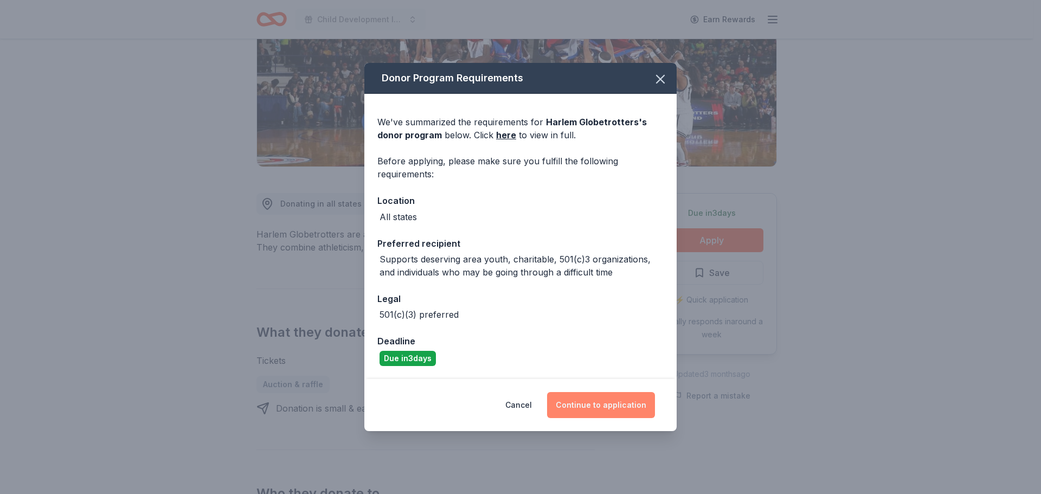
click at [586, 402] on button "Continue to application" at bounding box center [601, 405] width 108 height 26
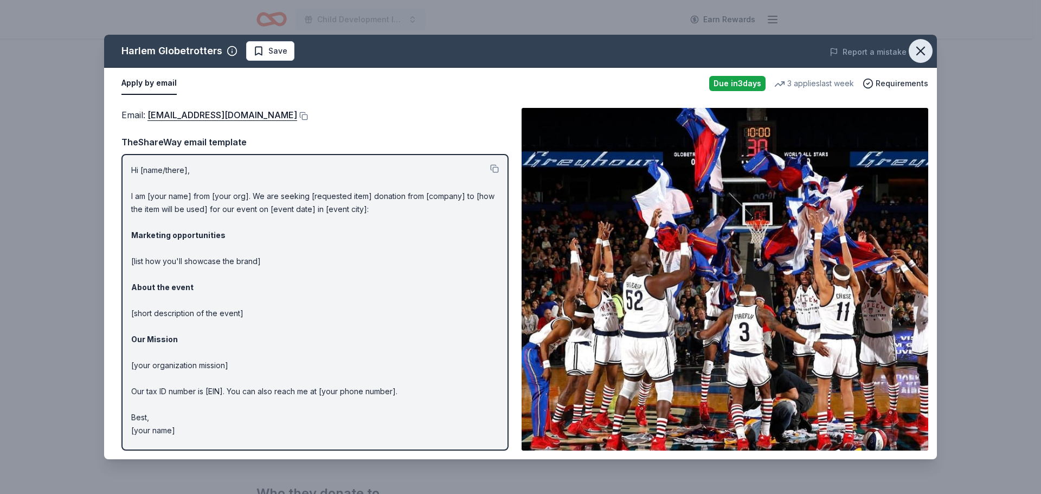
click at [926, 44] on icon "button" at bounding box center [920, 50] width 15 height 15
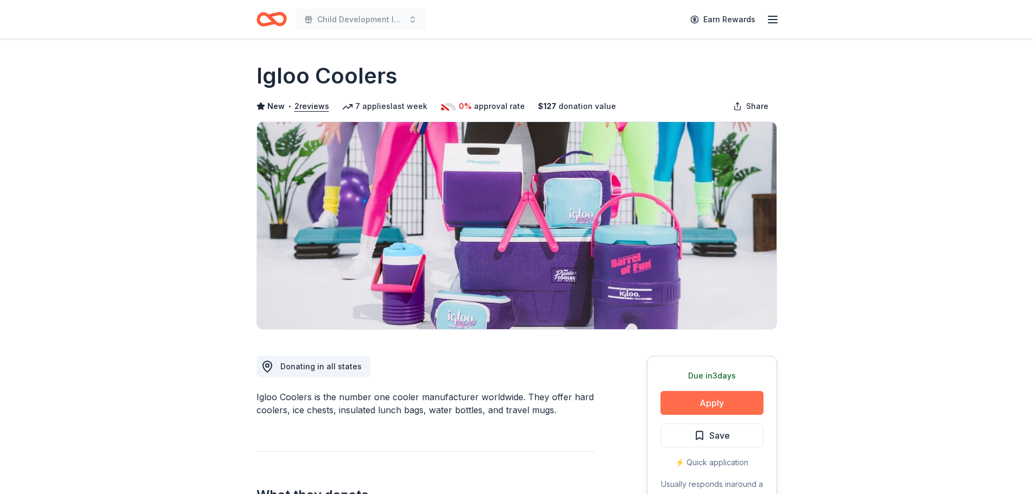
click at [741, 400] on button "Apply" at bounding box center [712, 403] width 103 height 24
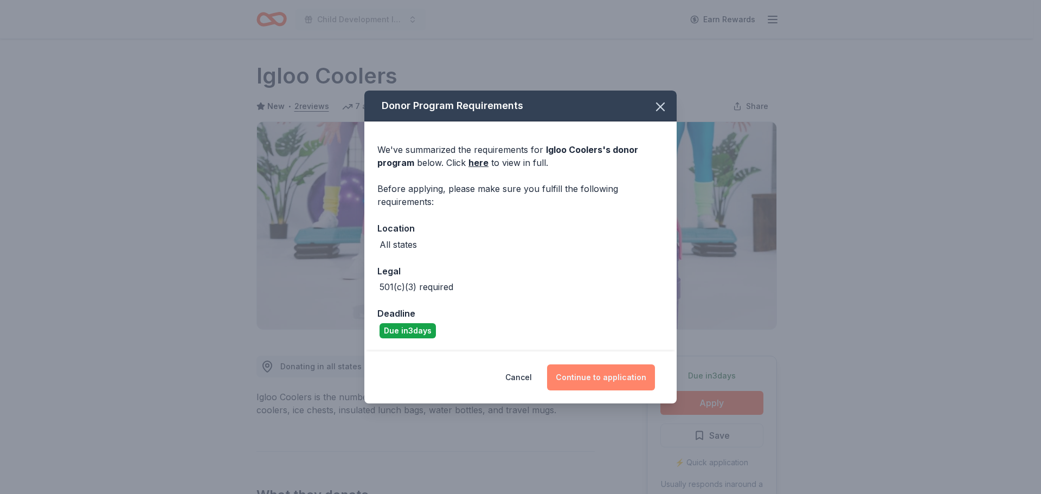
click at [592, 374] on button "Continue to application" at bounding box center [601, 378] width 108 height 26
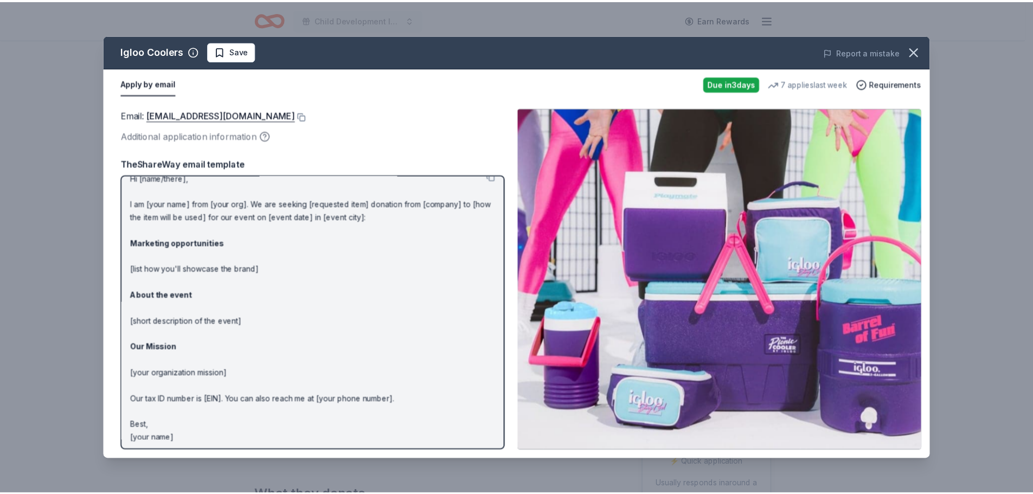
scroll to position [17, 0]
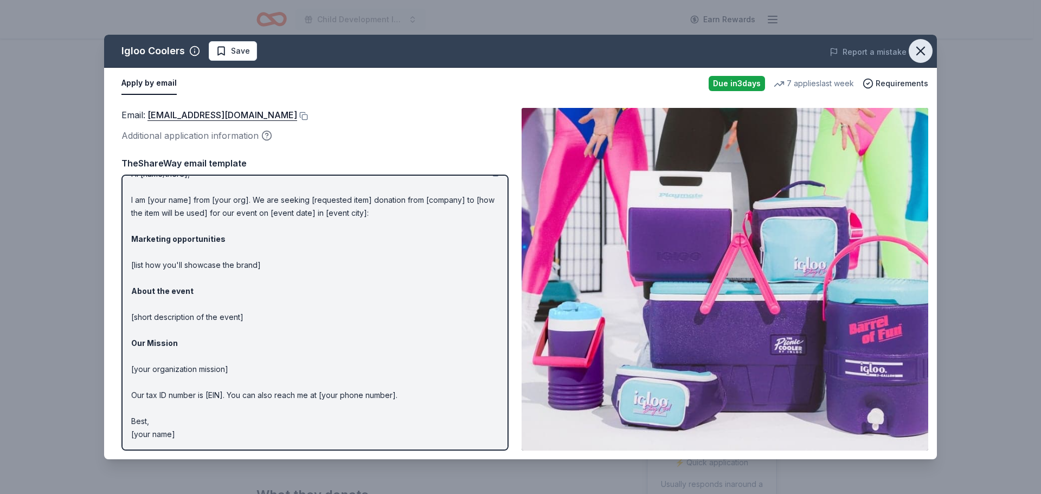
drag, startPoint x: 923, startPoint y: 42, endPoint x: 902, endPoint y: 50, distance: 22.9
click at [923, 42] on button "button" at bounding box center [921, 51] width 24 height 24
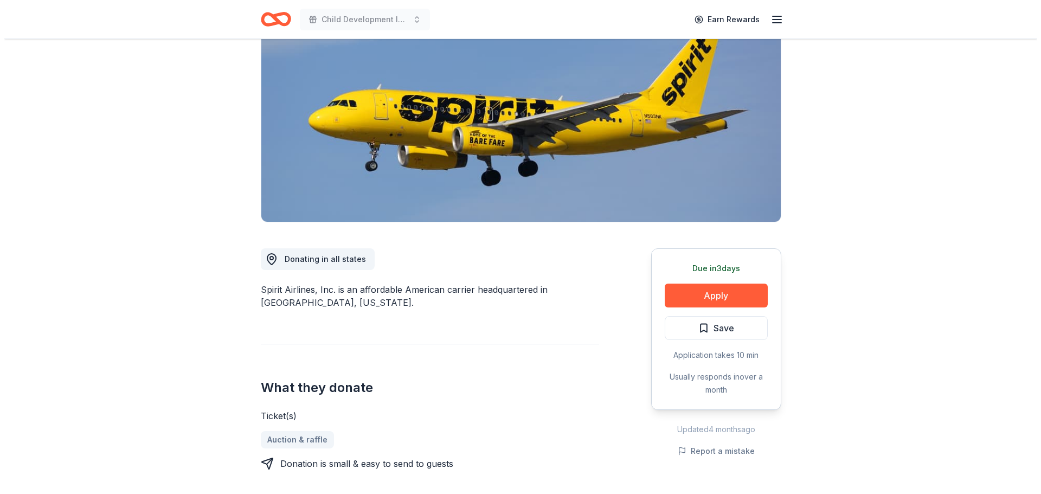
scroll to position [108, 0]
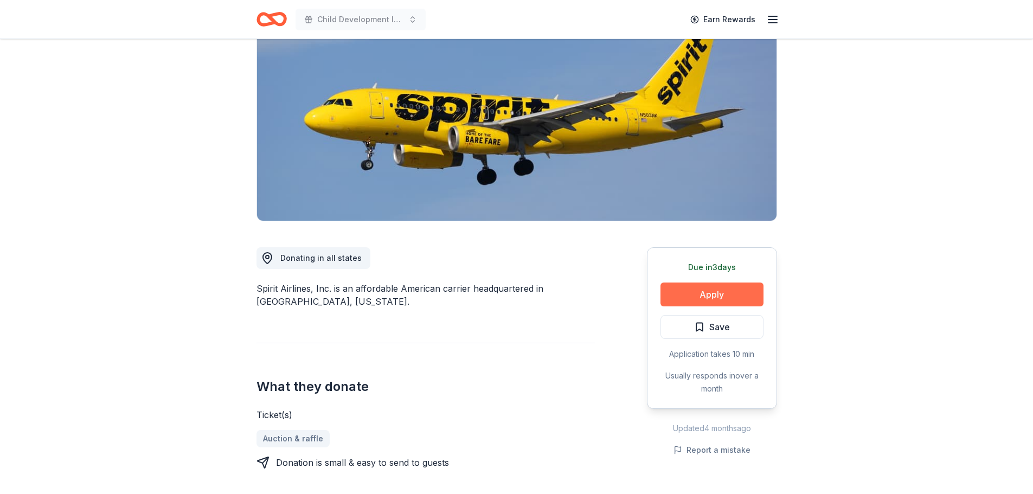
click at [669, 297] on button "Apply" at bounding box center [712, 295] width 103 height 24
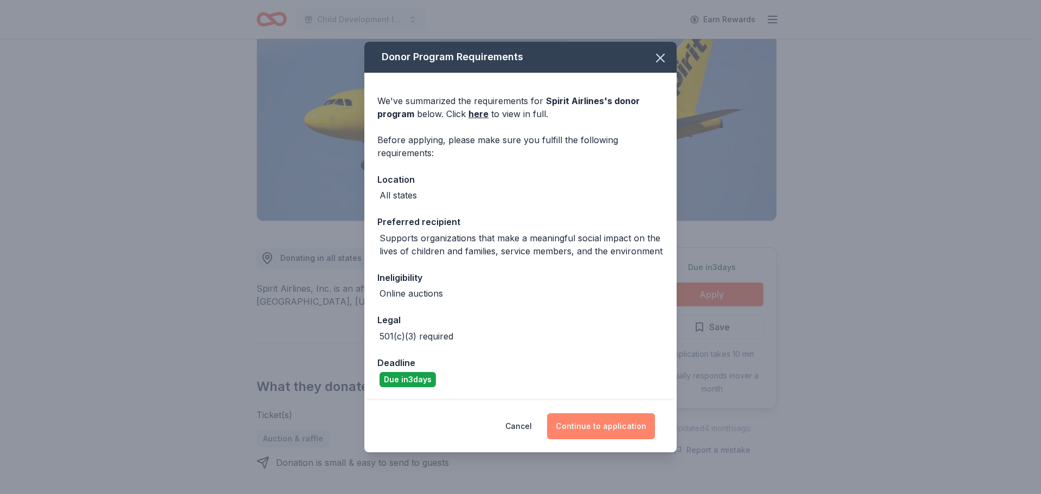
click at [630, 421] on button "Continue to application" at bounding box center [601, 426] width 108 height 26
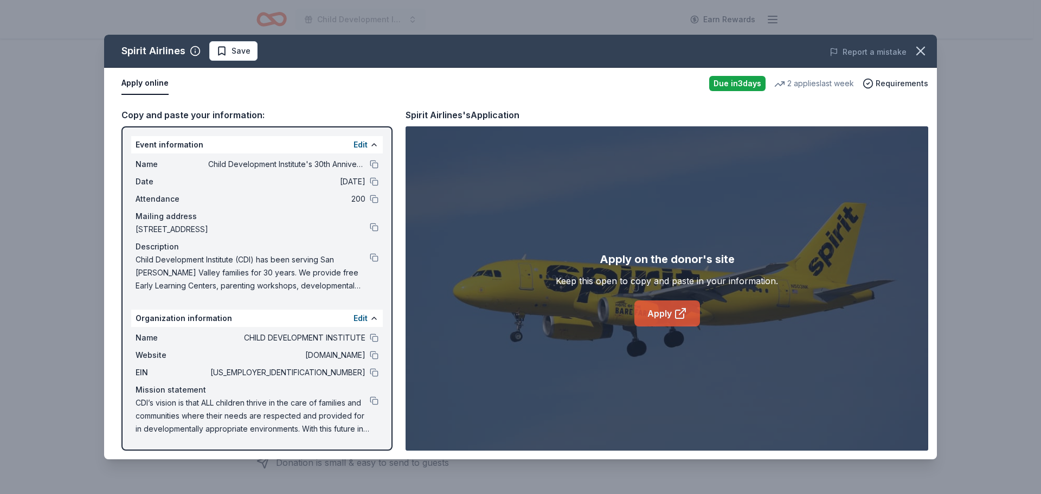
click at [668, 316] on link "Apply" at bounding box center [668, 313] width 66 height 26
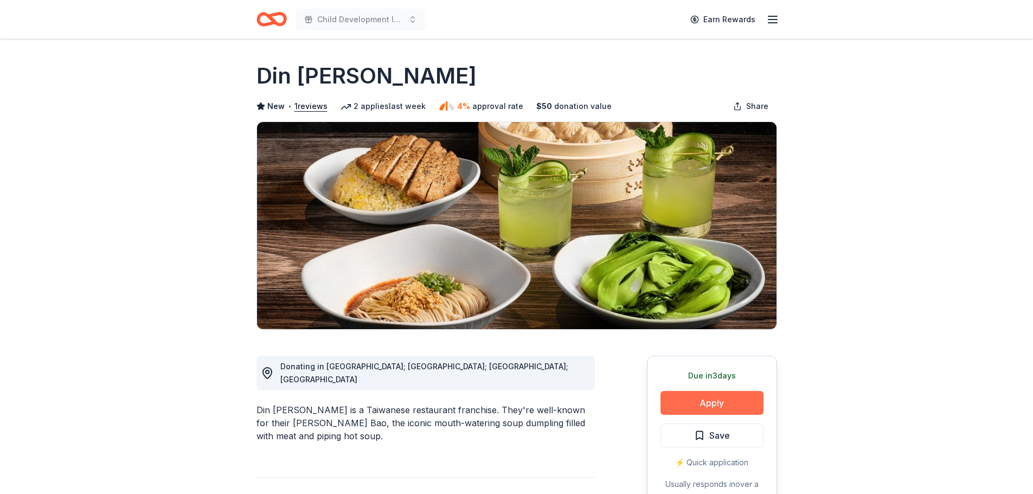
click at [679, 402] on button "Apply" at bounding box center [712, 403] width 103 height 24
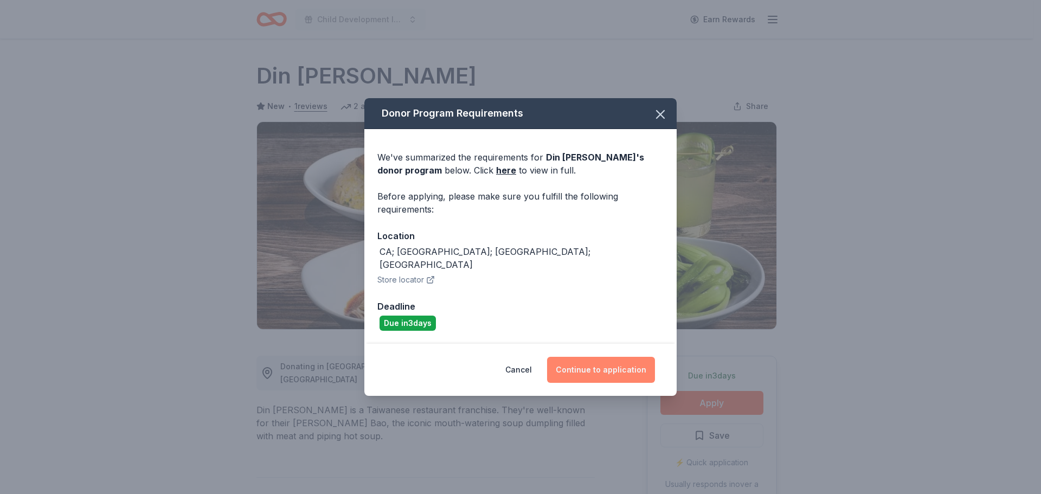
click at [573, 358] on button "Continue to application" at bounding box center [601, 370] width 108 height 26
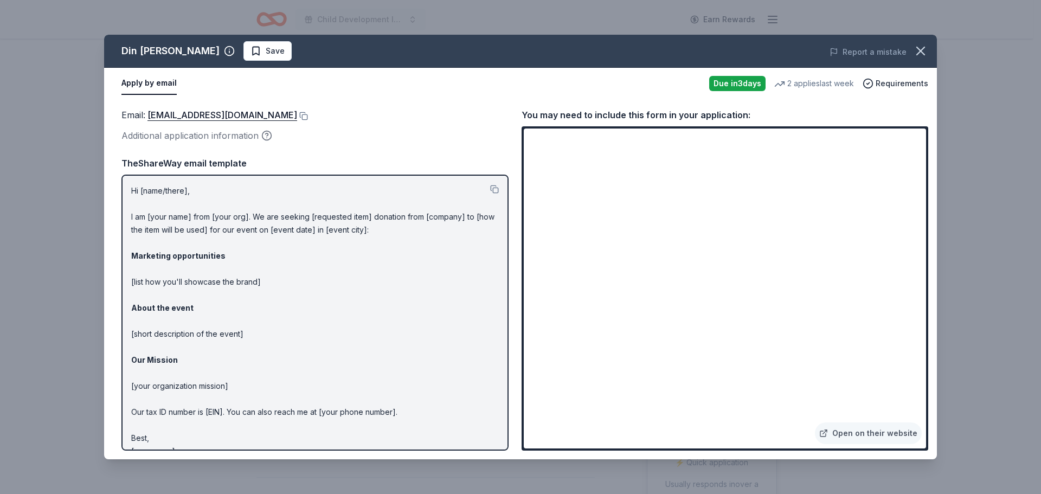
drag, startPoint x: 922, startPoint y: 49, endPoint x: 706, endPoint y: 71, distance: 217.0
click at [922, 48] on icon "button" at bounding box center [920, 50] width 15 height 15
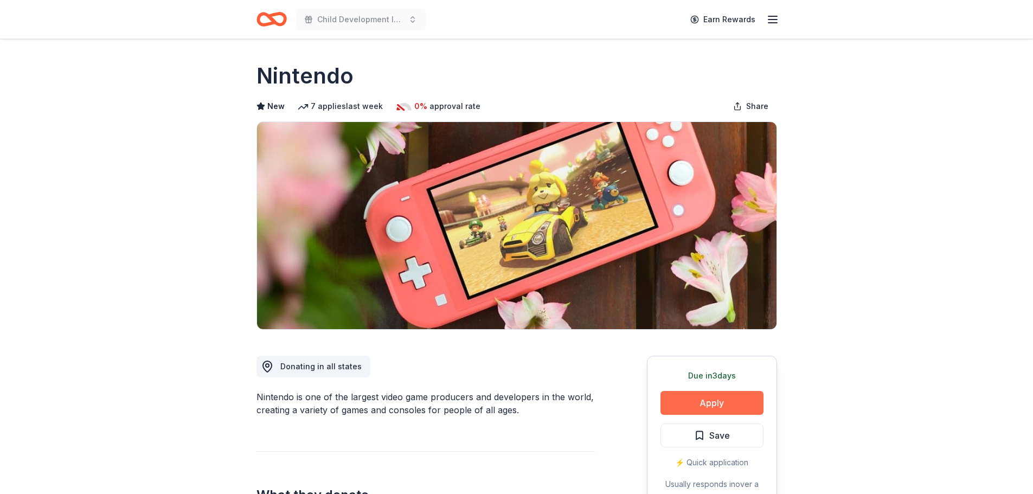
click at [720, 399] on button "Apply" at bounding box center [712, 403] width 103 height 24
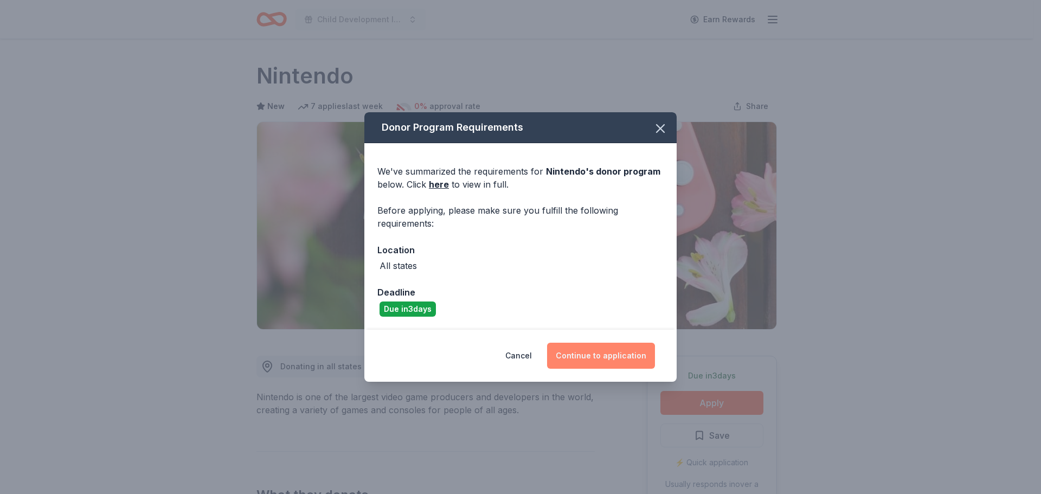
click at [619, 362] on button "Continue to application" at bounding box center [601, 356] width 108 height 26
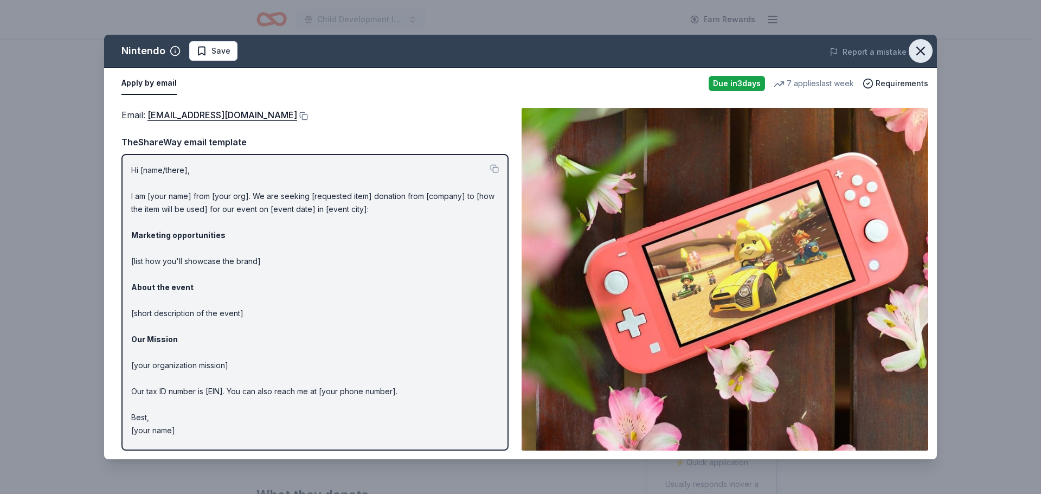
drag, startPoint x: 917, startPoint y: 48, endPoint x: 913, endPoint y: 53, distance: 6.2
click at [917, 48] on icon "button" at bounding box center [920, 50] width 15 height 15
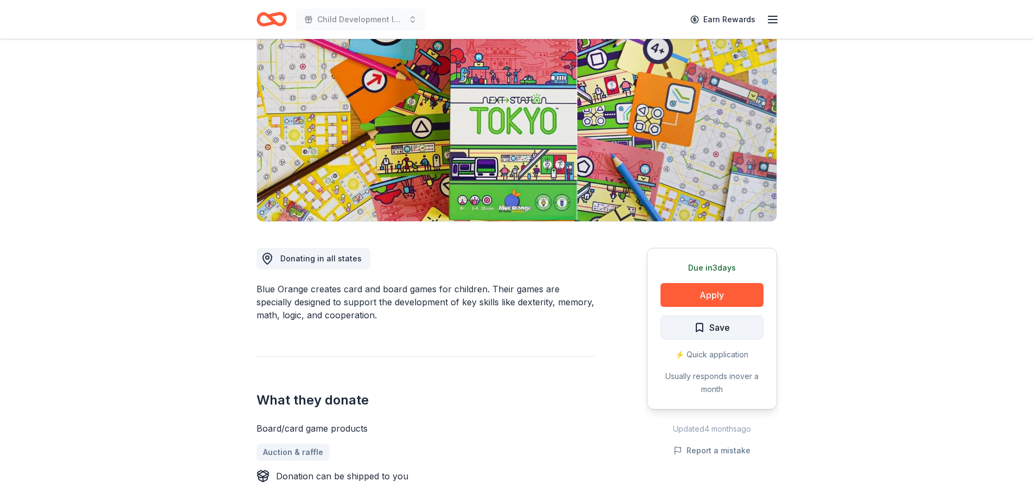
scroll to position [108, 0]
click at [709, 293] on button "Apply" at bounding box center [712, 295] width 103 height 24
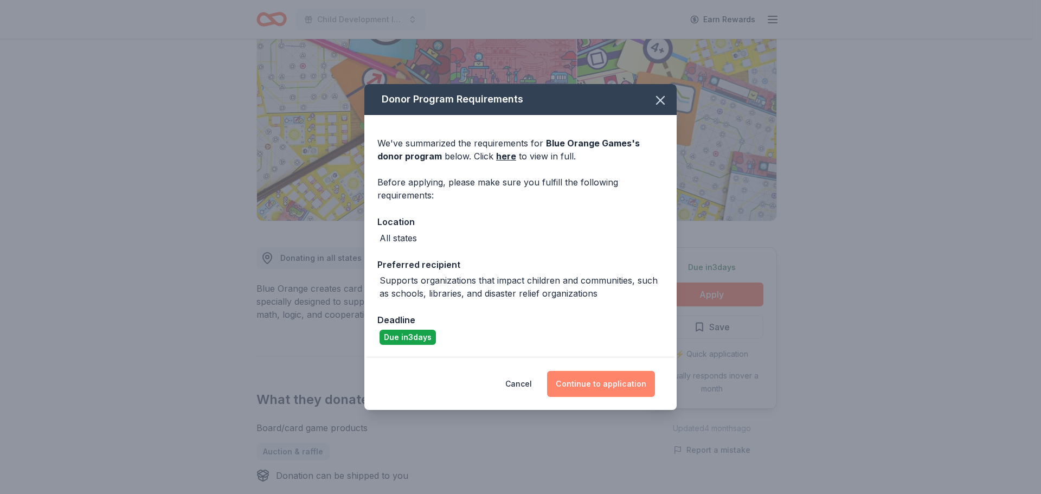
click at [617, 375] on button "Continue to application" at bounding box center [601, 384] width 108 height 26
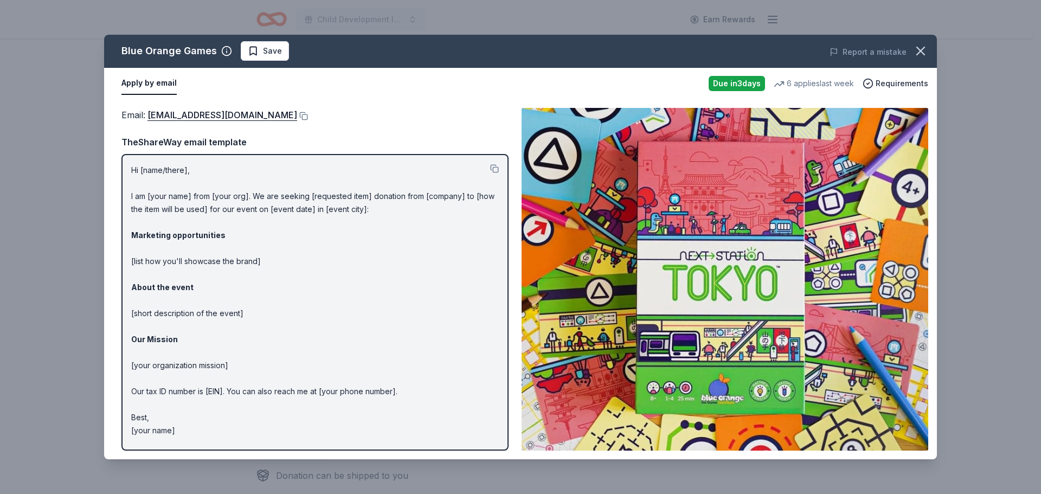
drag, startPoint x: 922, startPoint y: 50, endPoint x: 905, endPoint y: 47, distance: 17.6
click at [922, 50] on icon "button" at bounding box center [921, 51] width 8 height 8
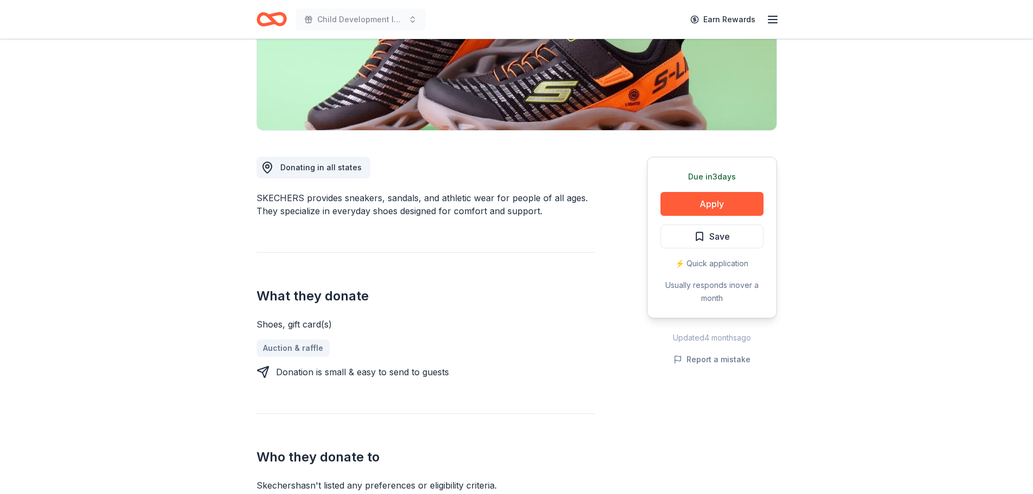
scroll to position [217, 0]
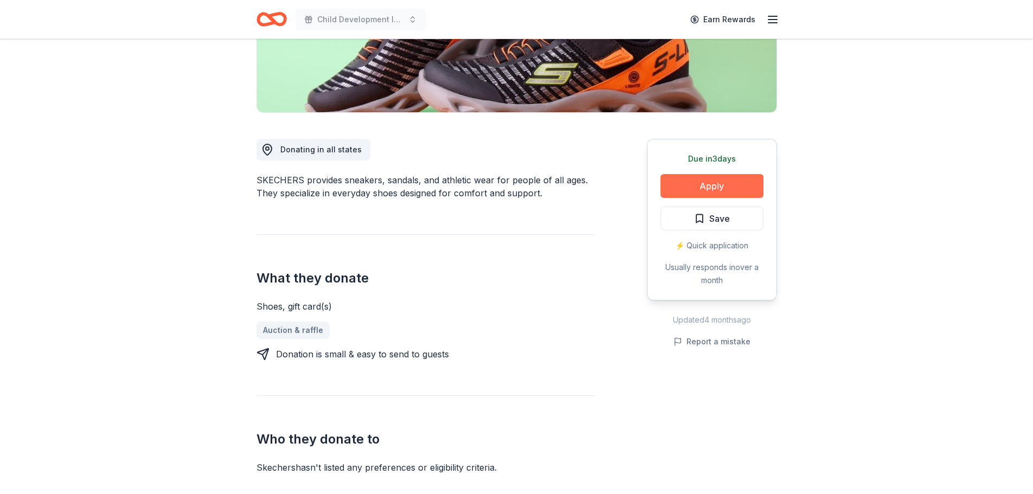
click at [693, 185] on button "Apply" at bounding box center [712, 186] width 103 height 24
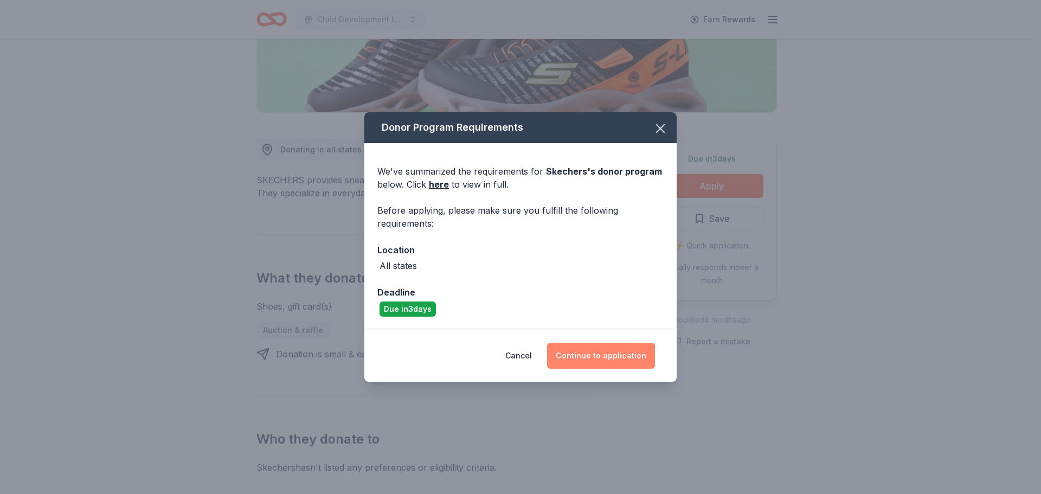
click at [617, 348] on button "Continue to application" at bounding box center [601, 356] width 108 height 26
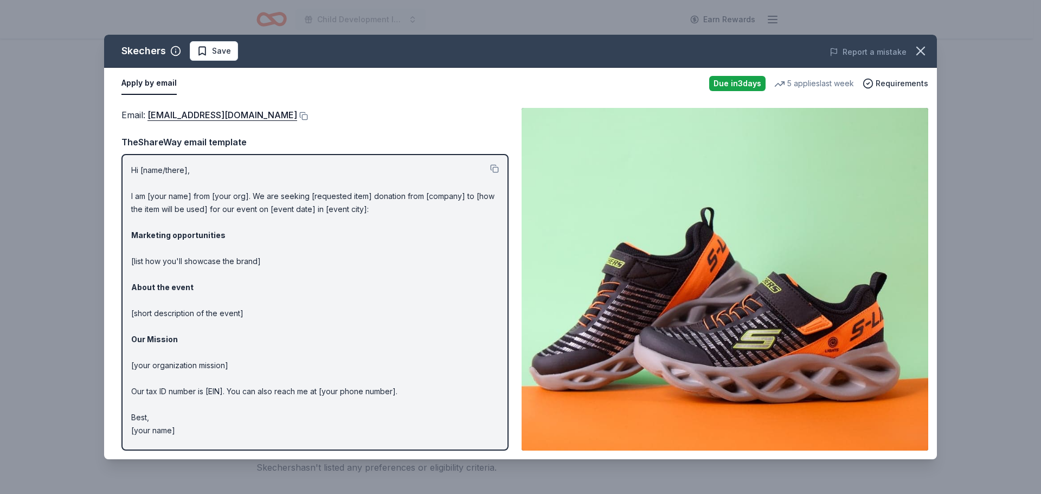
drag, startPoint x: 918, startPoint y: 44, endPoint x: 911, endPoint y: 44, distance: 7.1
click at [918, 44] on icon "button" at bounding box center [920, 50] width 15 height 15
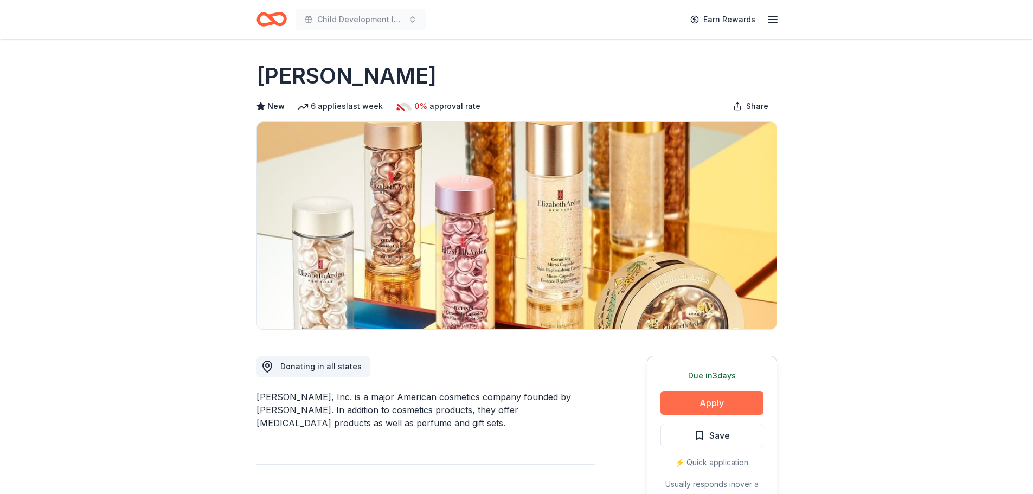
click at [726, 401] on button "Apply" at bounding box center [712, 403] width 103 height 24
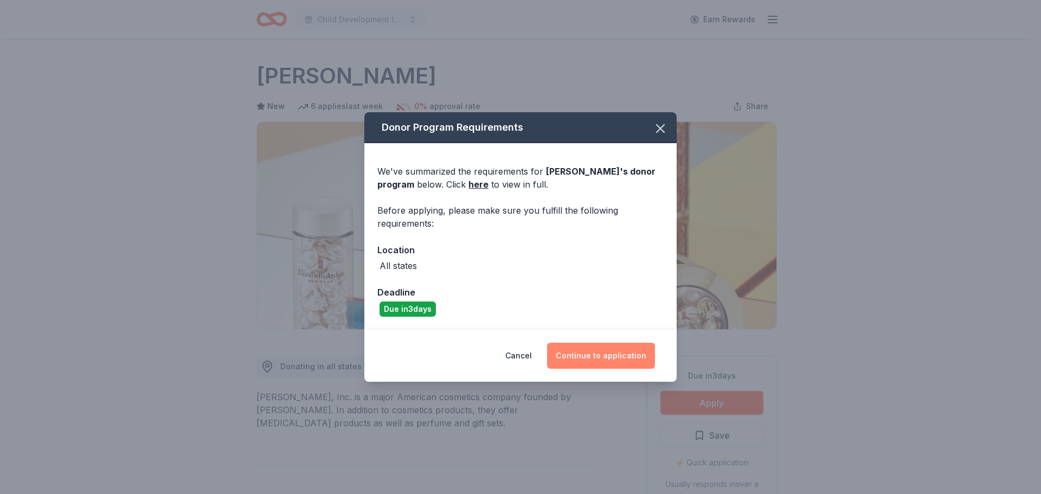
click at [597, 355] on button "Continue to application" at bounding box center [601, 356] width 108 height 26
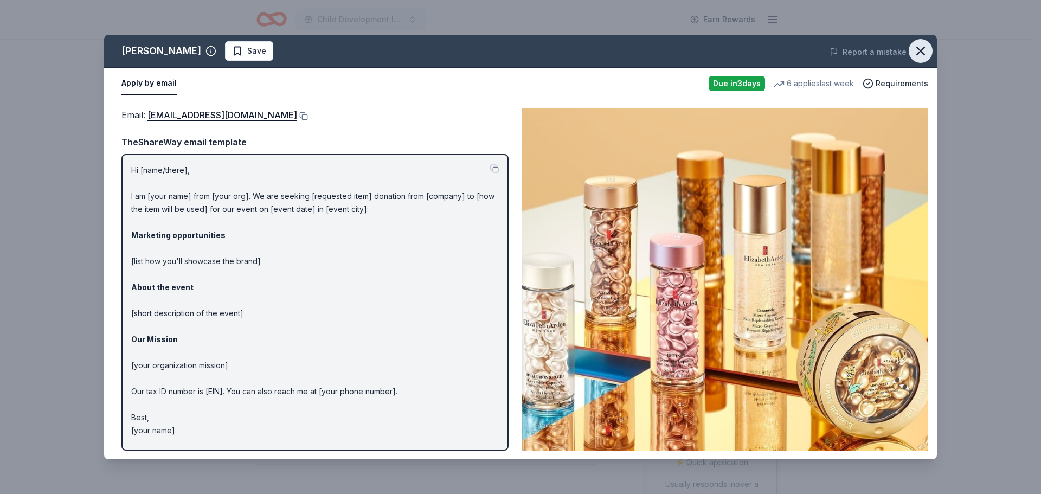
drag, startPoint x: 920, startPoint y: 51, endPoint x: 896, endPoint y: 48, distance: 24.6
click at [920, 51] on icon "button" at bounding box center [921, 51] width 8 height 8
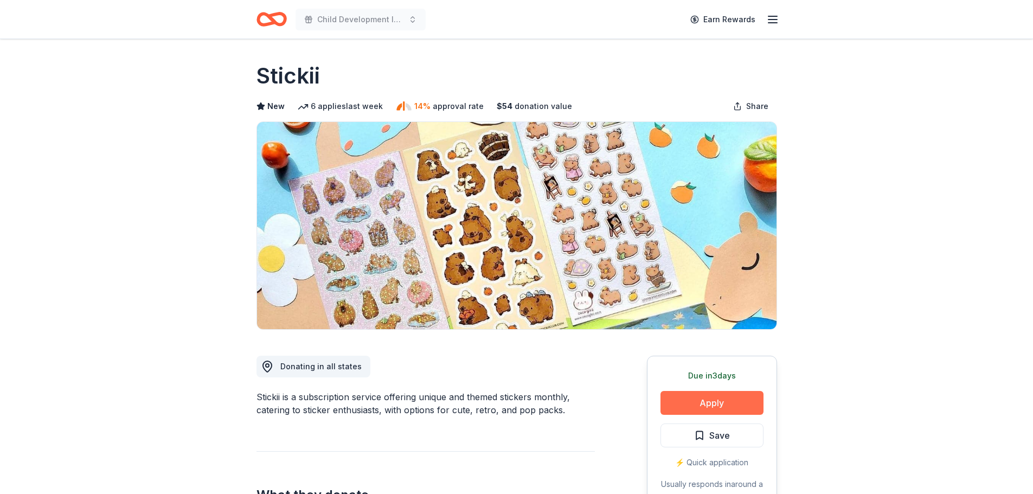
click at [696, 398] on button "Apply" at bounding box center [712, 403] width 103 height 24
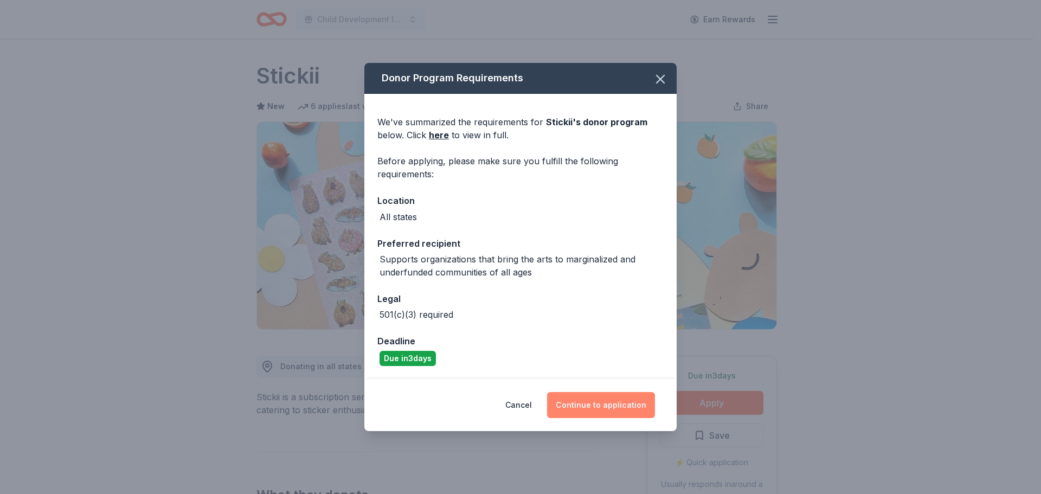
click at [577, 407] on button "Continue to application" at bounding box center [601, 405] width 108 height 26
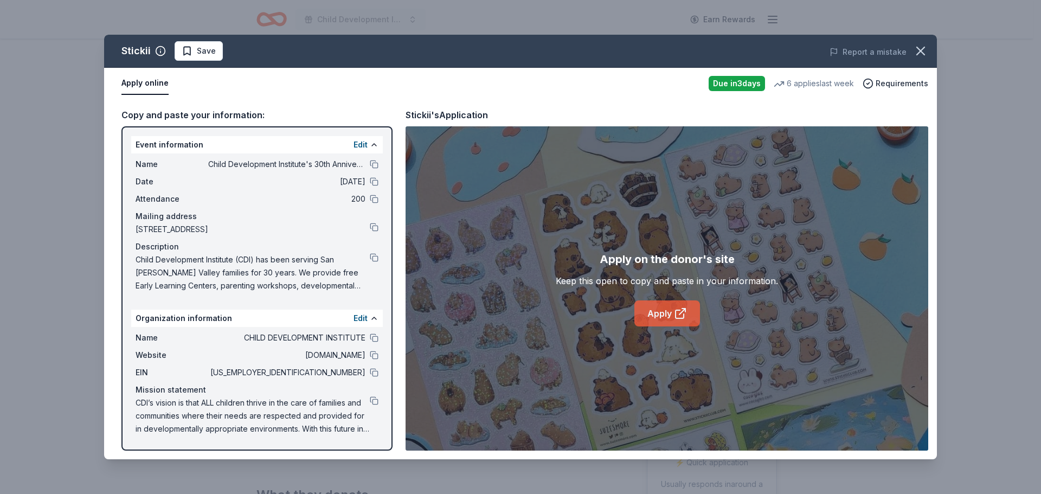
click at [651, 311] on link "Apply" at bounding box center [668, 313] width 66 height 26
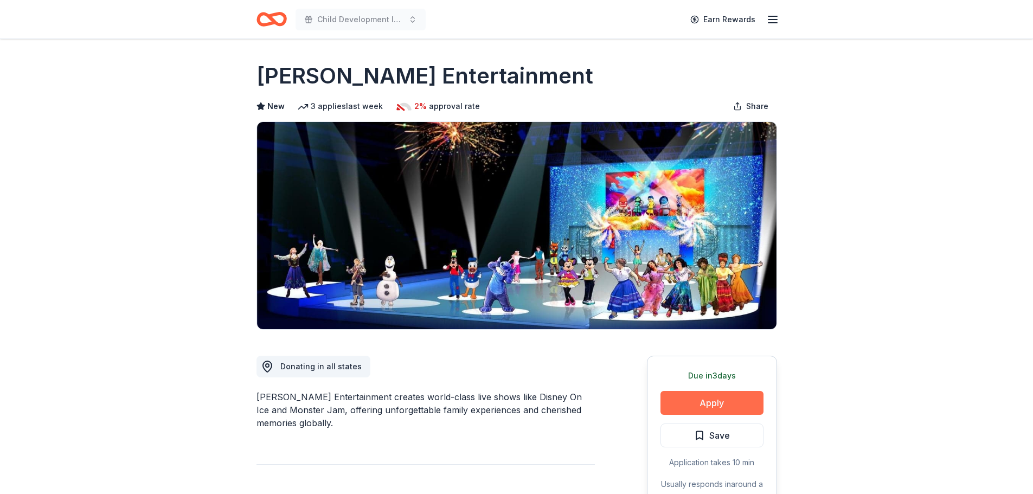
click at [714, 400] on button "Apply" at bounding box center [712, 403] width 103 height 24
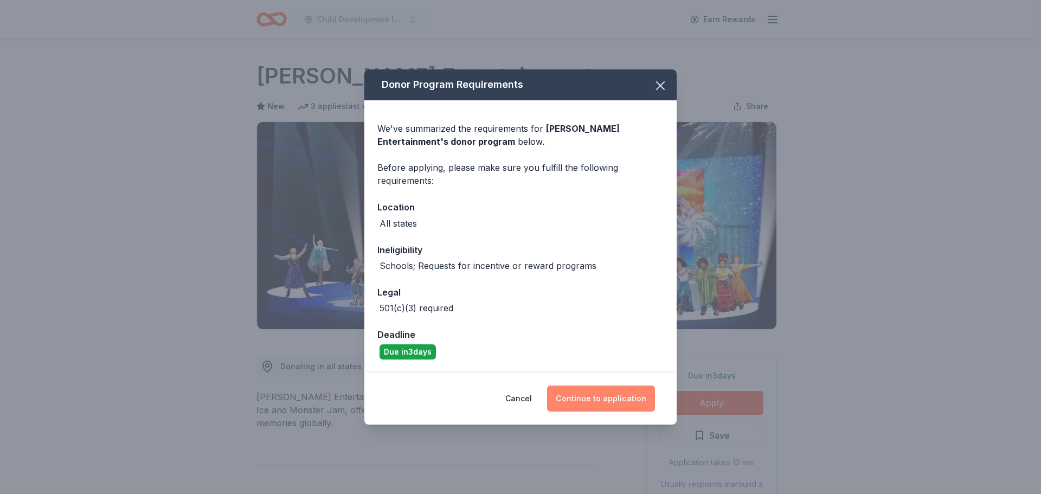
click at [624, 401] on button "Continue to application" at bounding box center [601, 399] width 108 height 26
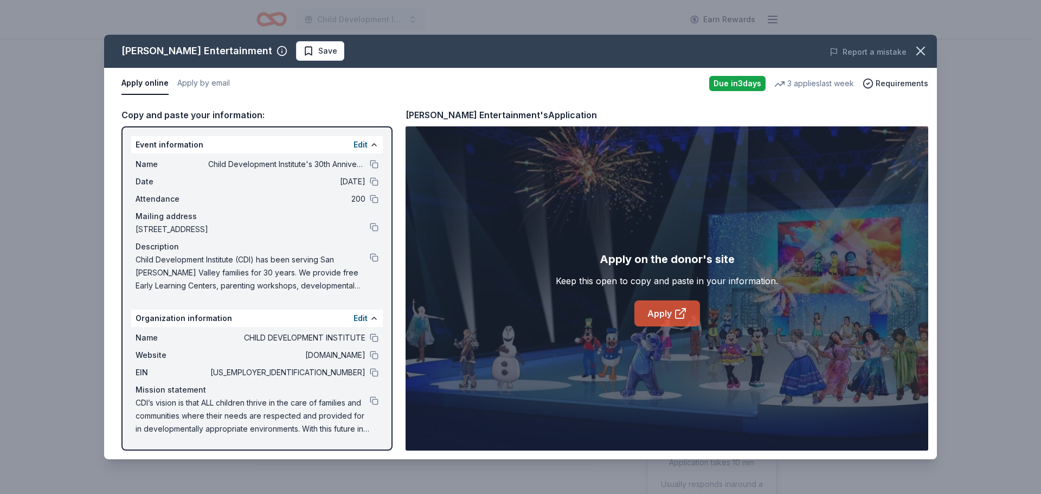
click at [655, 318] on link "Apply" at bounding box center [668, 313] width 66 height 26
